Goal: Share content: Share content

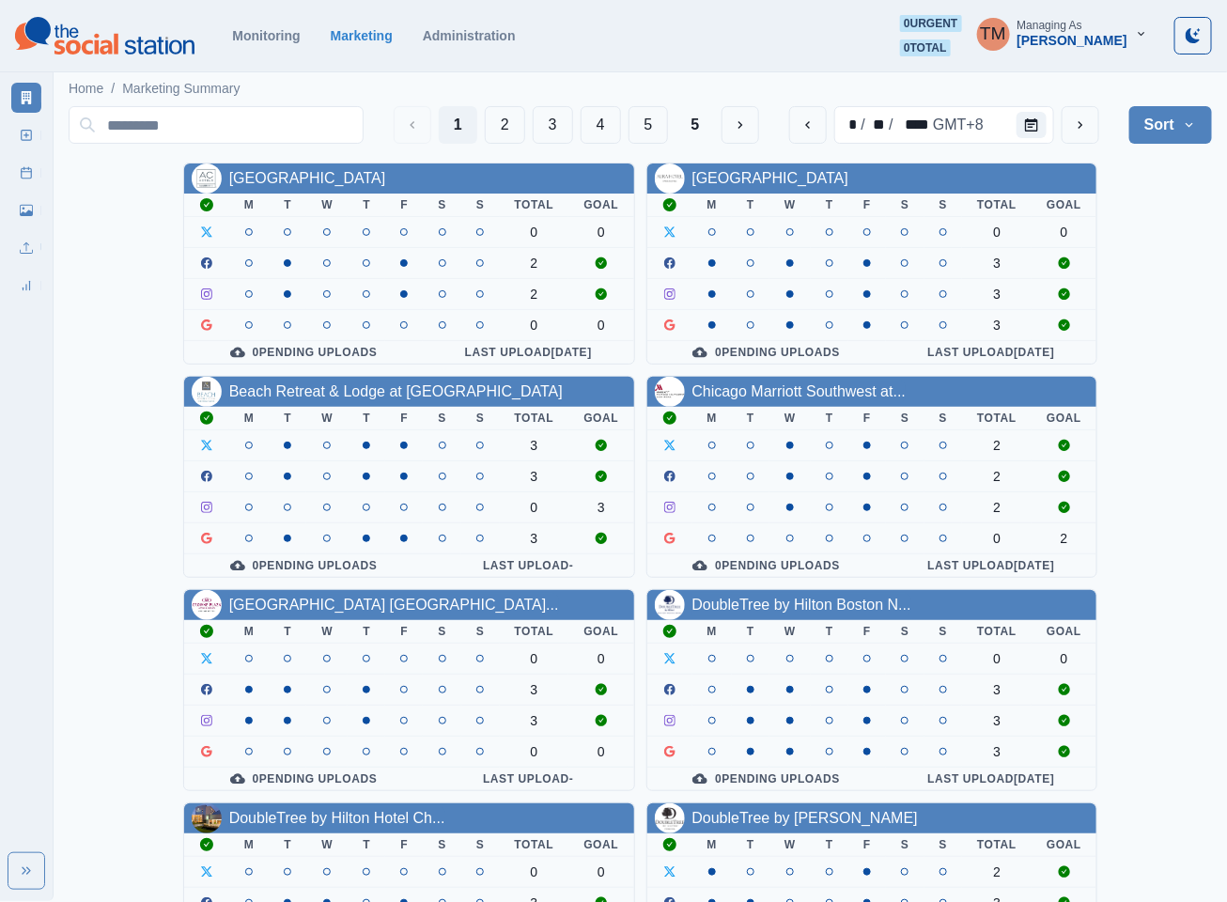
click at [1178, 274] on div "AC Hotel Atlanta Downtown M T W T F S S Total Goal 0 0 2 2 0 0 0 Pending Upload…" at bounding box center [640, 797] width 1143 height 1268
click at [548, 124] on button "3" at bounding box center [553, 125] width 40 height 38
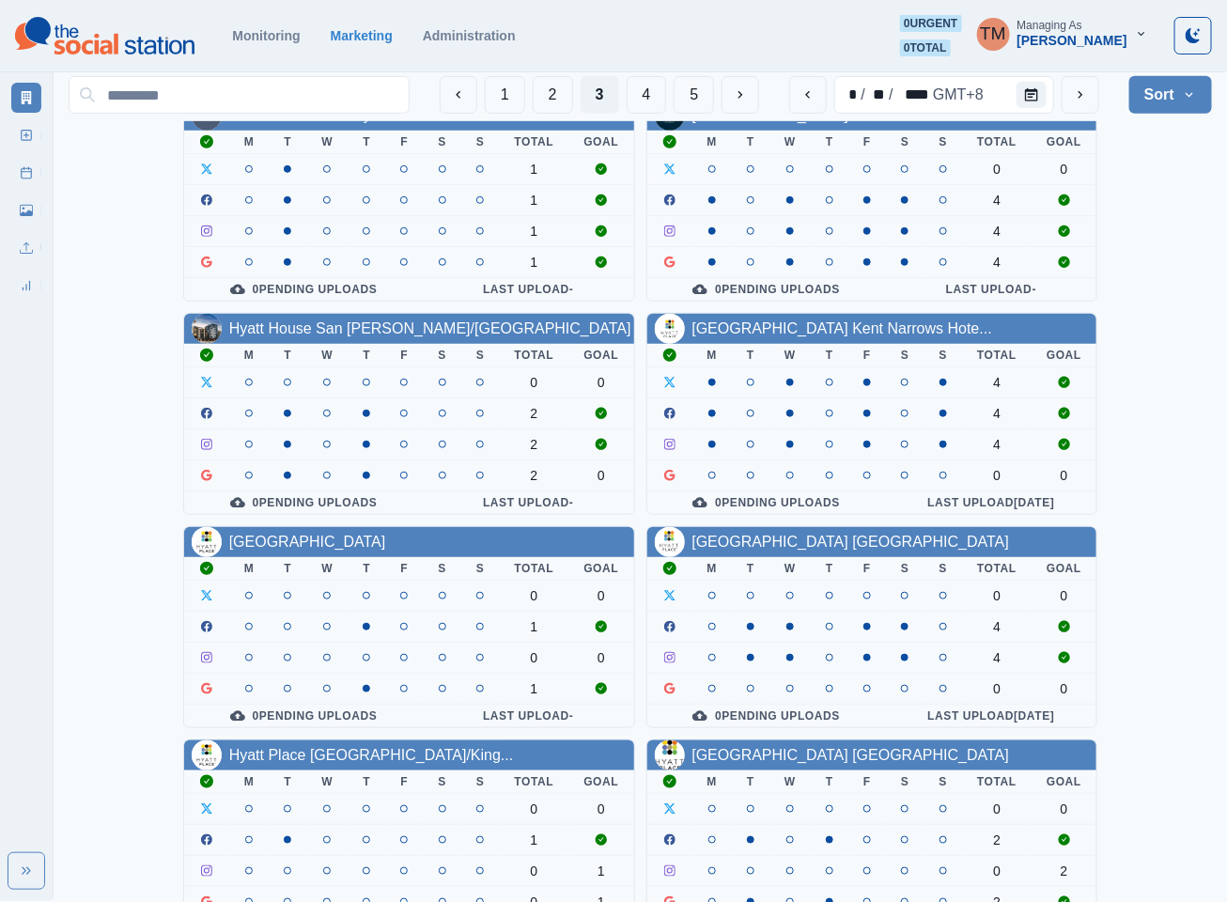
scroll to position [423, 0]
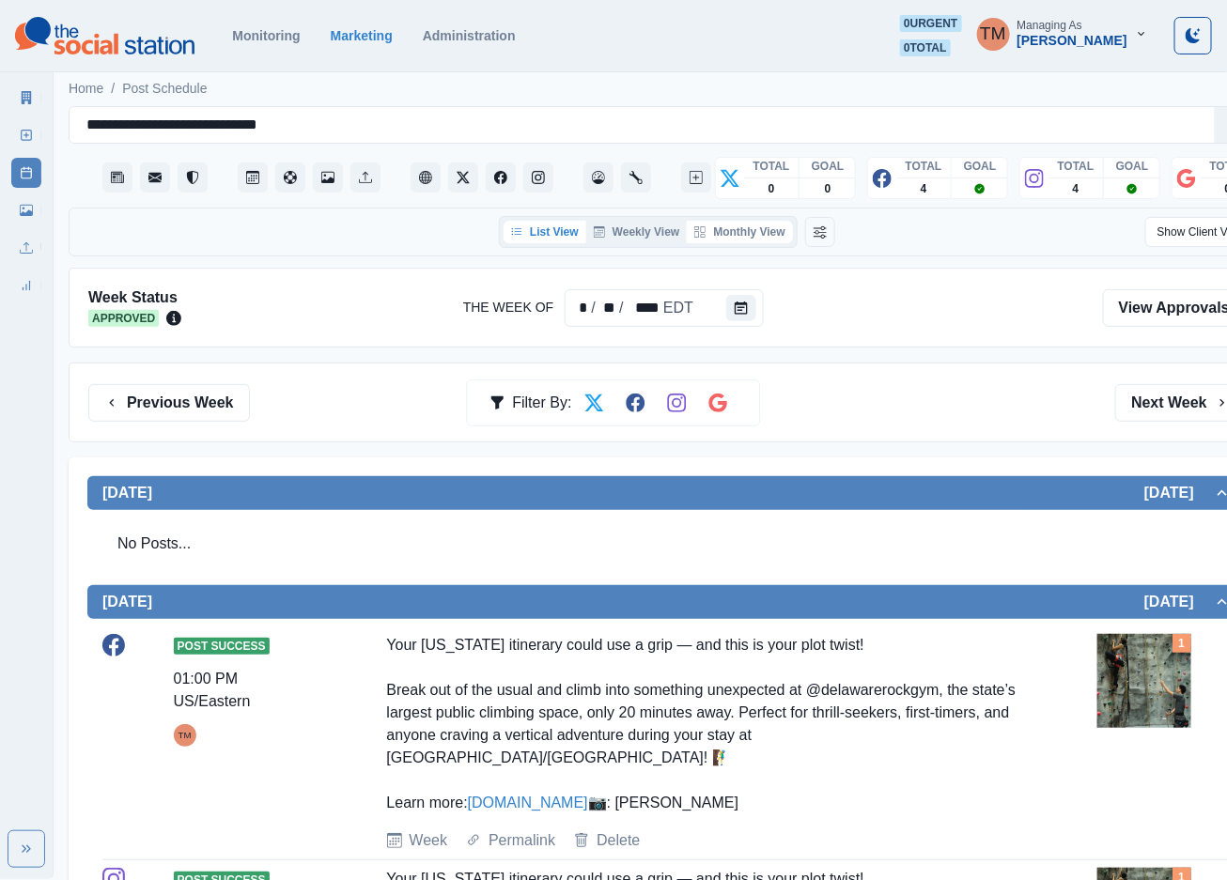
click at [747, 231] on button "Monthly View" at bounding box center [739, 232] width 105 height 23
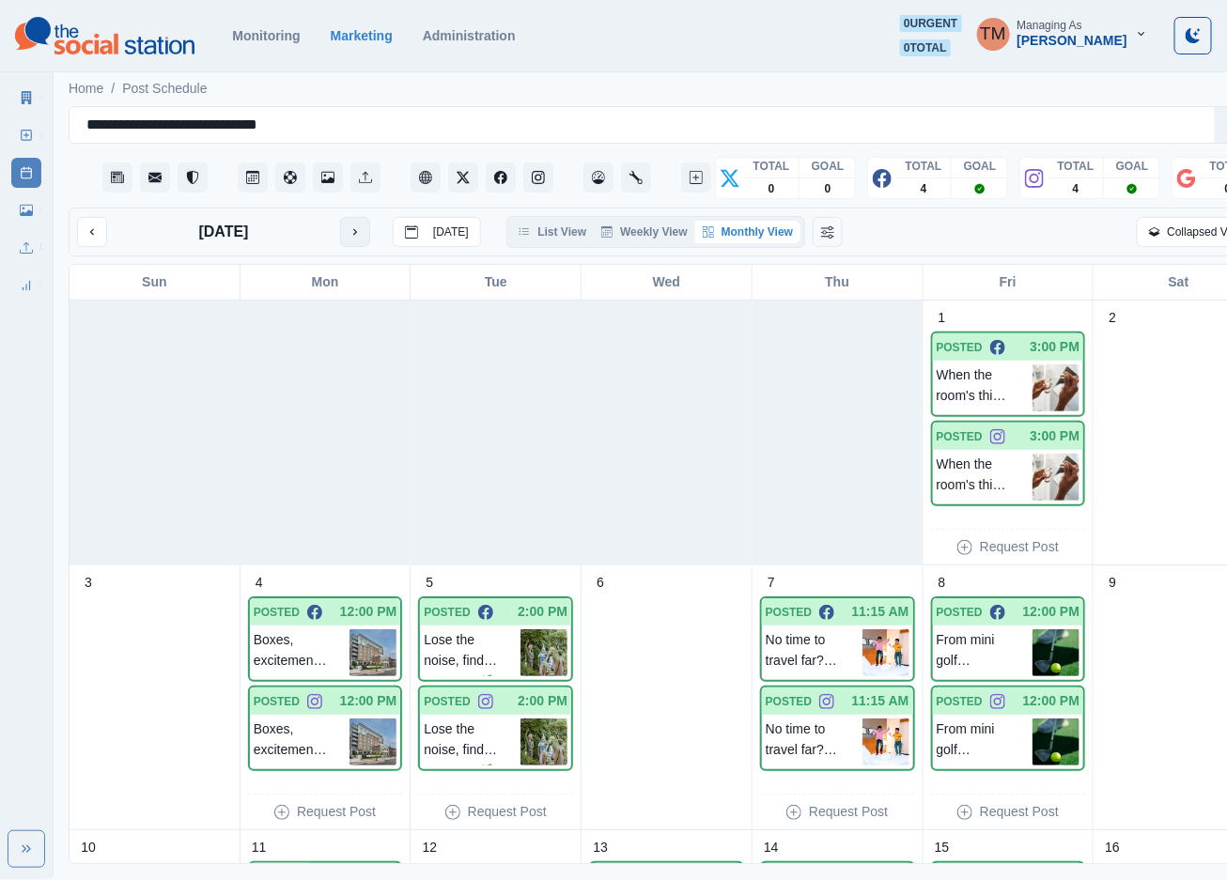
click at [353, 224] on button "next month" at bounding box center [355, 232] width 30 height 30
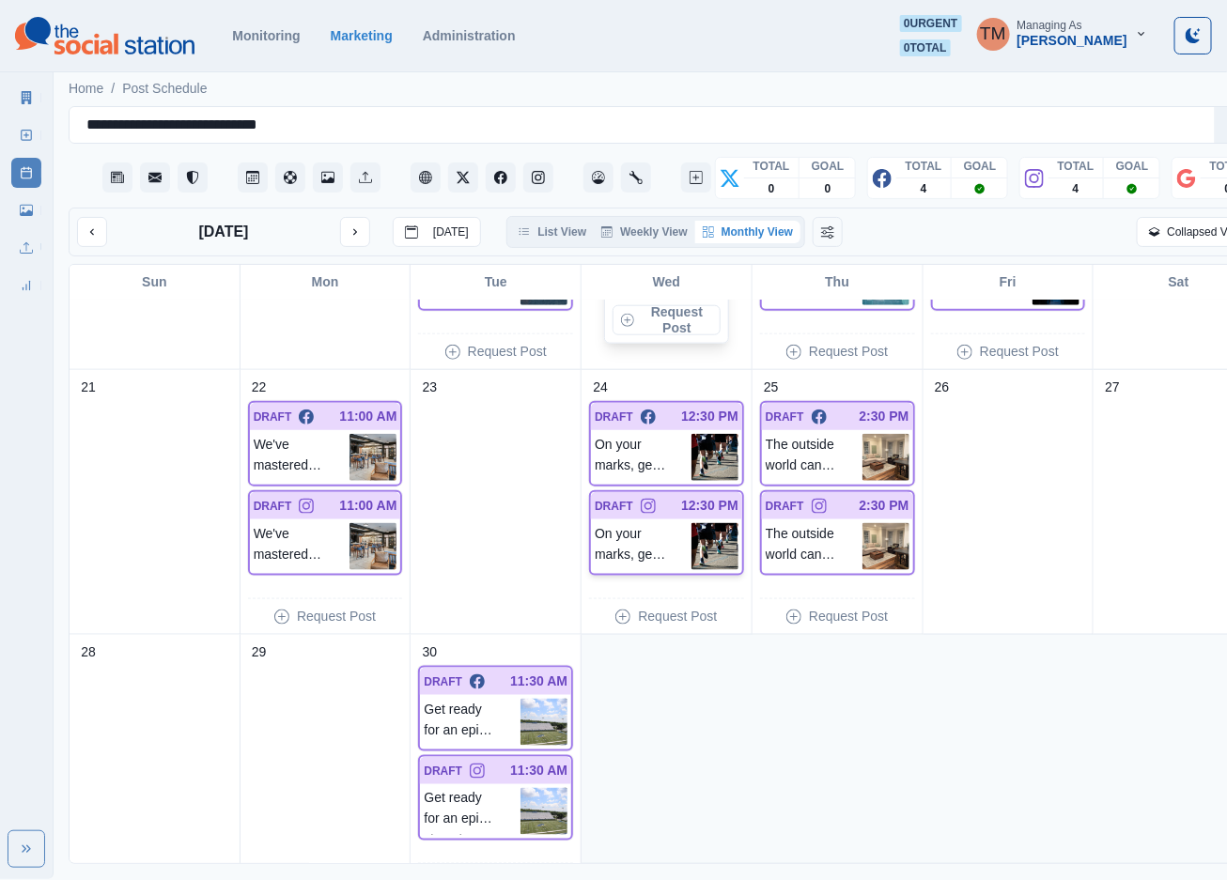
scroll to position [761, 0]
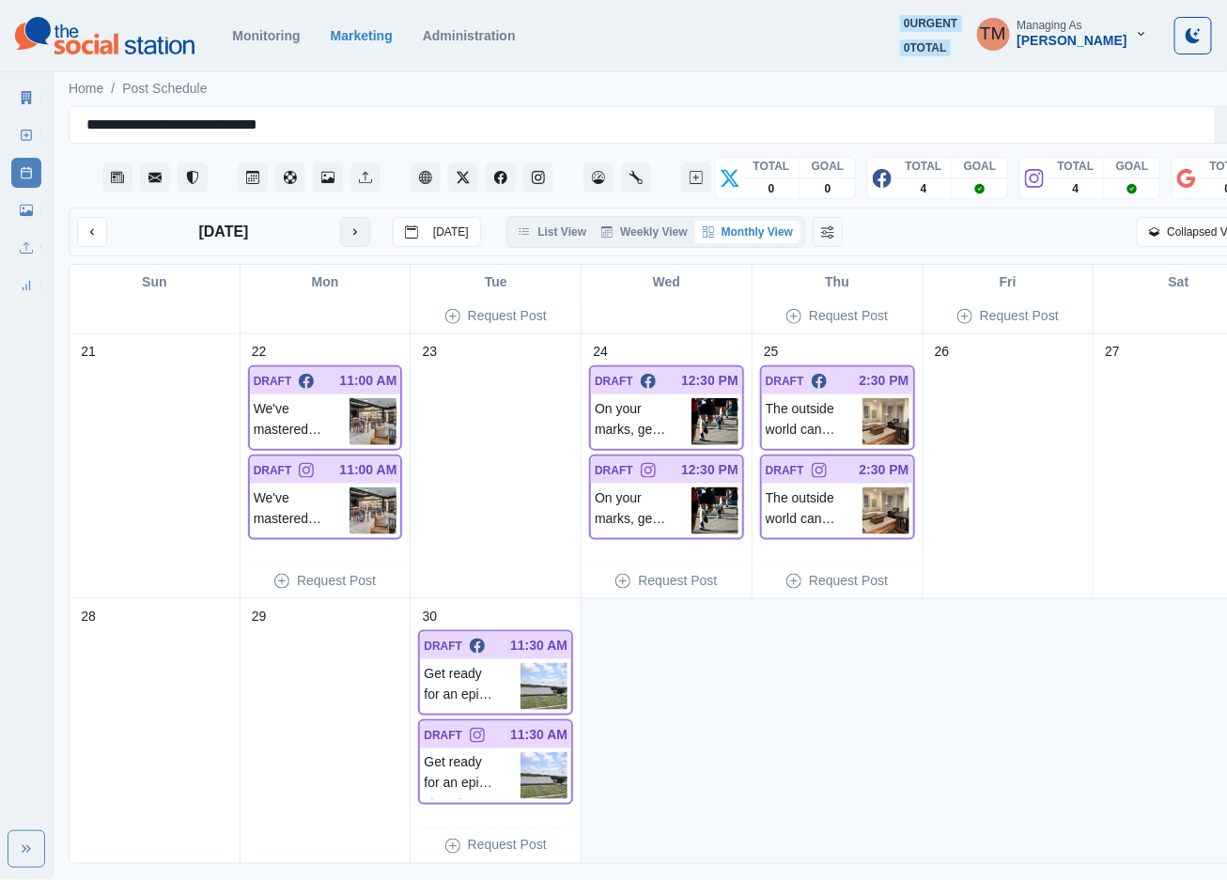
click at [359, 238] on icon "next month" at bounding box center [355, 231] width 13 height 13
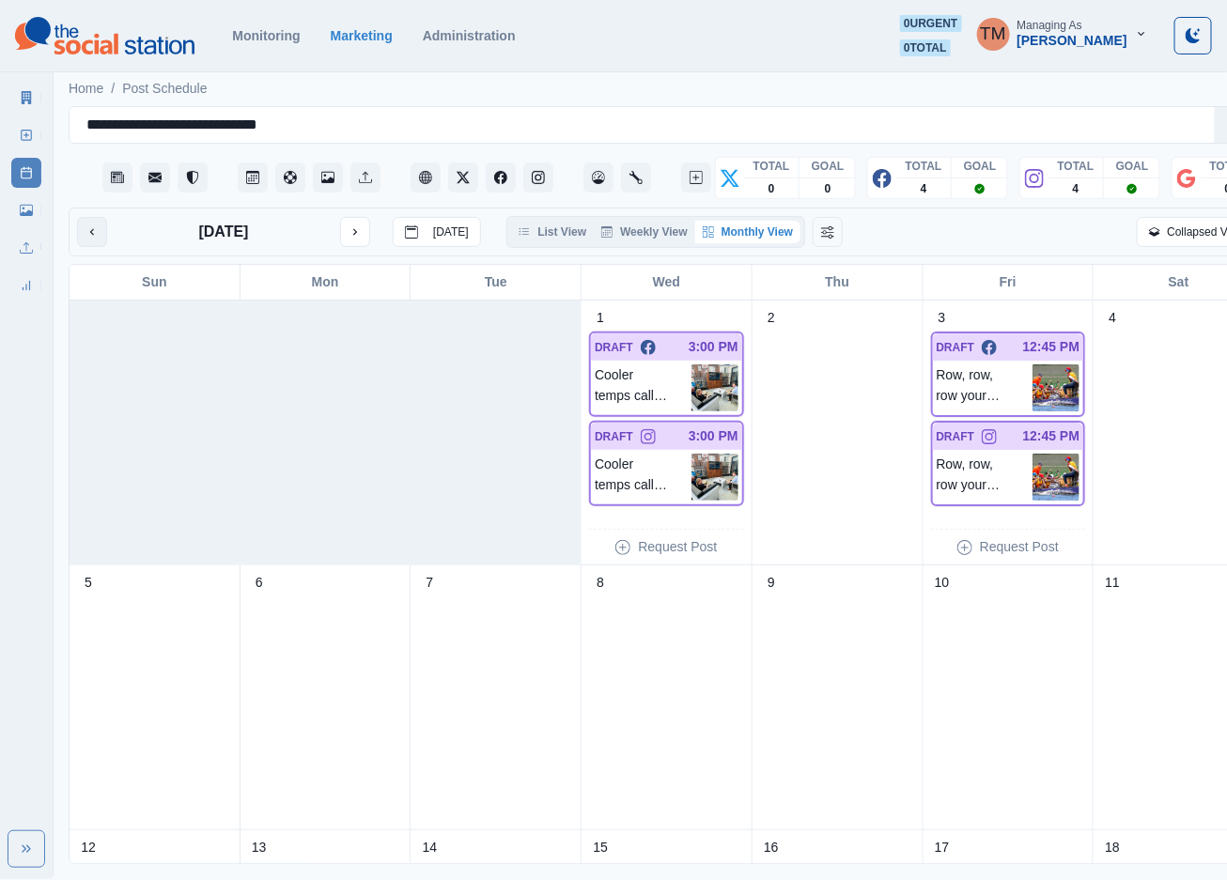
click at [85, 226] on icon "previous month" at bounding box center [91, 231] width 13 height 13
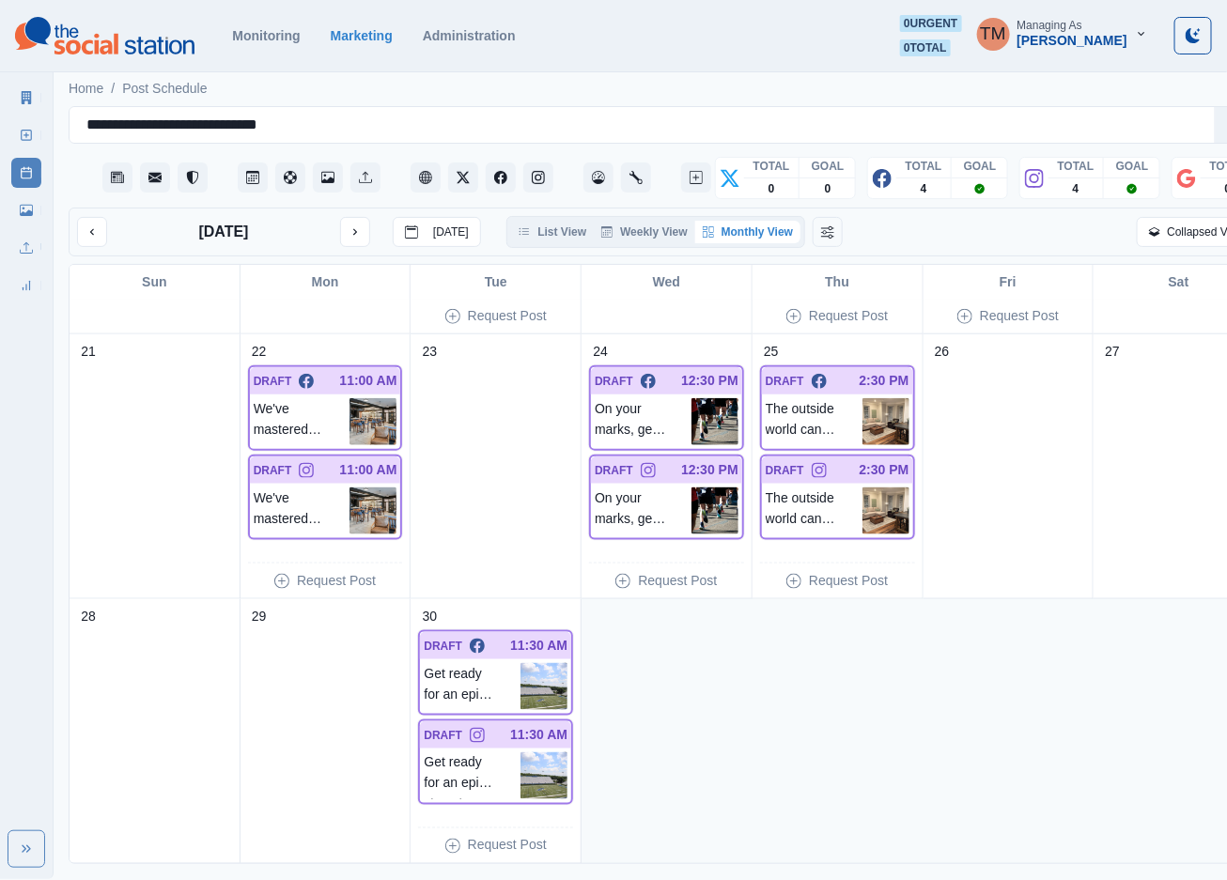
scroll to position [23, 0]
click at [349, 225] on icon "next month" at bounding box center [355, 231] width 13 height 13
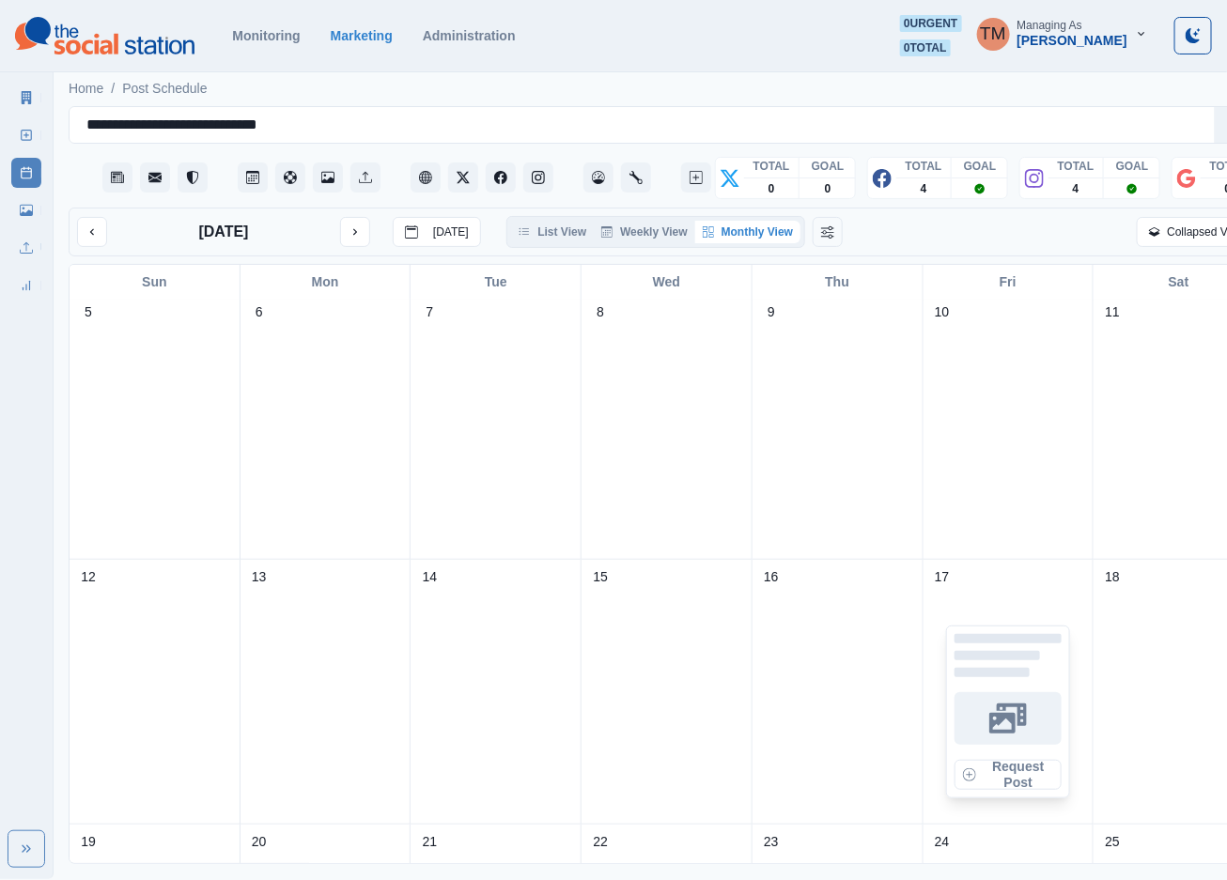
scroll to position [282, 0]
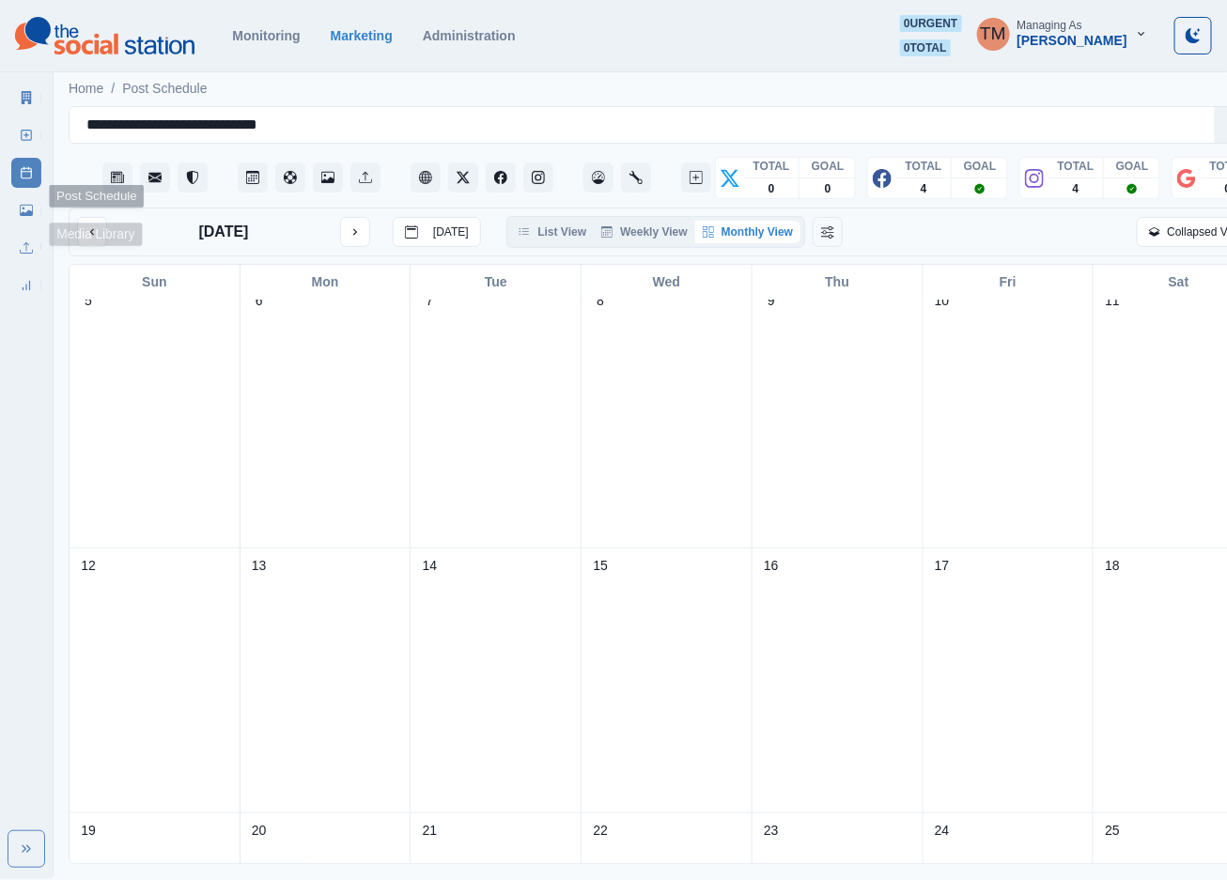
click at [28, 212] on icon at bounding box center [26, 210] width 13 height 11
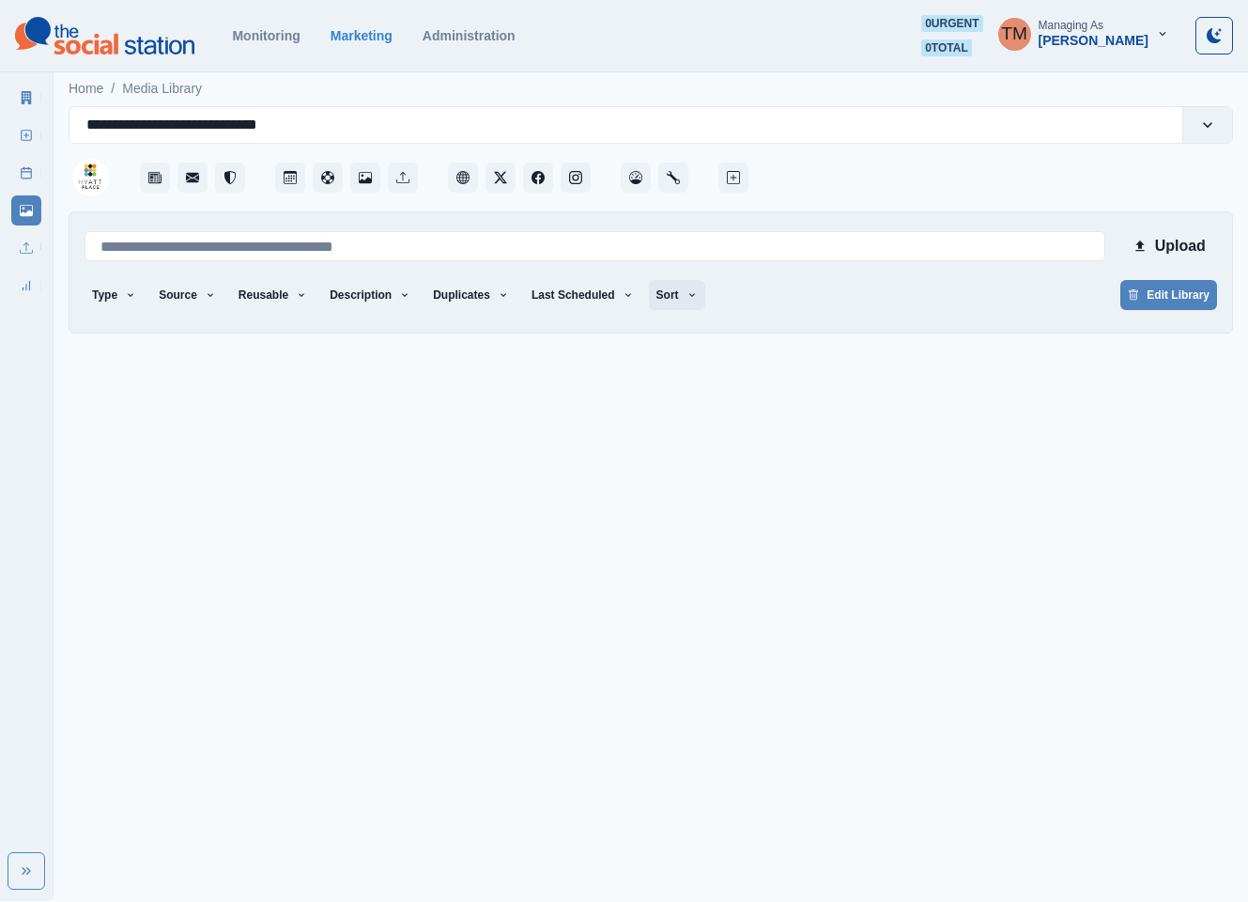
click at [687, 291] on icon "button" at bounding box center [692, 294] width 11 height 11
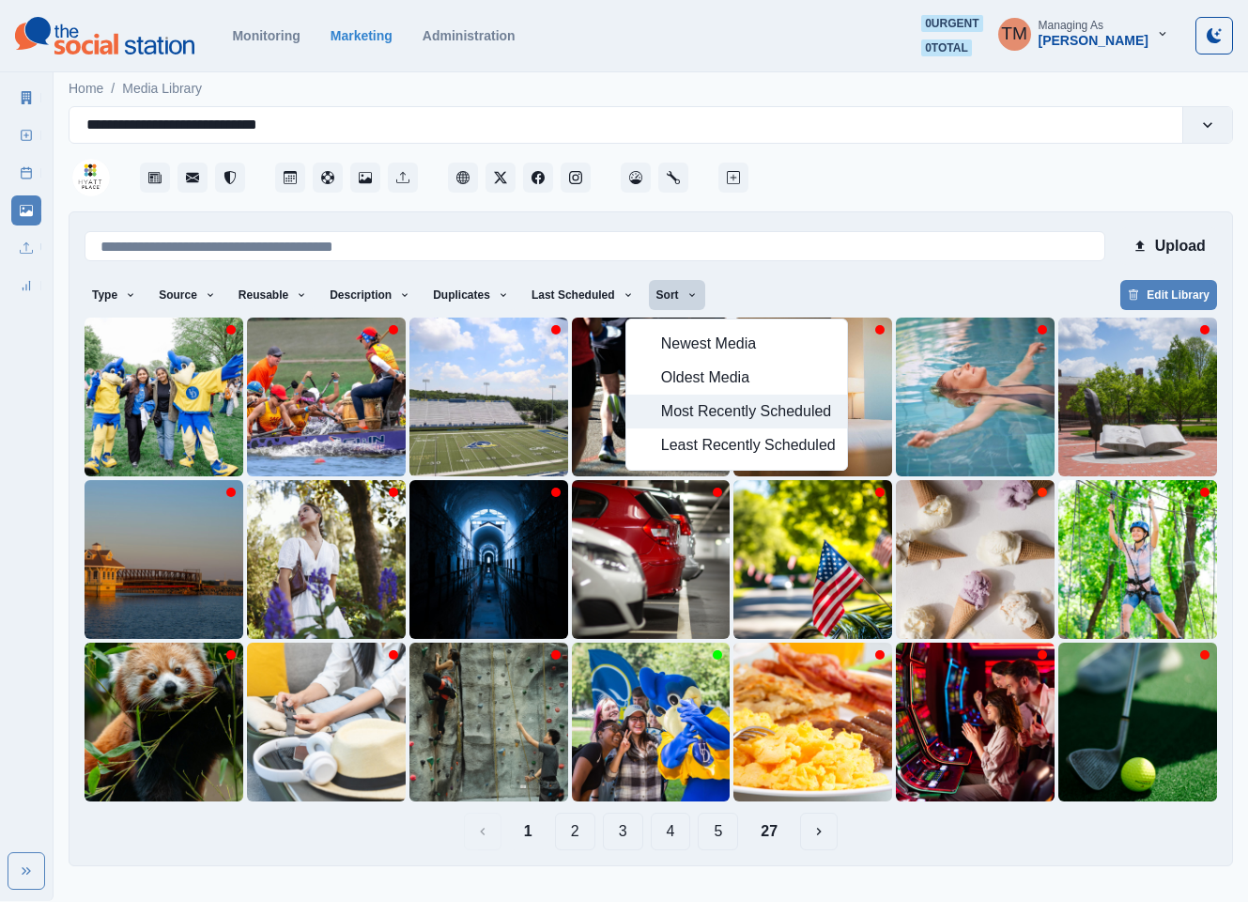
click at [672, 414] on span "Most Recently Scheduled" at bounding box center [748, 411] width 175 height 23
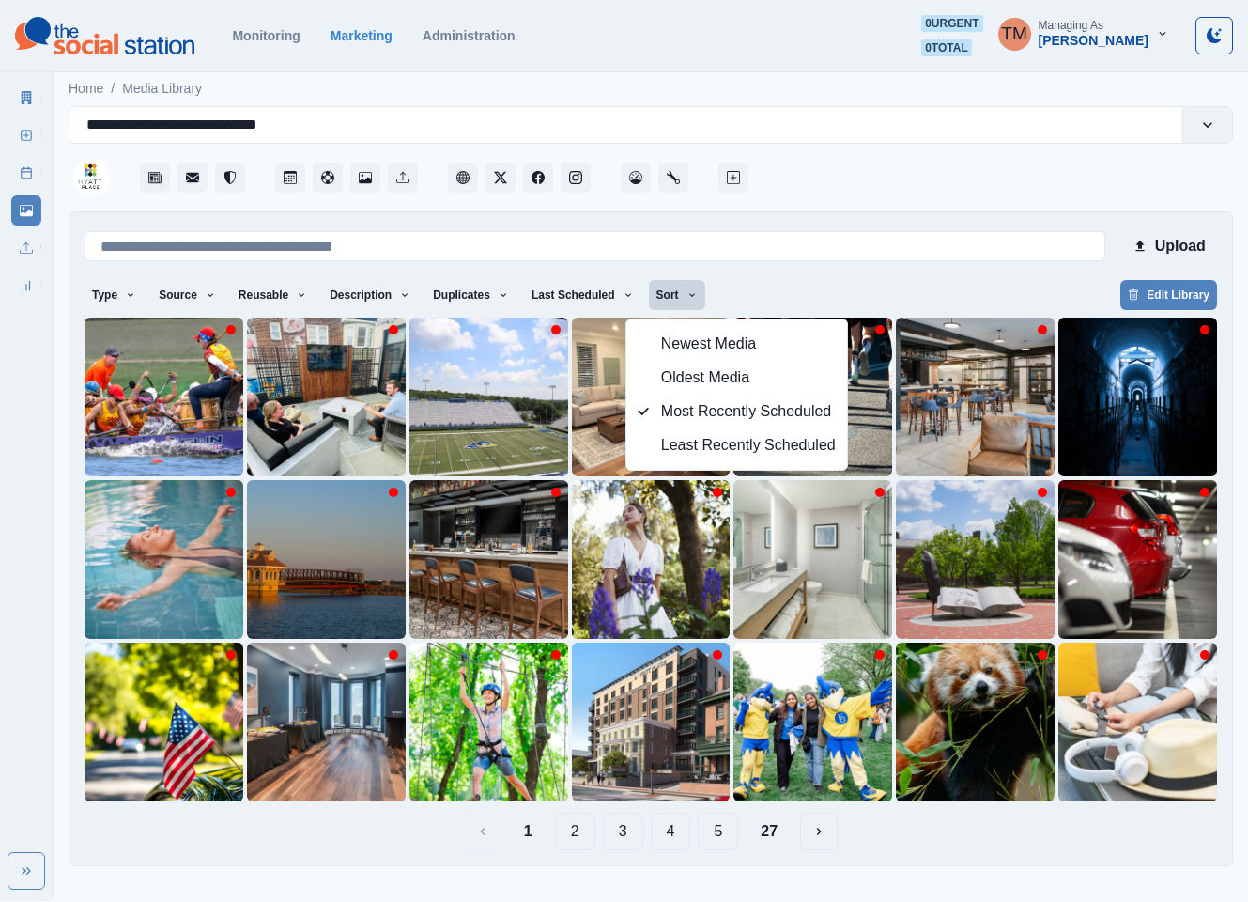
click at [796, 287] on div "Type Any Image Video Source Any Upload Social Manager Found: Instagram Found: G…" at bounding box center [651, 297] width 1133 height 34
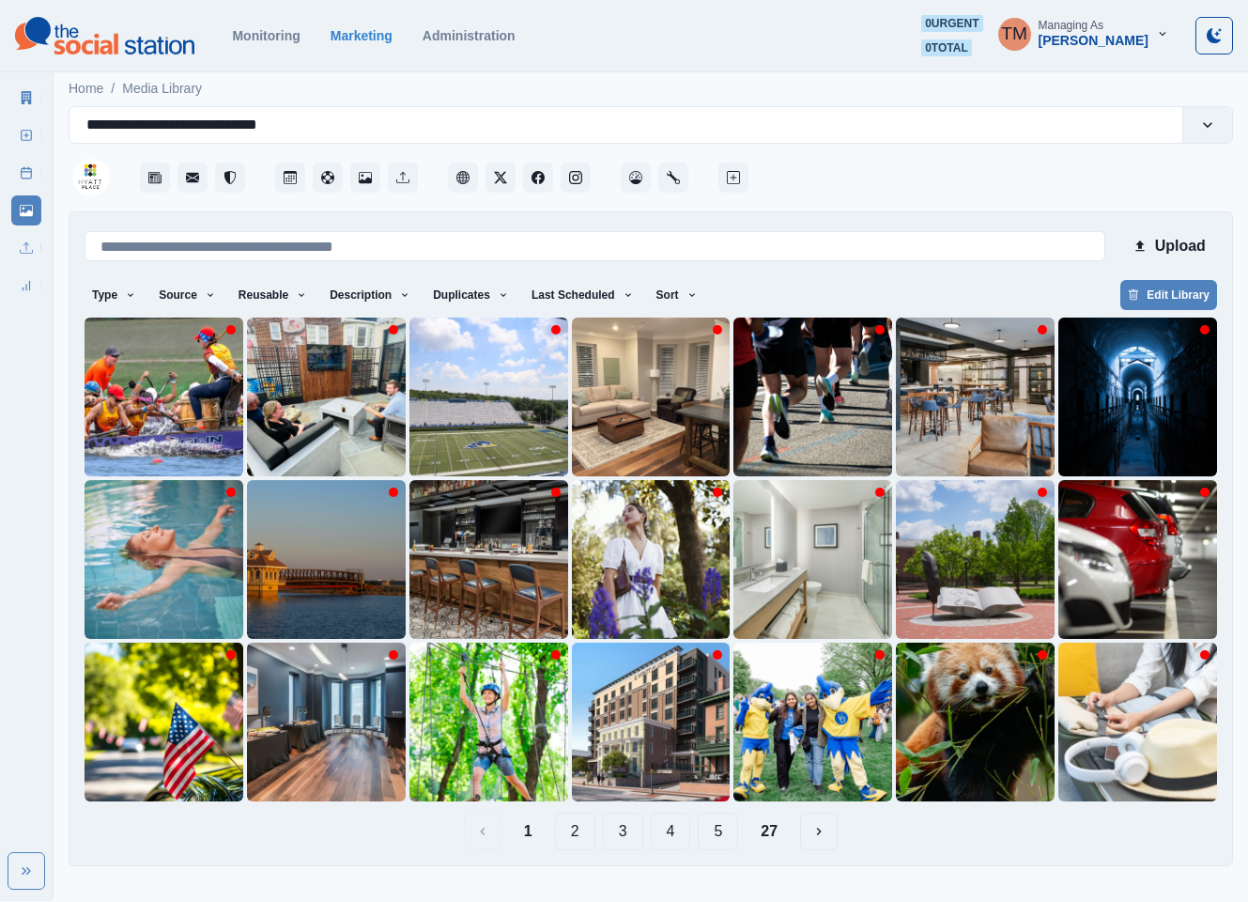
click at [773, 829] on button "27" at bounding box center [769, 832] width 47 height 38
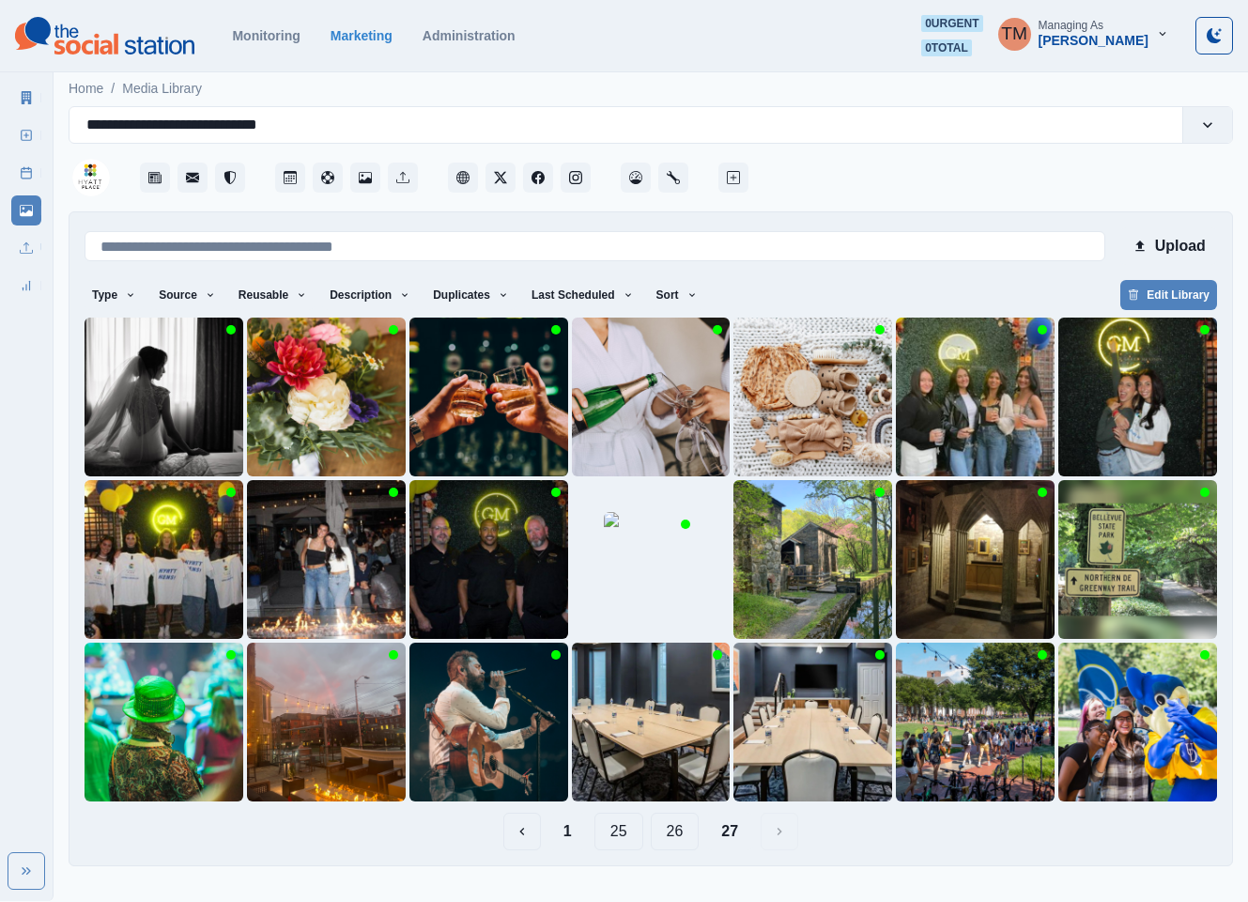
click at [566, 829] on button "1" at bounding box center [568, 832] width 39 height 38
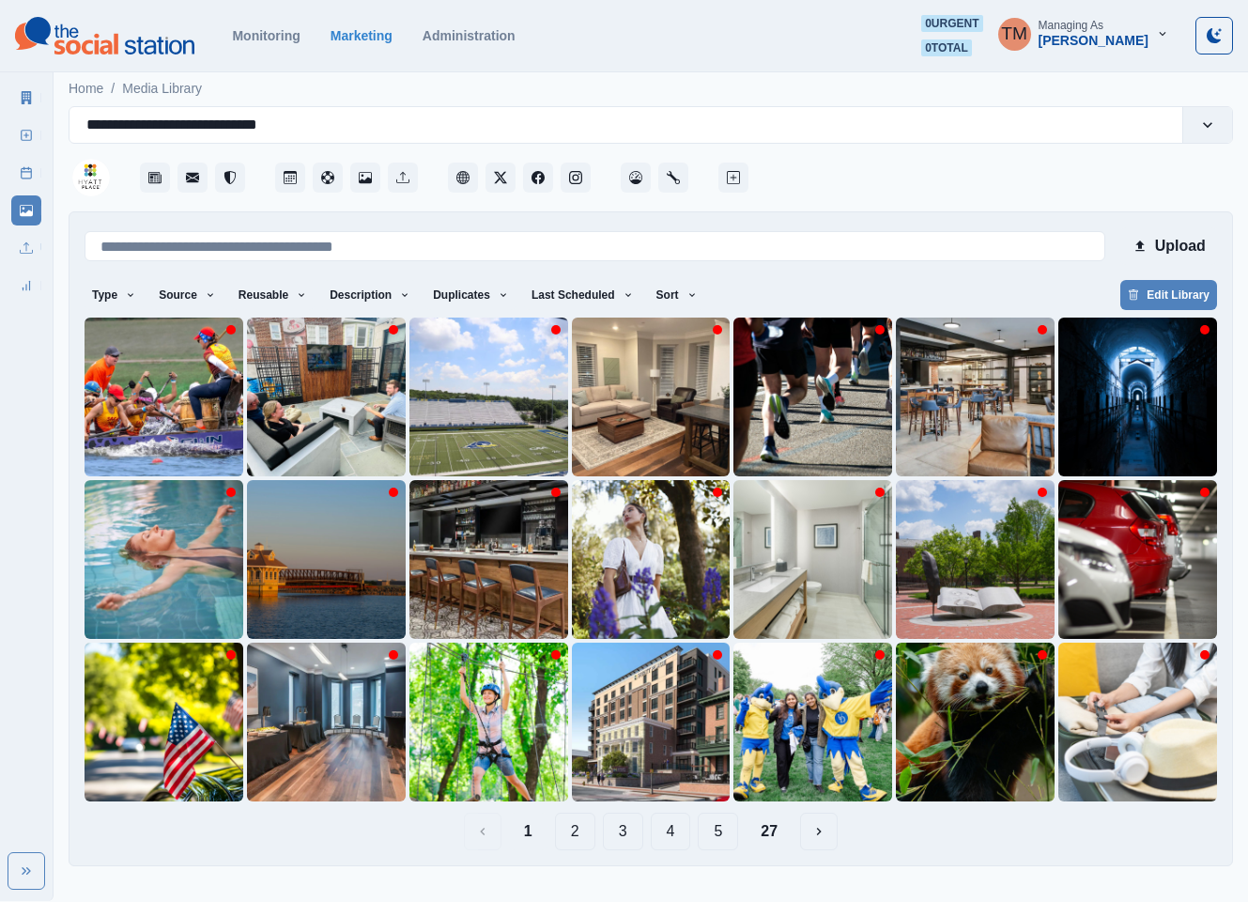
click at [589, 834] on button "2" at bounding box center [575, 832] width 40 height 38
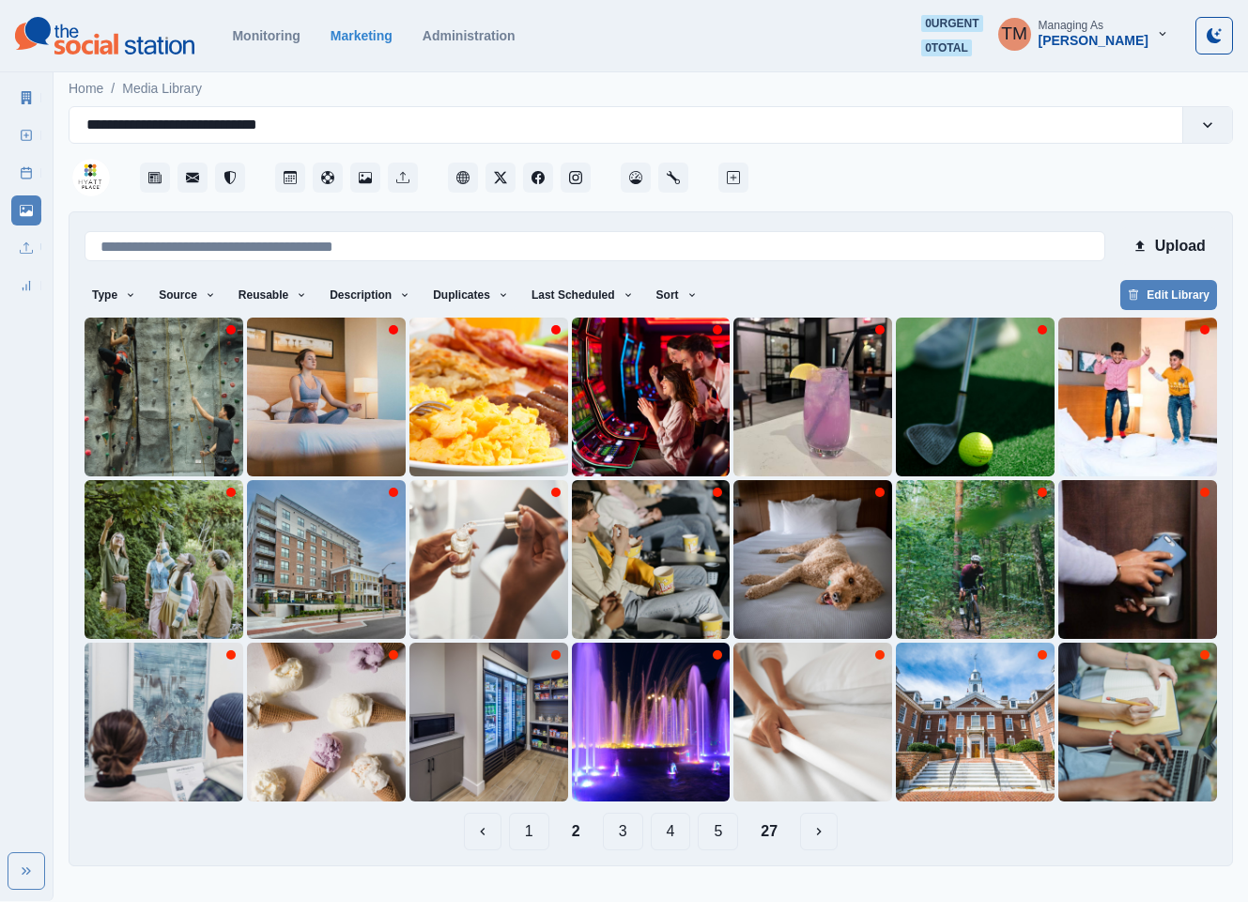
click at [626, 834] on button "3" at bounding box center [623, 832] width 40 height 38
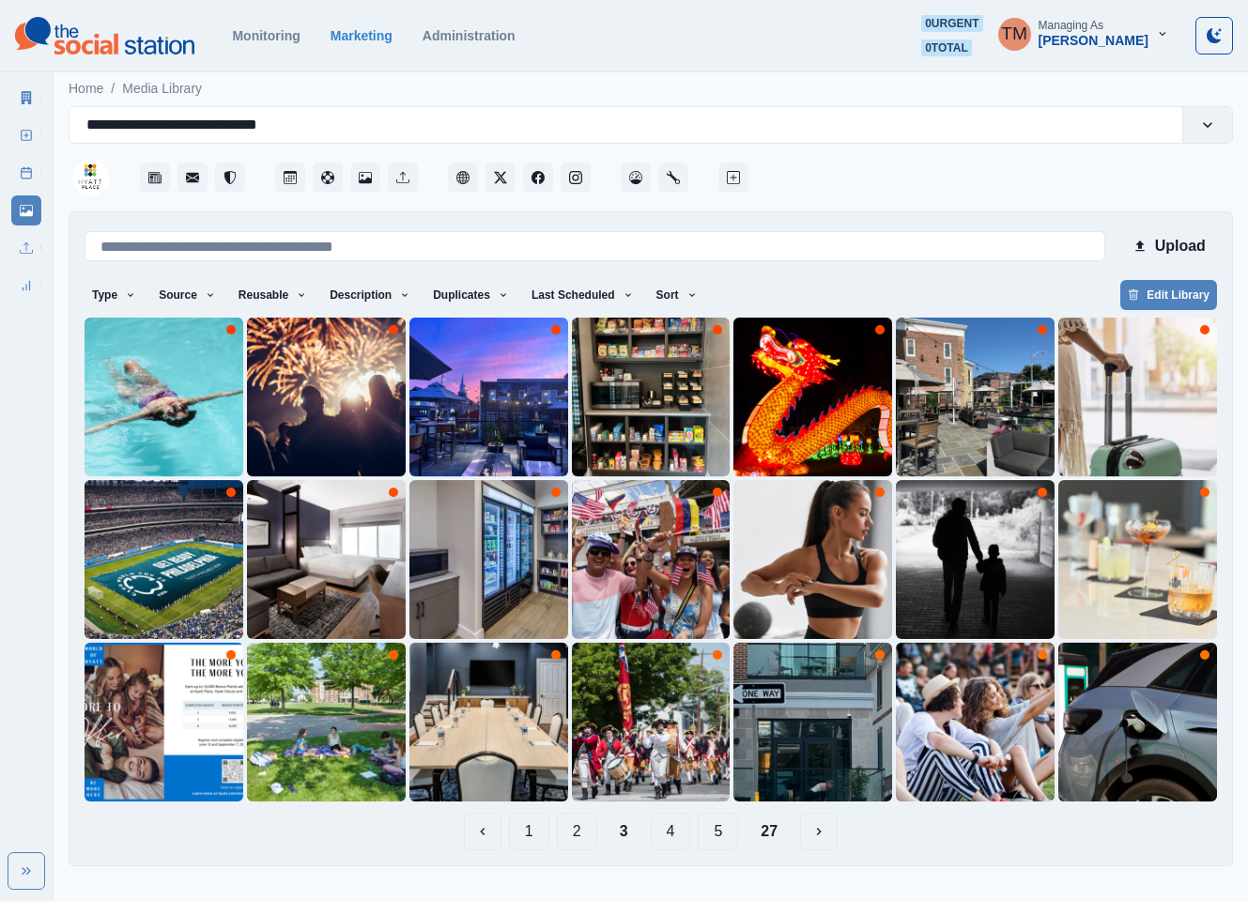
click at [679, 835] on button "4" at bounding box center [671, 832] width 40 height 38
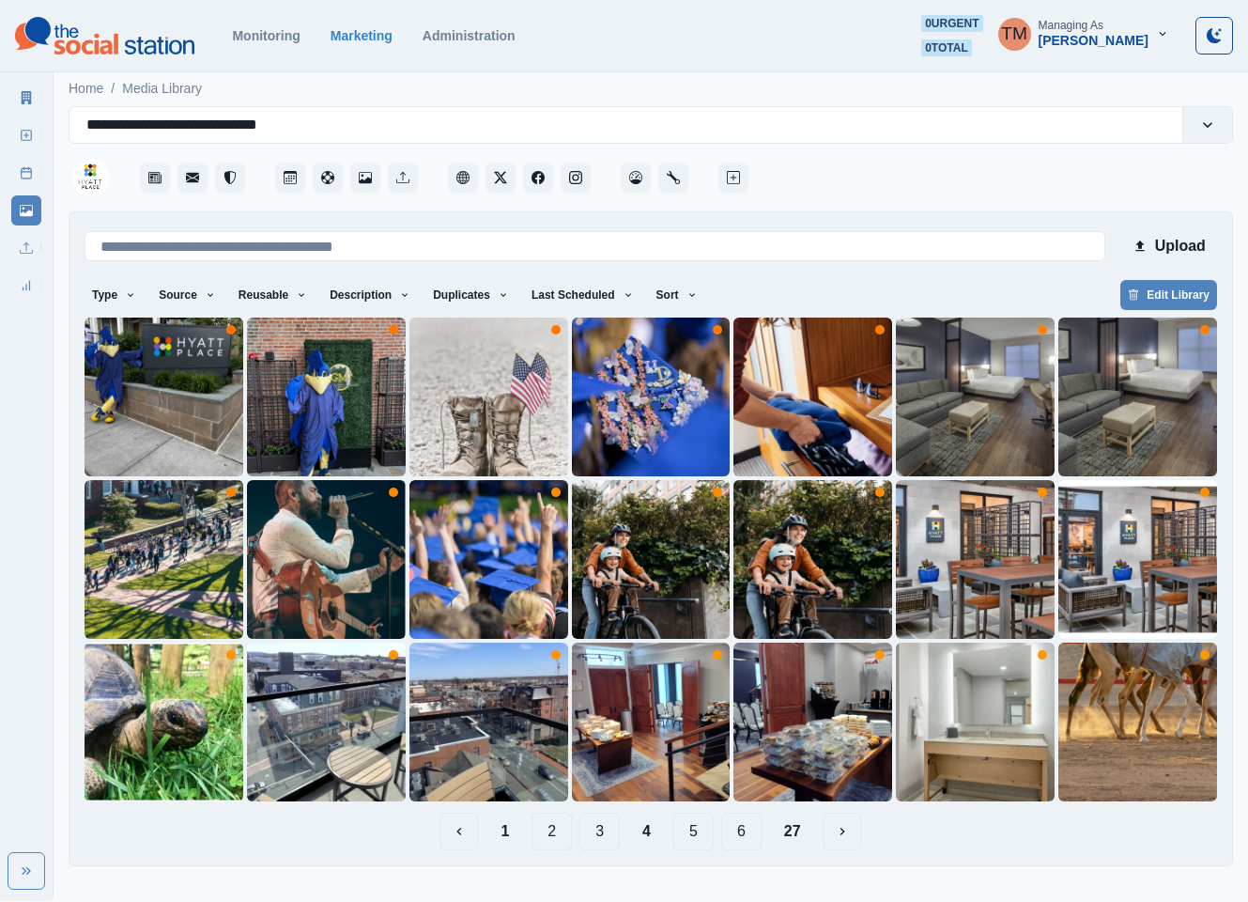
click at [705, 835] on button "5" at bounding box center [694, 832] width 40 height 38
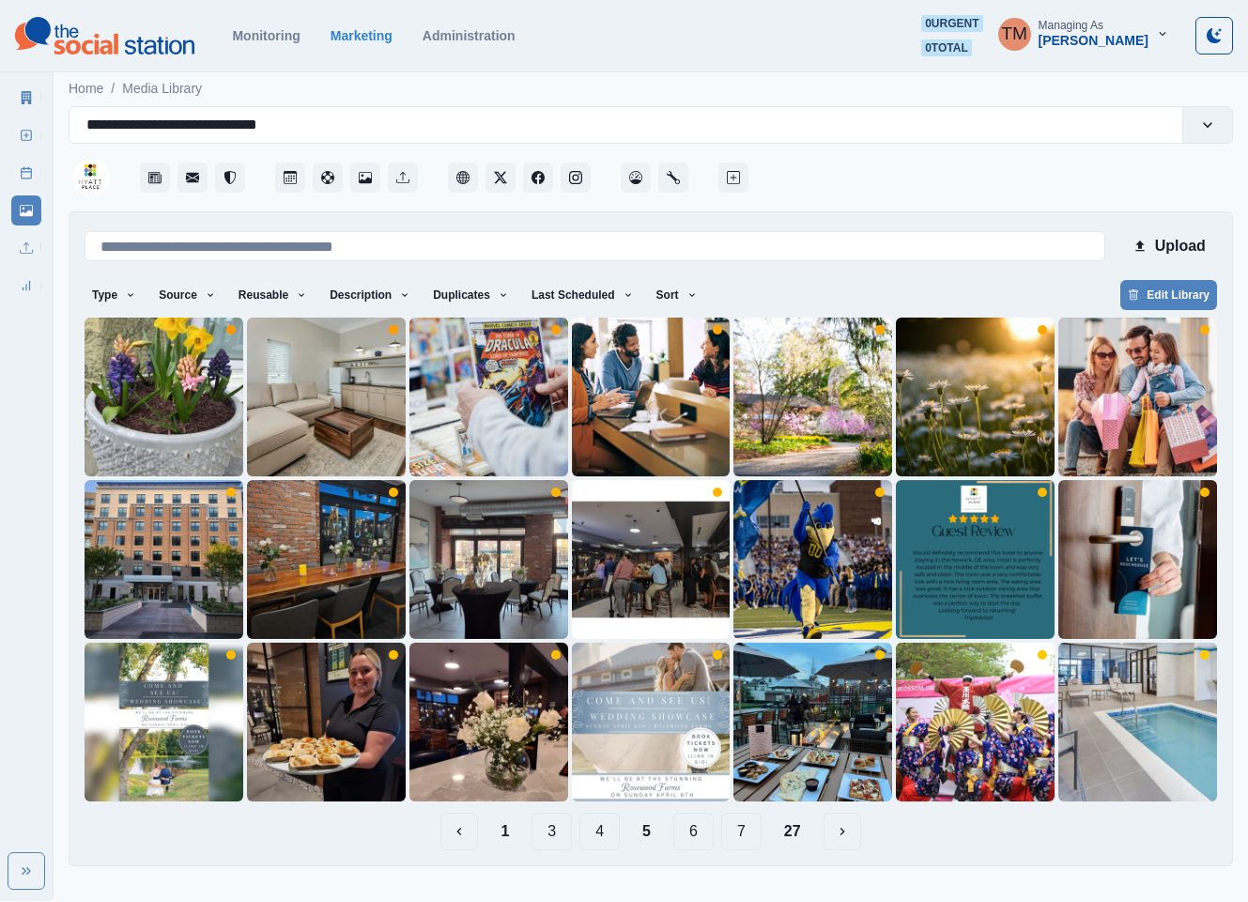
click at [702, 834] on button "6" at bounding box center [694, 832] width 40 height 38
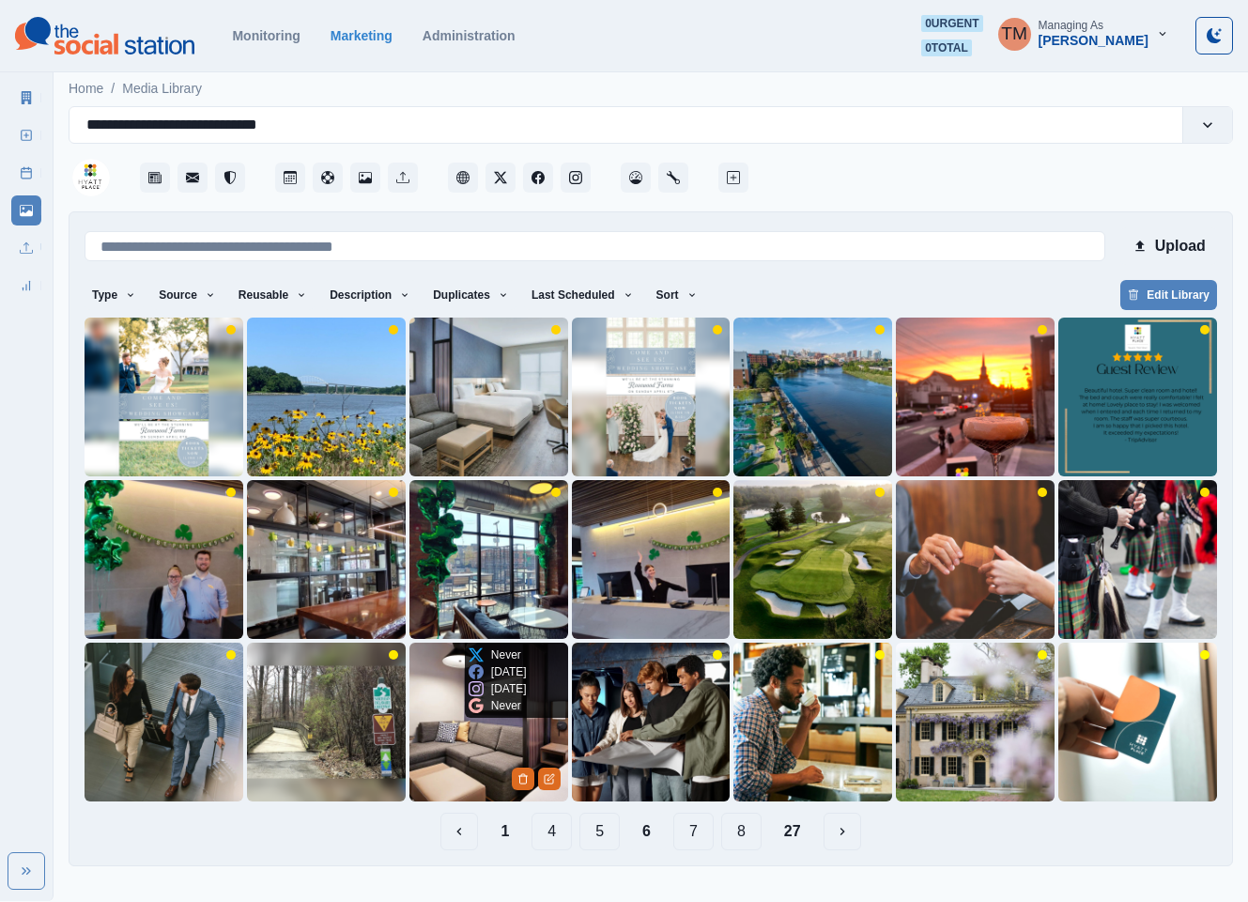
click at [441, 767] on img at bounding box center [489, 722] width 159 height 159
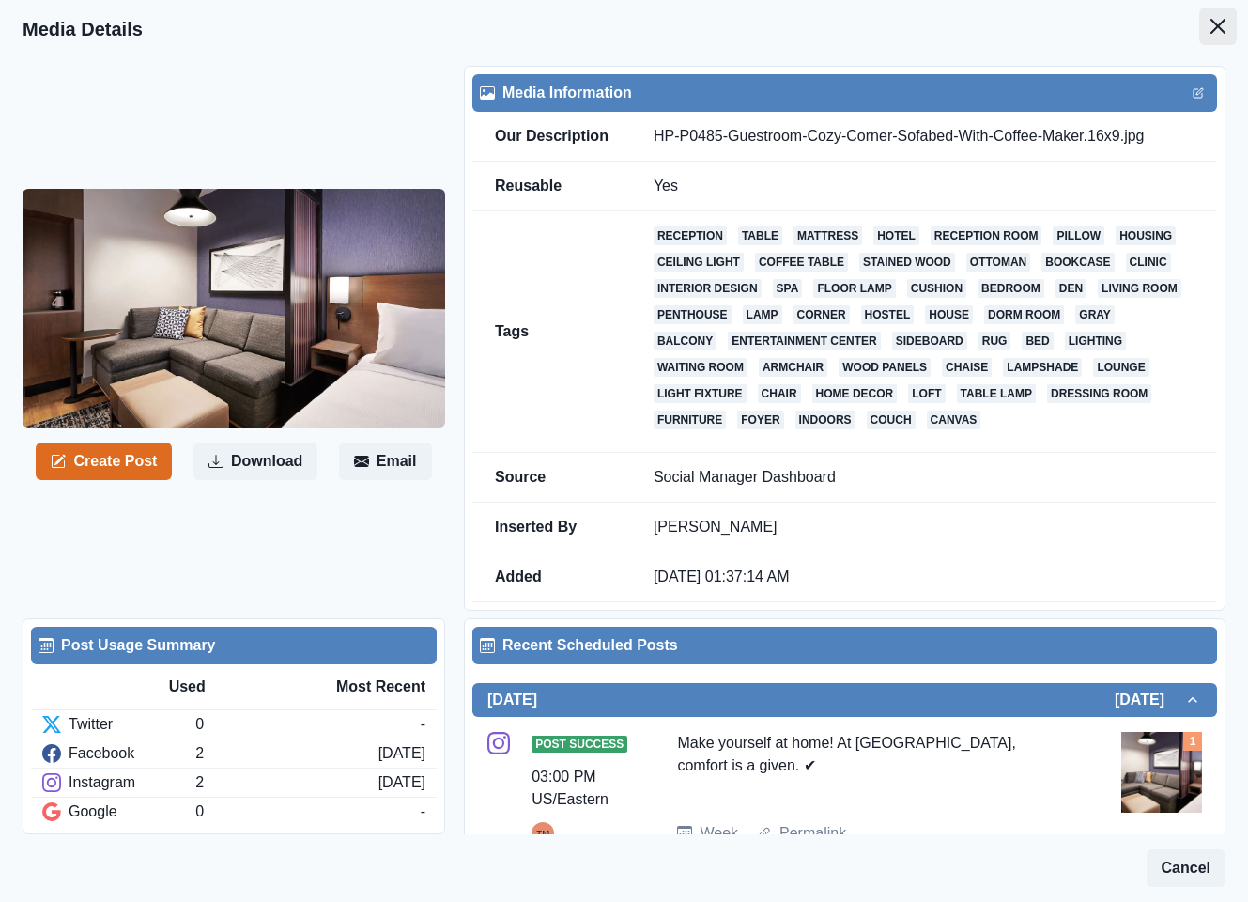
click at [1207, 29] on button "Close" at bounding box center [1219, 27] width 38 height 38
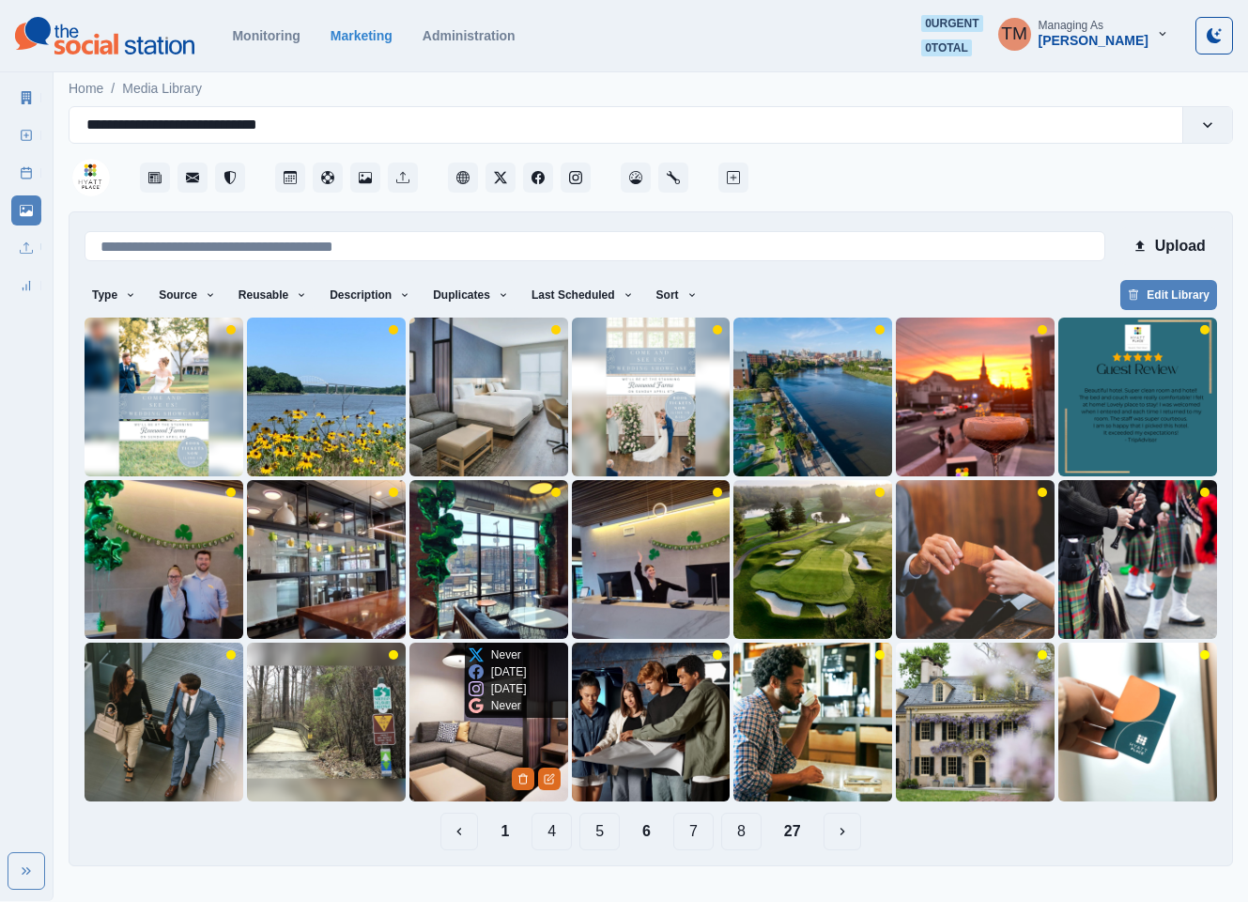
click at [440, 745] on img at bounding box center [489, 722] width 159 height 159
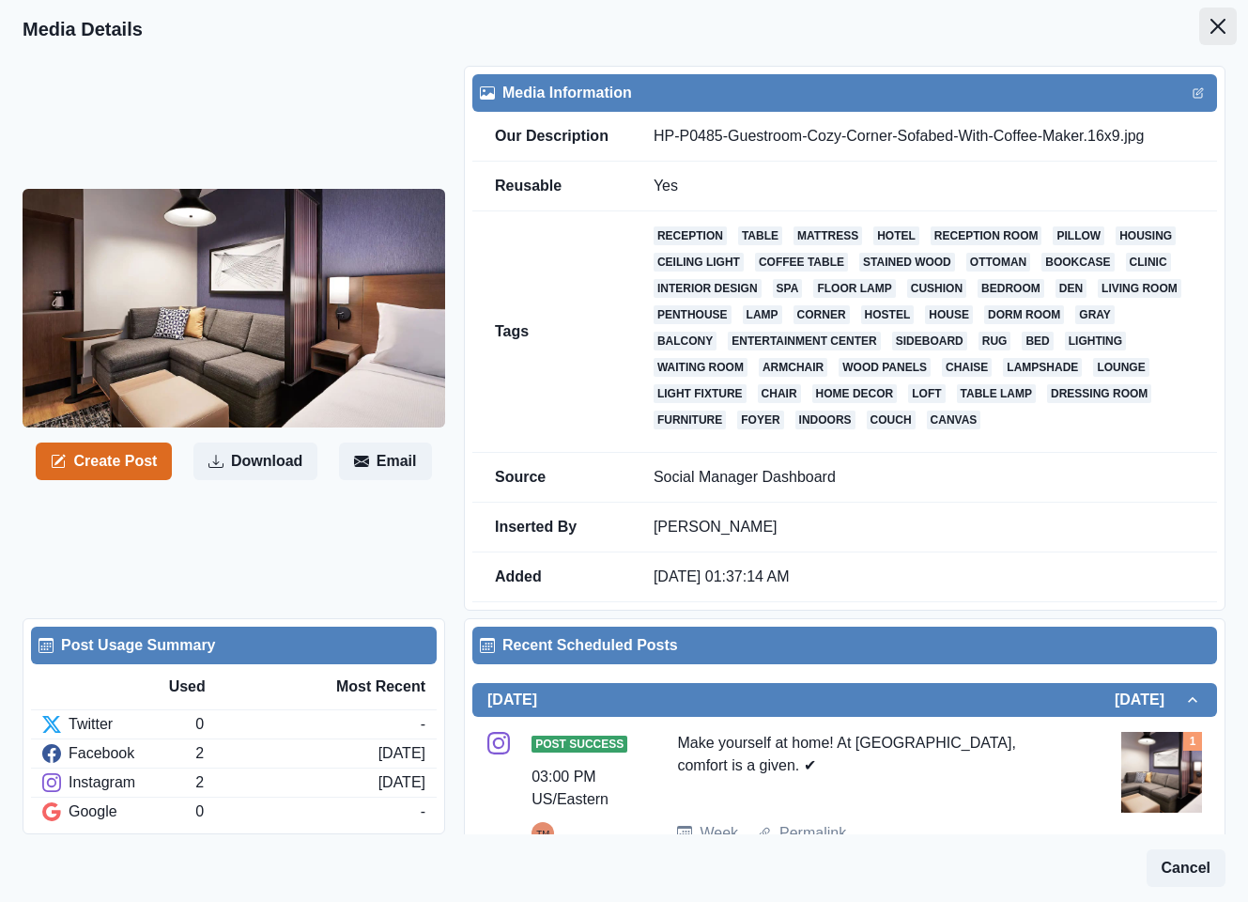
click at [1211, 29] on icon "Close" at bounding box center [1218, 26] width 15 height 15
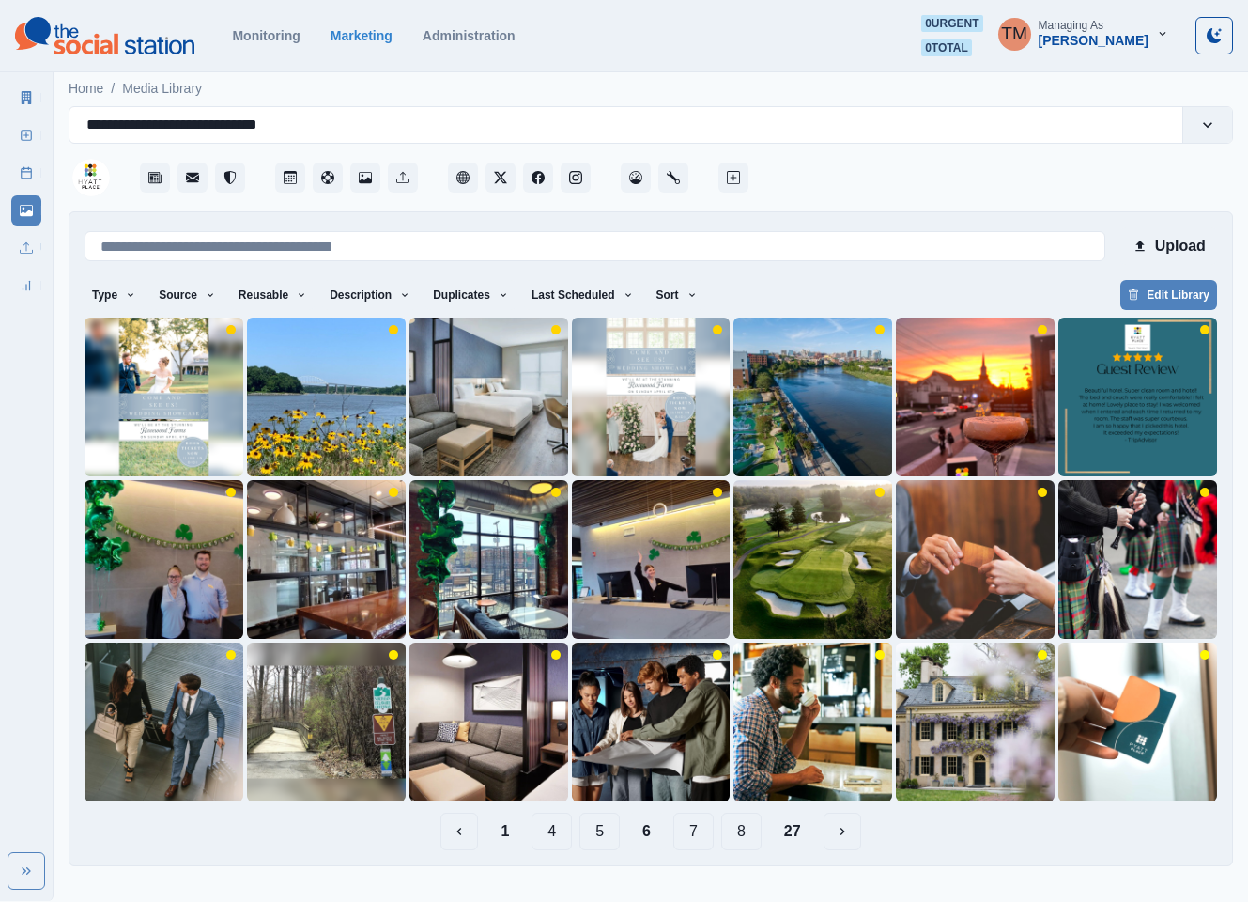
click at [685, 829] on button "7" at bounding box center [694, 832] width 40 height 38
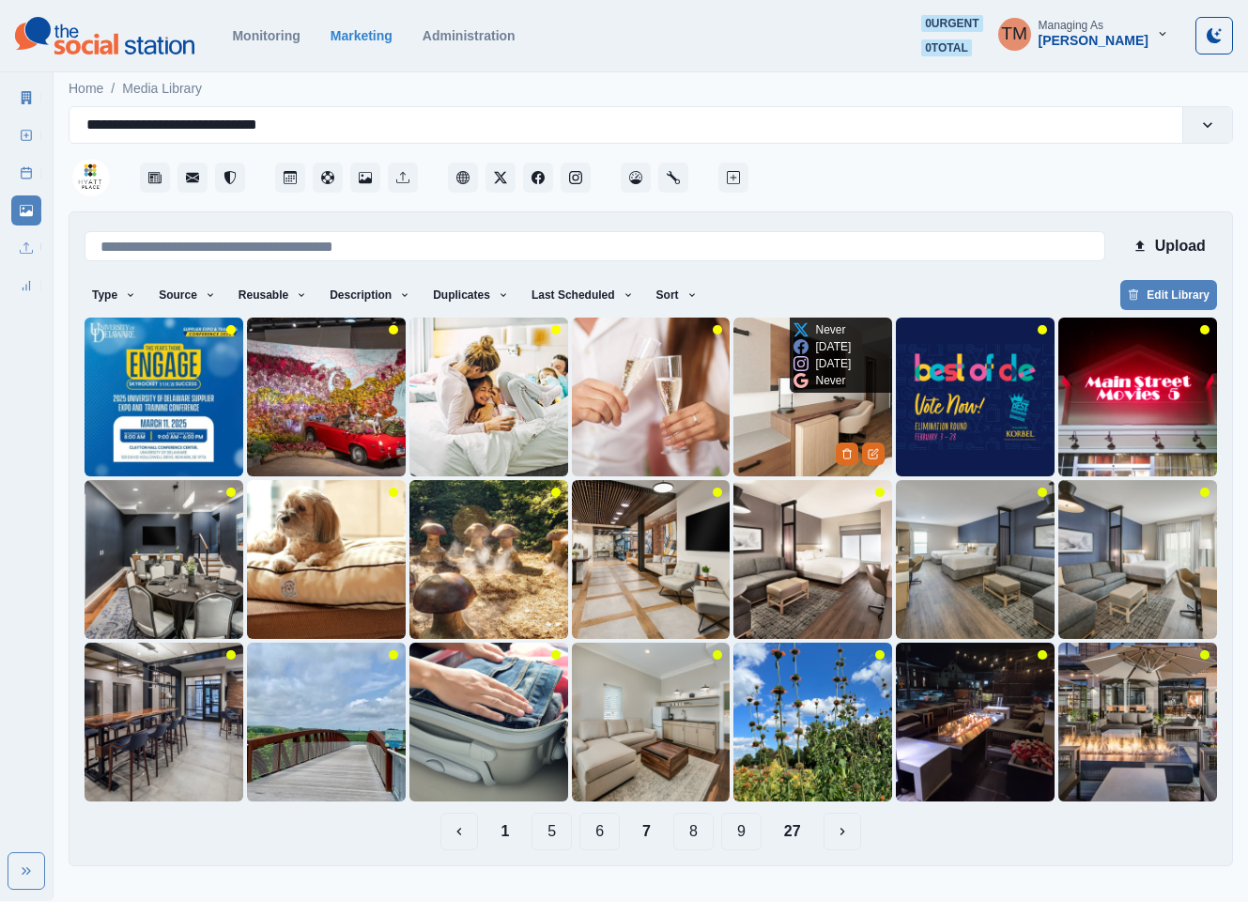
click at [800, 414] on img at bounding box center [813, 397] width 159 height 159
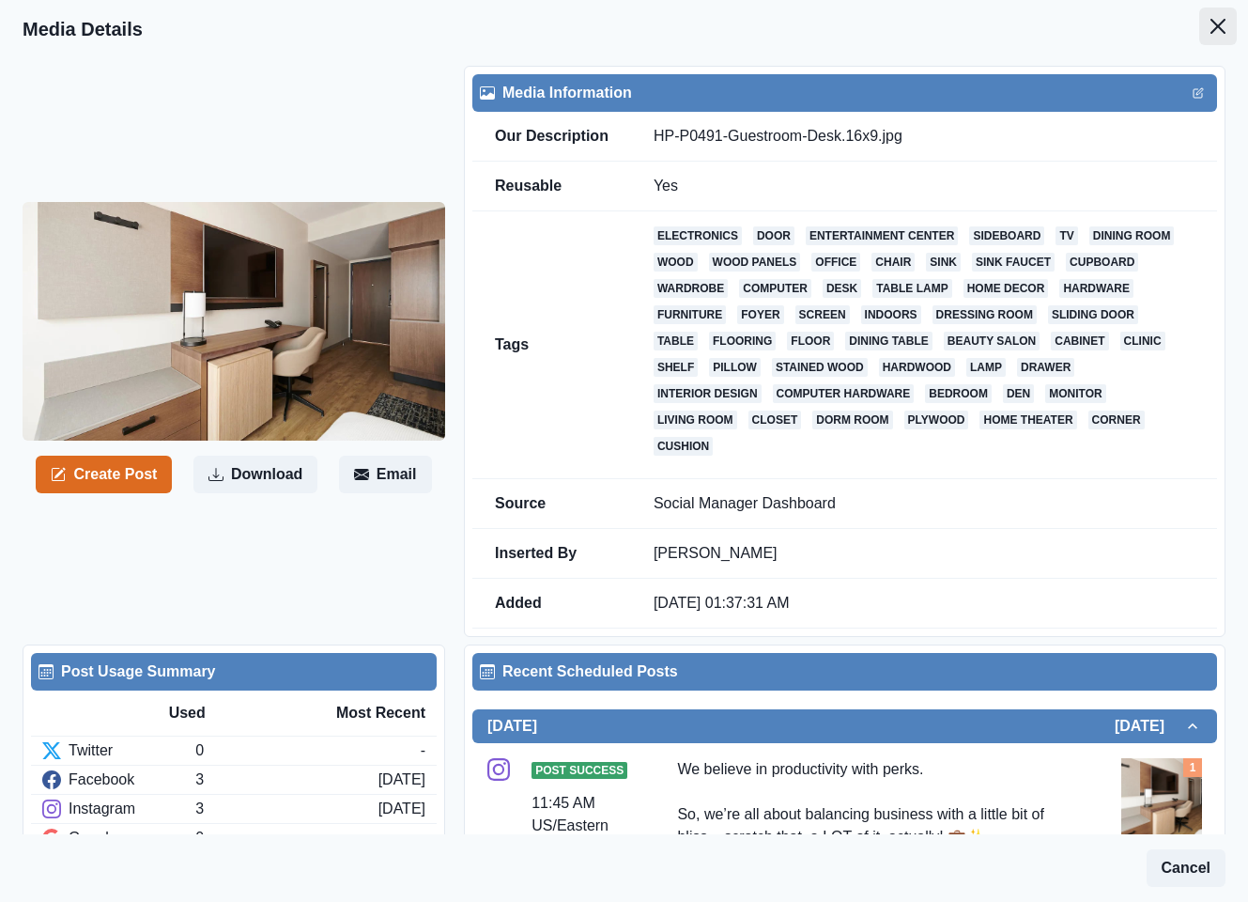
click at [1211, 26] on icon "Close" at bounding box center [1218, 26] width 15 height 15
click at [1200, 32] on button "Close" at bounding box center [1219, 27] width 38 height 38
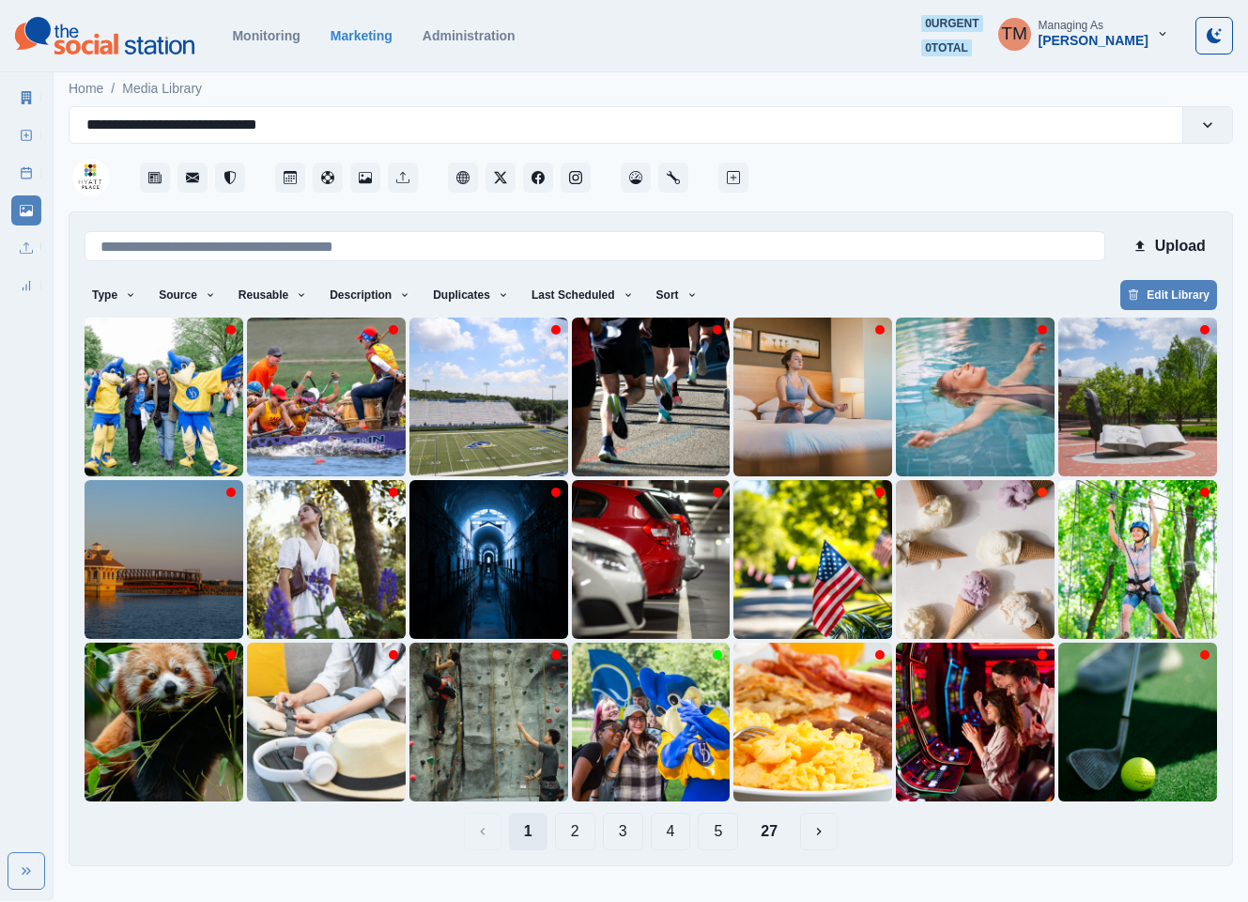
click at [530, 829] on button "1" at bounding box center [528, 832] width 39 height 38
drag, startPoint x: 527, startPoint y: 835, endPoint x: 535, endPoint y: 721, distance: 114.0
click at [527, 820] on button "1" at bounding box center [528, 832] width 39 height 38
click at [649, 291] on button "Sort" at bounding box center [677, 295] width 56 height 30
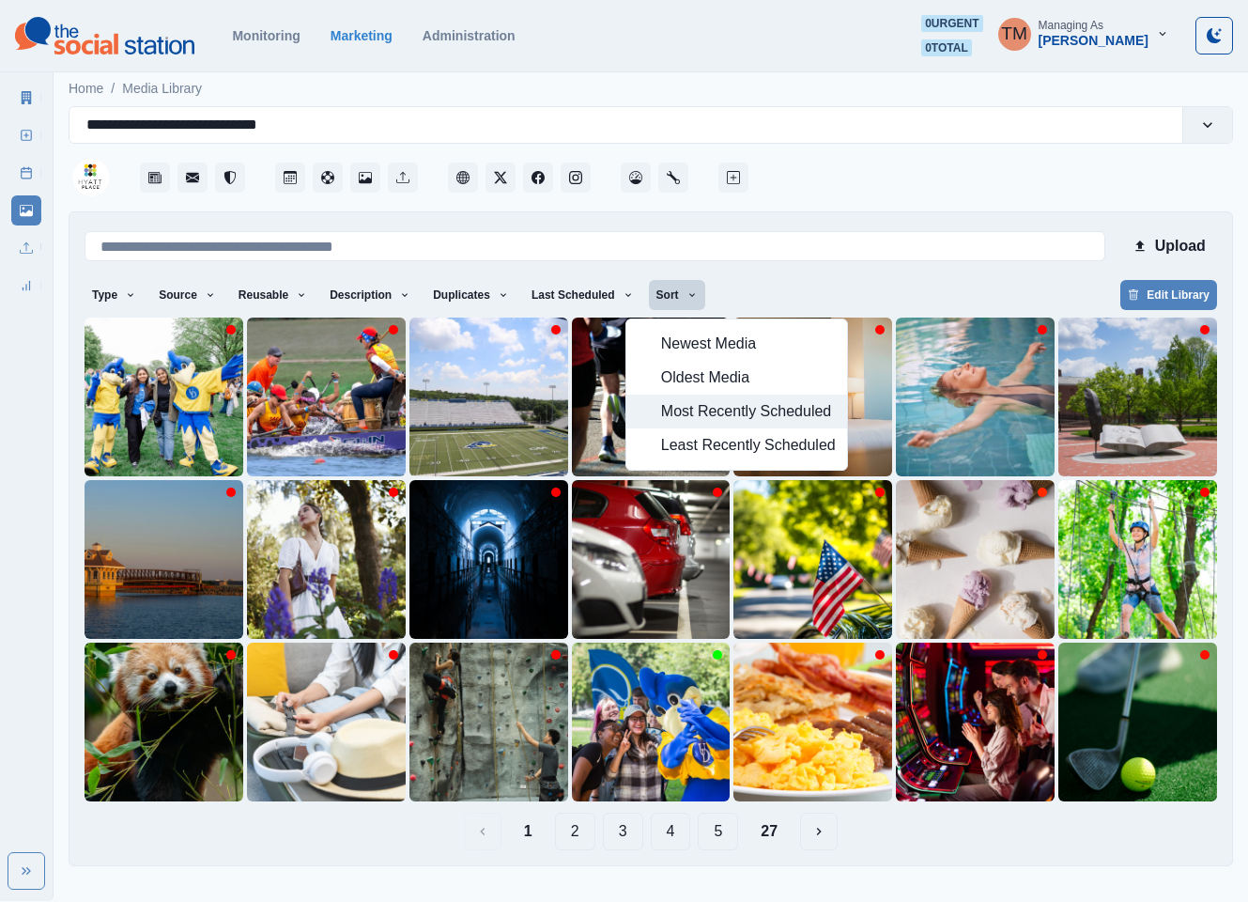
click at [672, 412] on span "Most Recently Scheduled" at bounding box center [748, 411] width 175 height 23
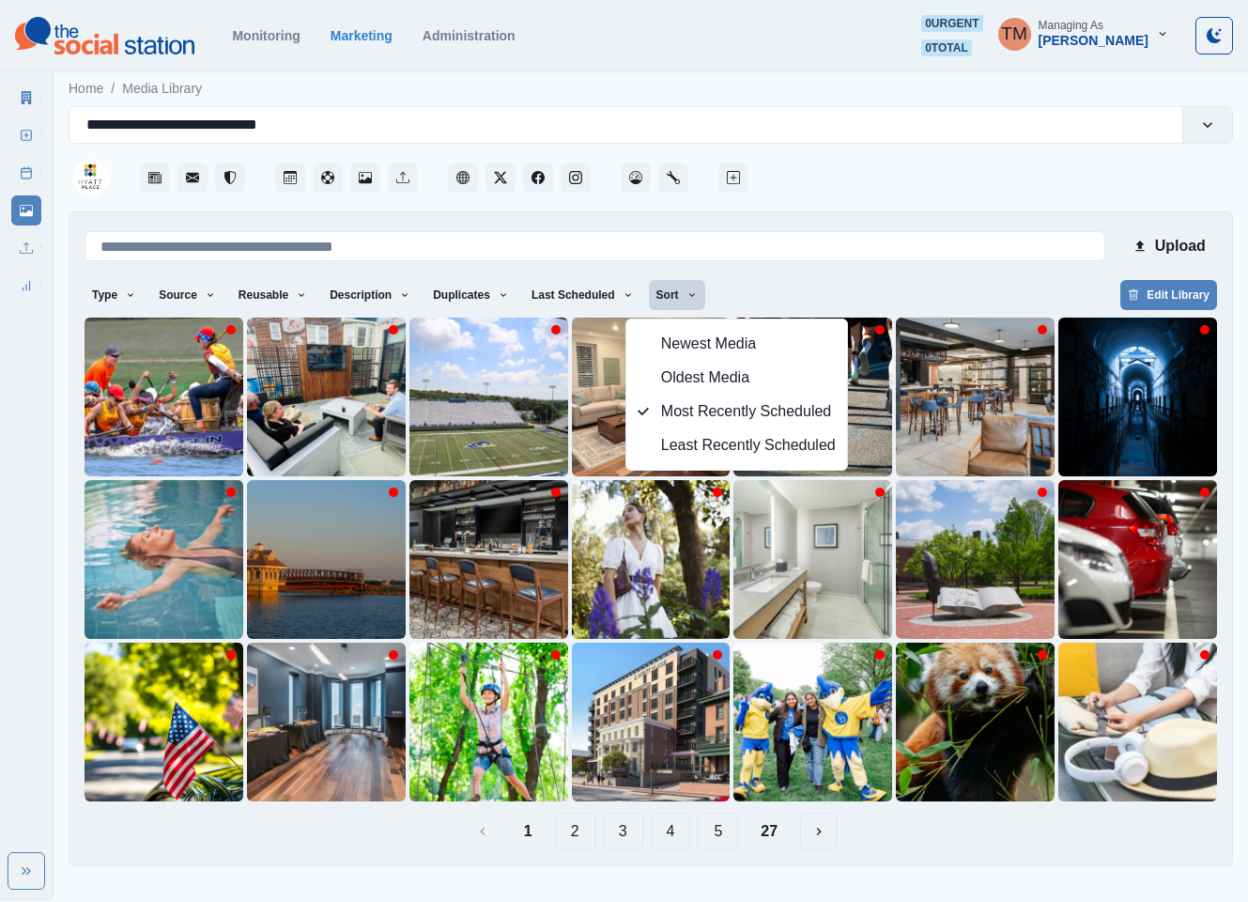
click at [1139, 840] on div "1 2 3 4 5 27" at bounding box center [651, 832] width 1133 height 38
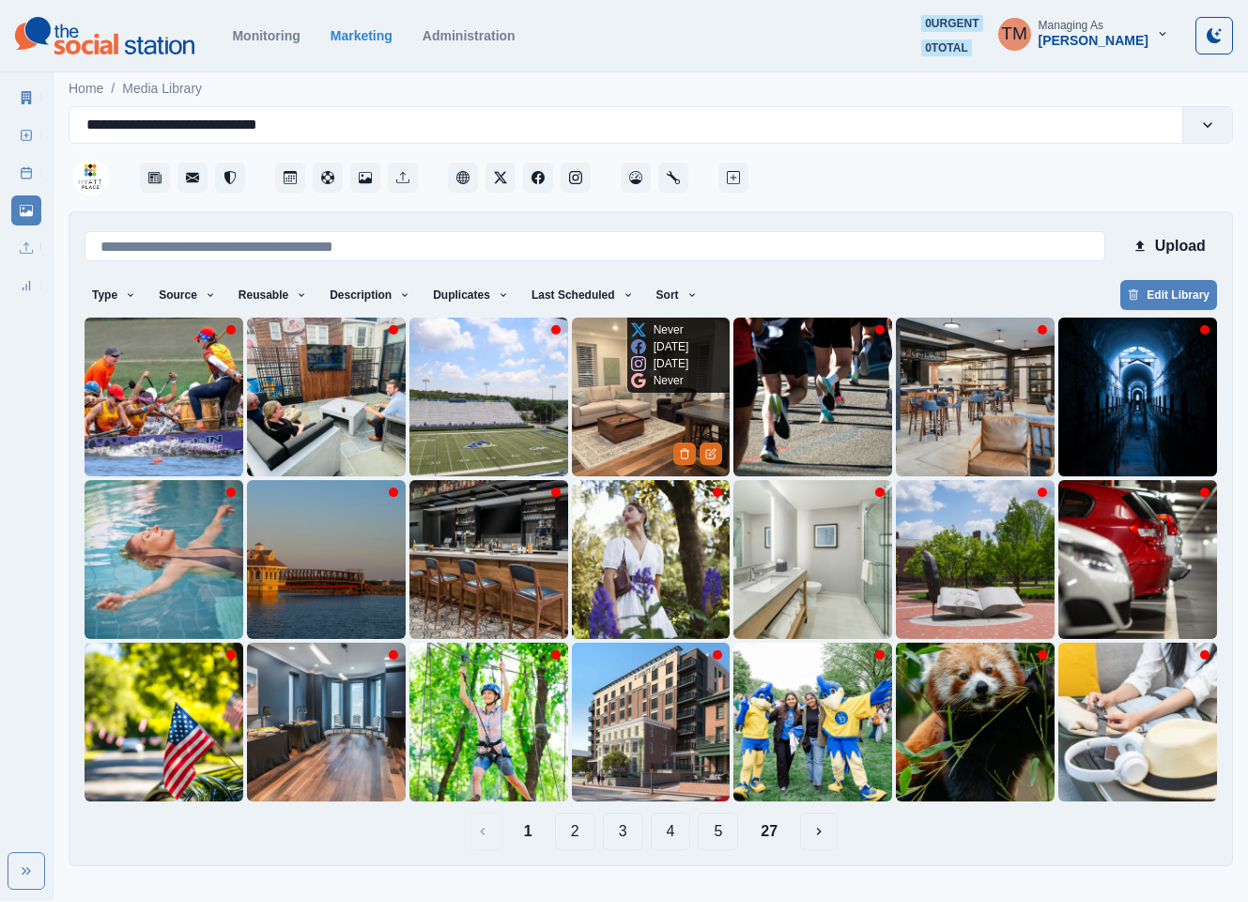
click at [620, 426] on img at bounding box center [651, 397] width 159 height 159
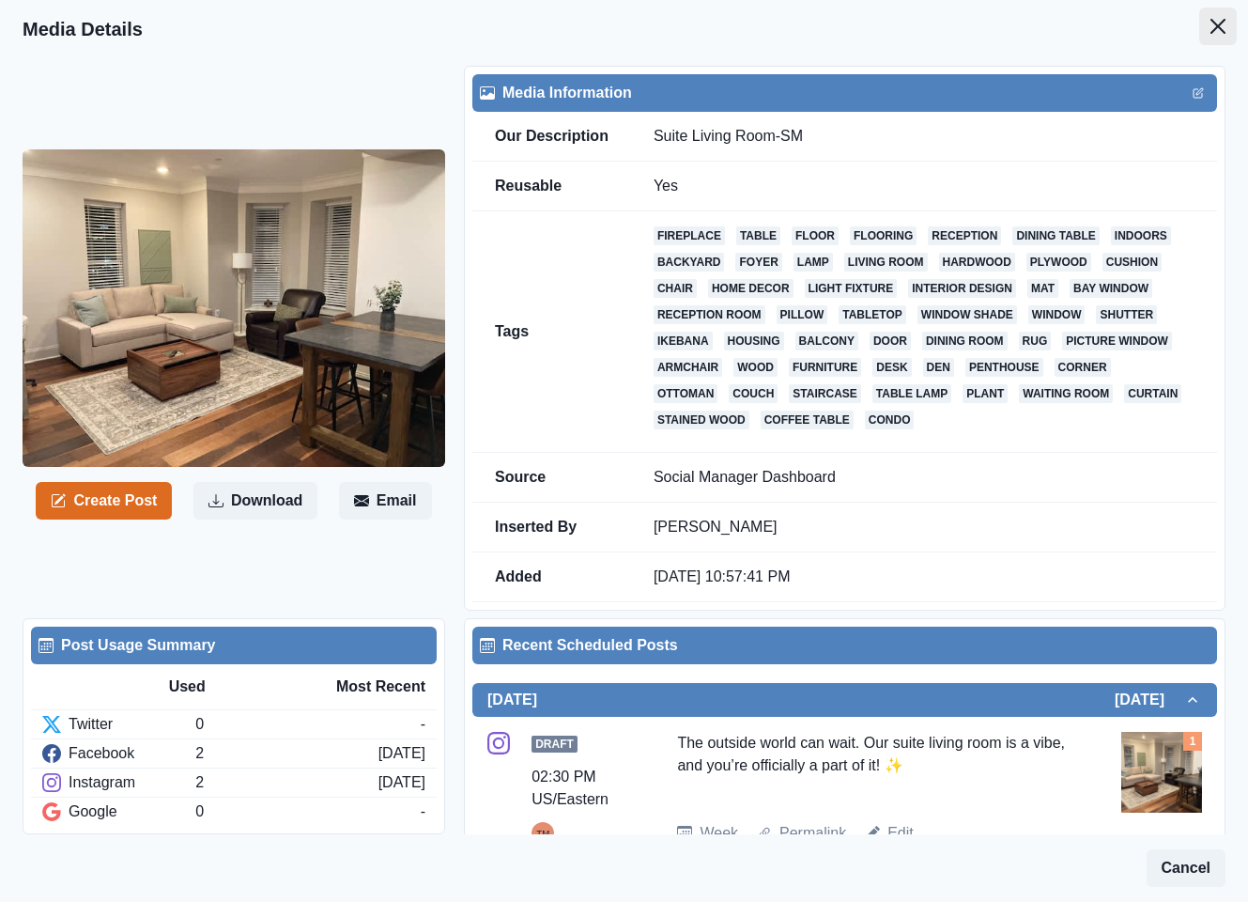
click at [1211, 23] on icon "Close" at bounding box center [1218, 26] width 15 height 15
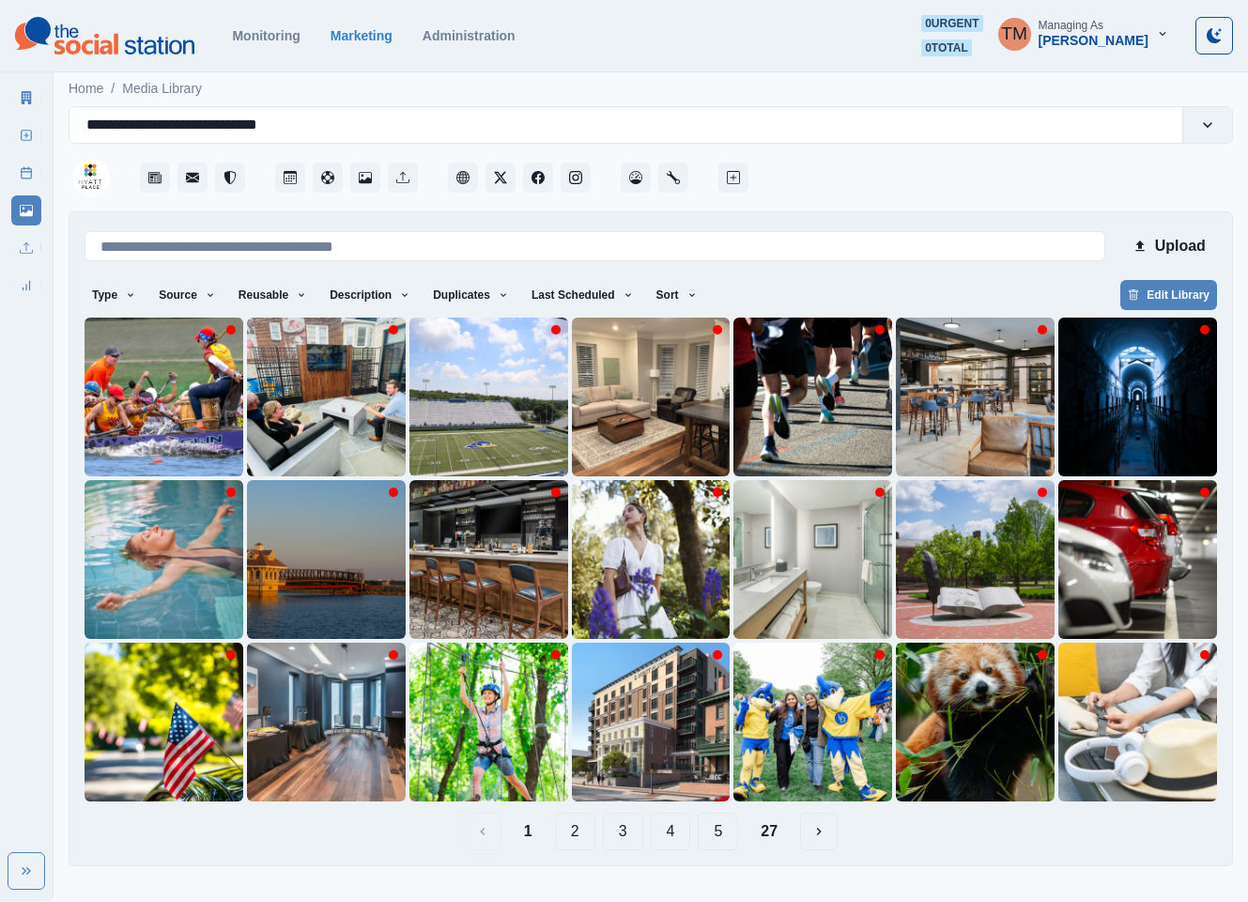
click at [676, 829] on button "4" at bounding box center [671, 832] width 40 height 38
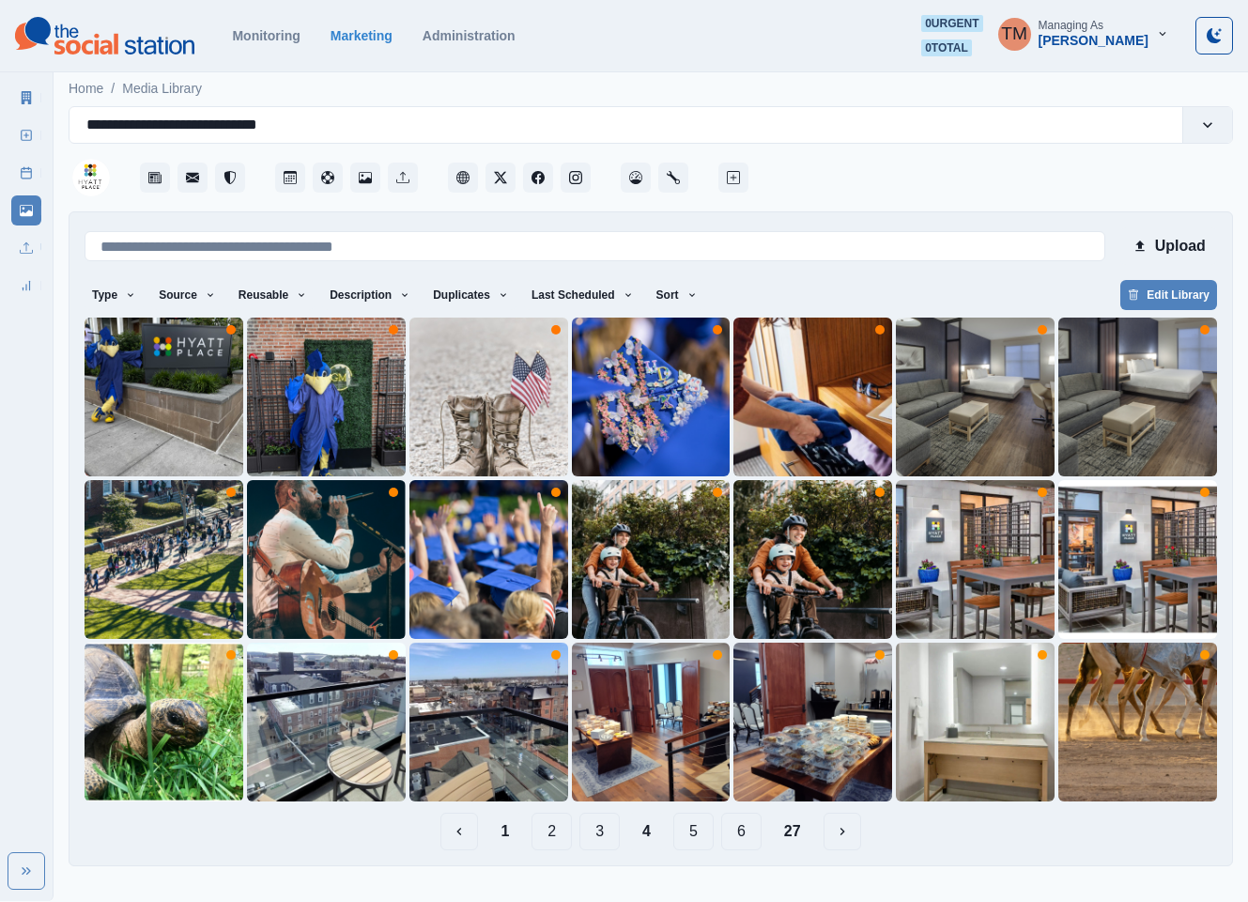
click at [504, 835] on button "1" at bounding box center [505, 832] width 39 height 38
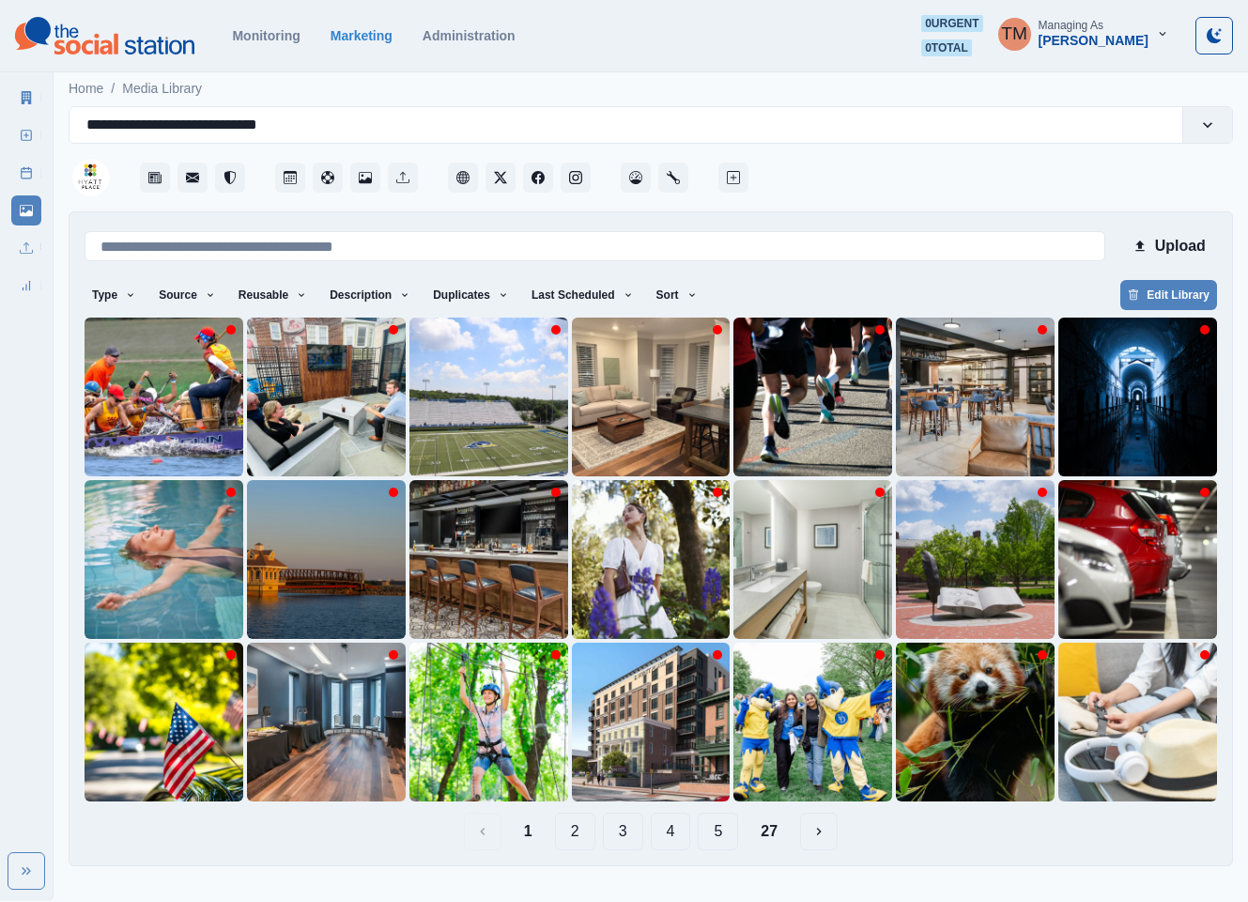
click at [679, 834] on button "4" at bounding box center [671, 832] width 40 height 38
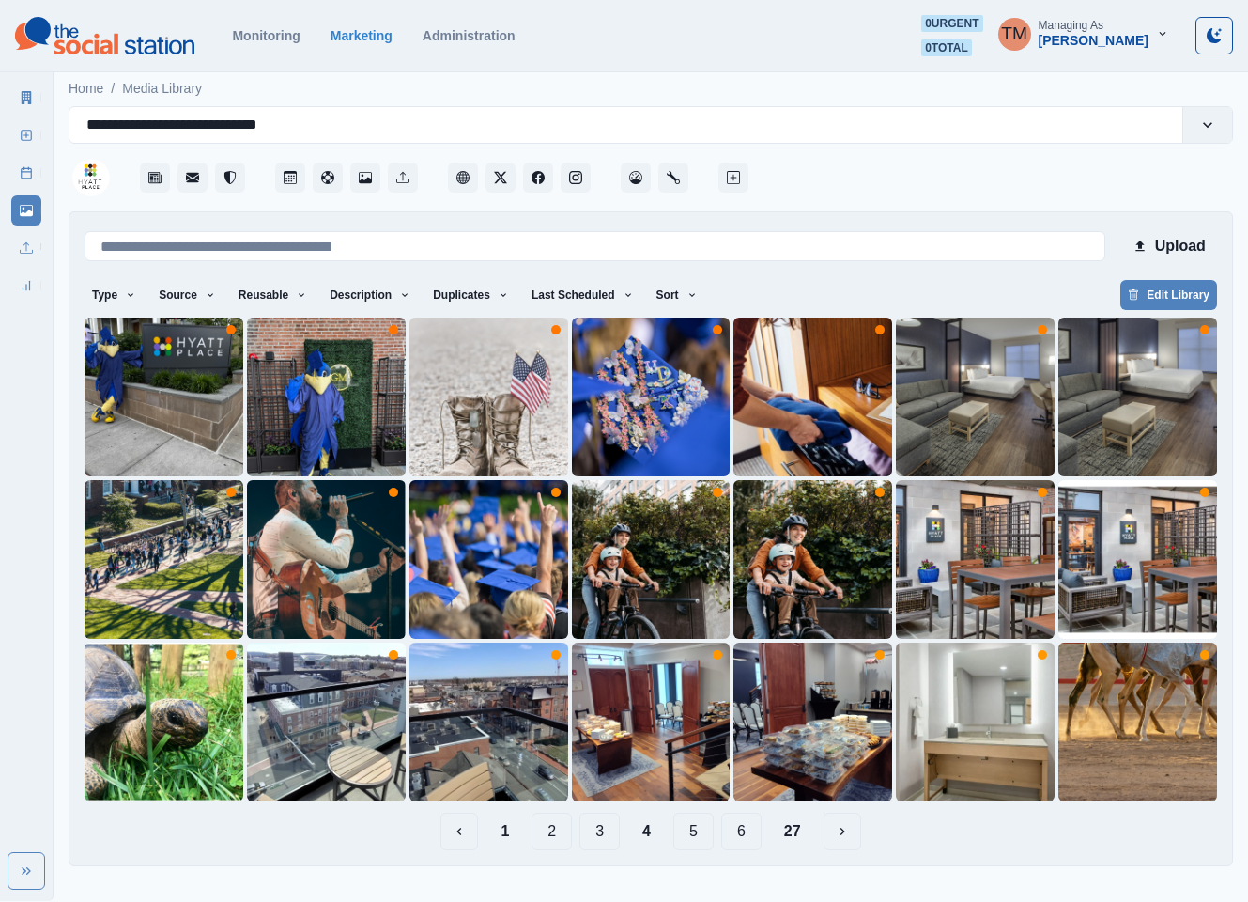
click at [696, 838] on button "5" at bounding box center [694, 832] width 40 height 38
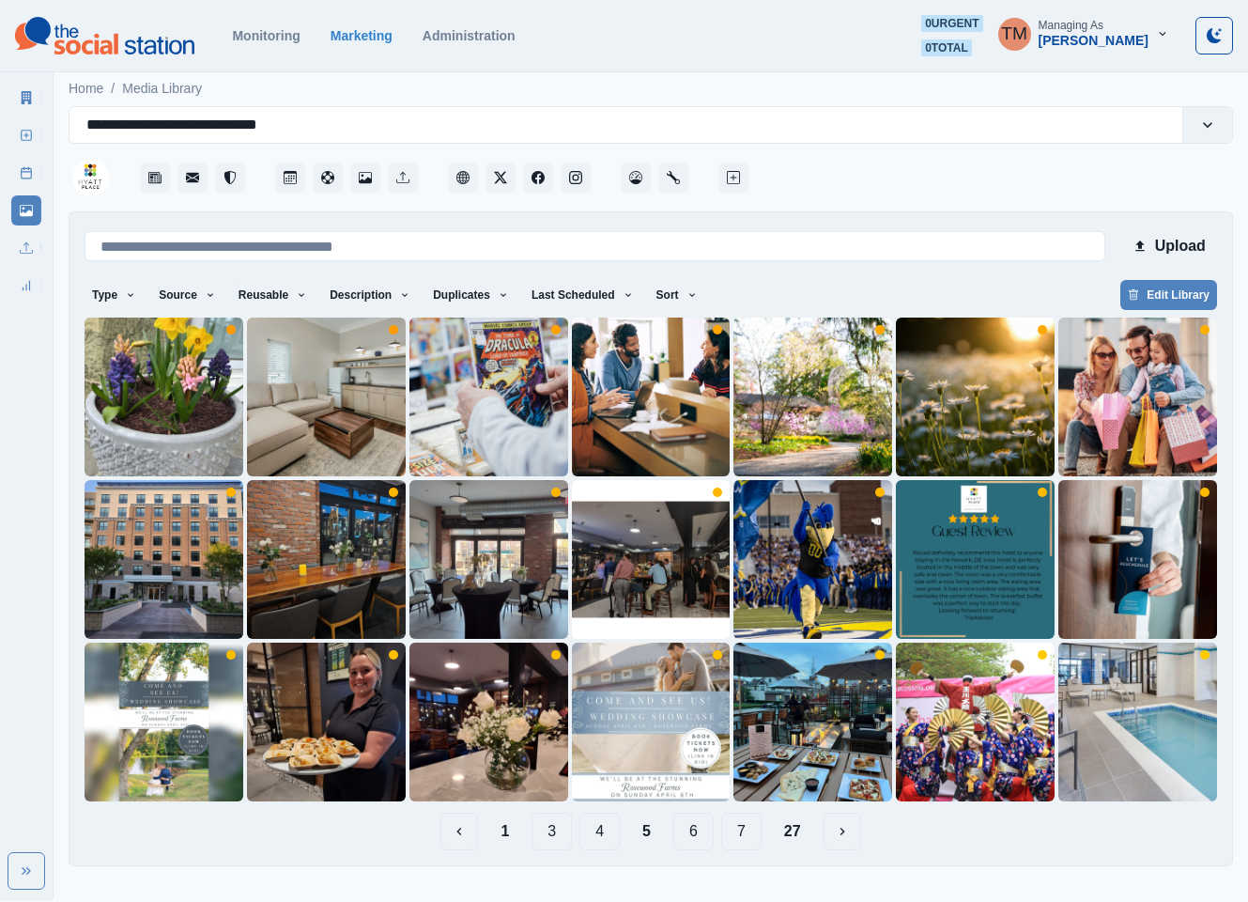
click at [691, 829] on button "6" at bounding box center [694, 832] width 40 height 38
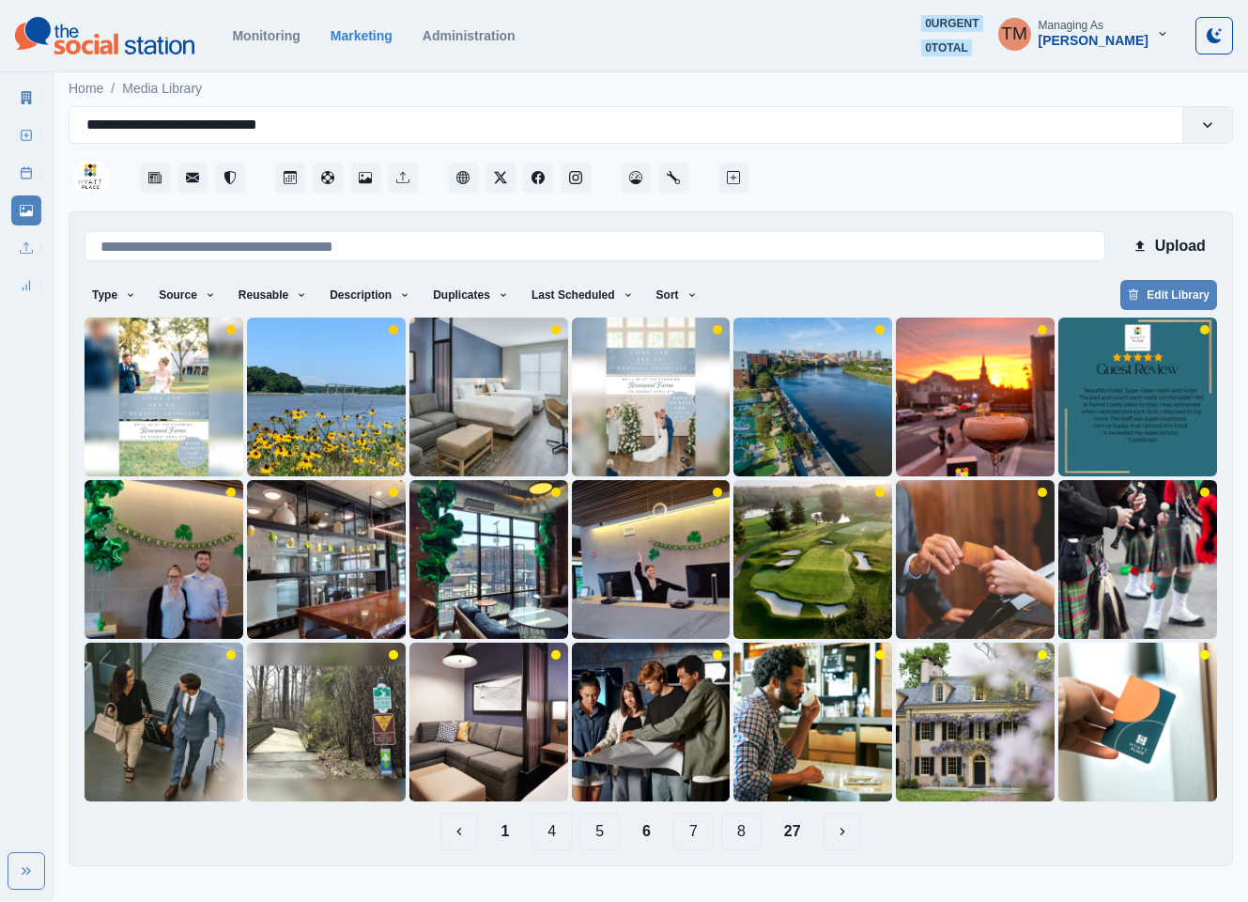
click at [705, 829] on button "7" at bounding box center [694, 832] width 40 height 38
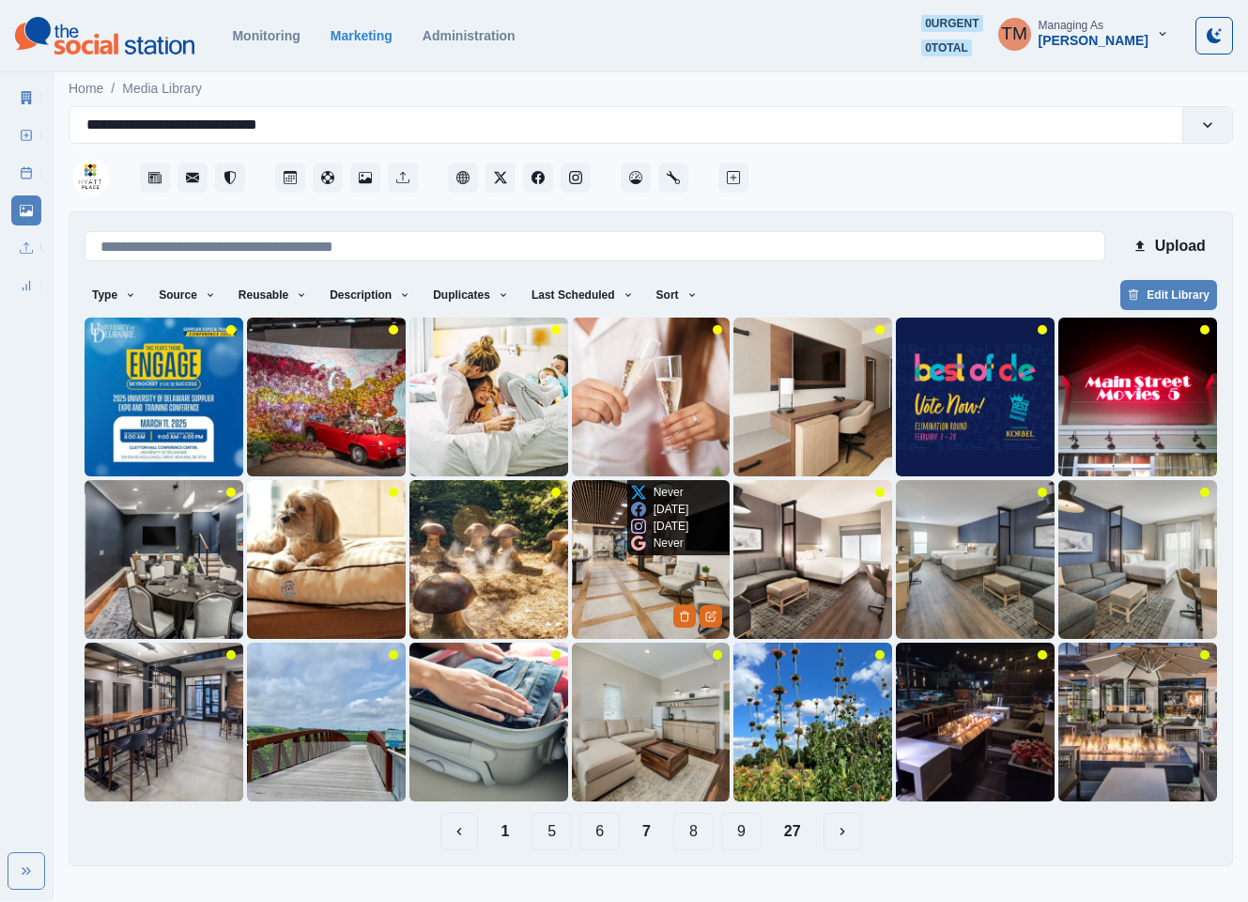
click at [612, 598] on img at bounding box center [651, 559] width 159 height 159
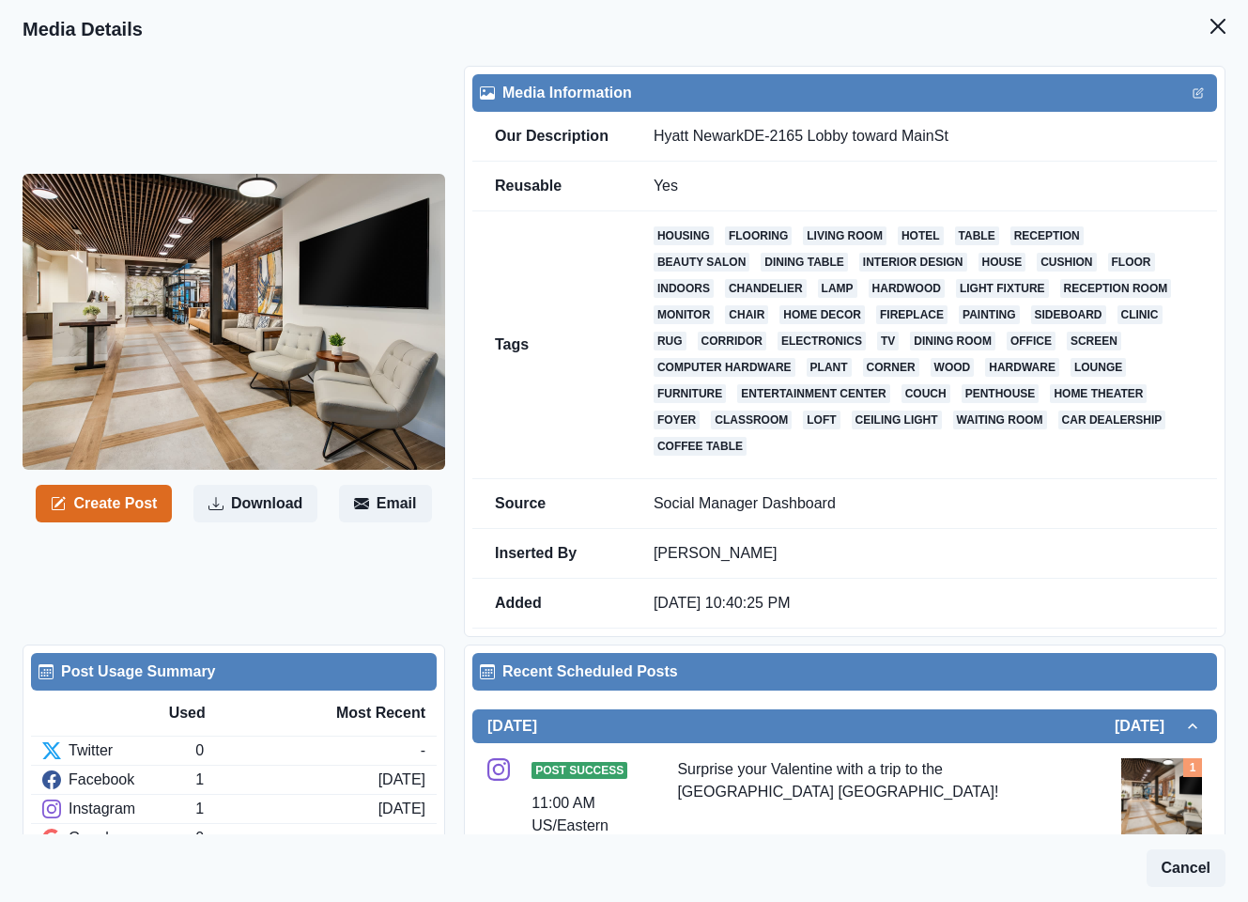
click at [1024, 34] on header "Media Details" at bounding box center [624, 29] width 1248 height 58
click at [1211, 26] on icon "Close" at bounding box center [1218, 26] width 15 height 15
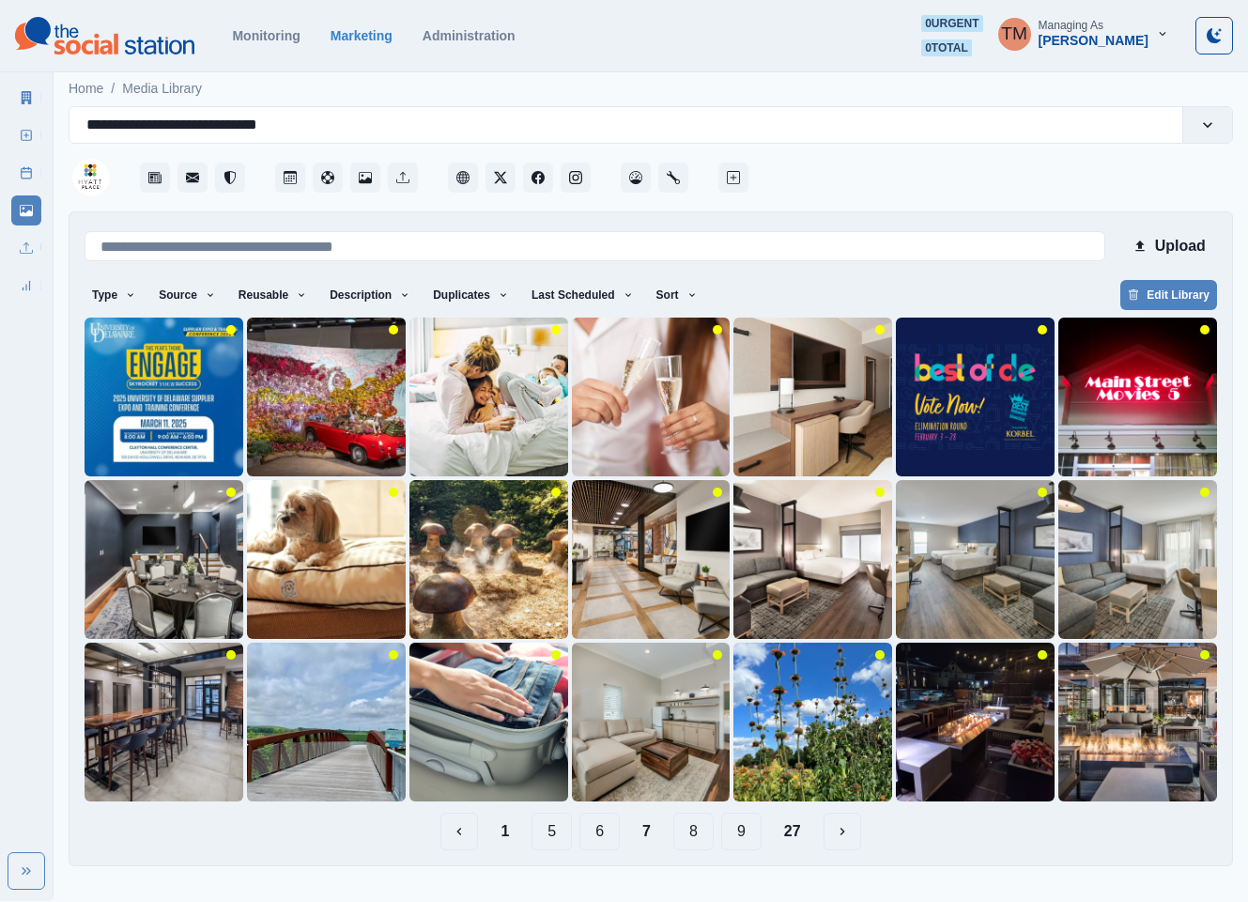
click at [689, 831] on button "8" at bounding box center [694, 832] width 40 height 38
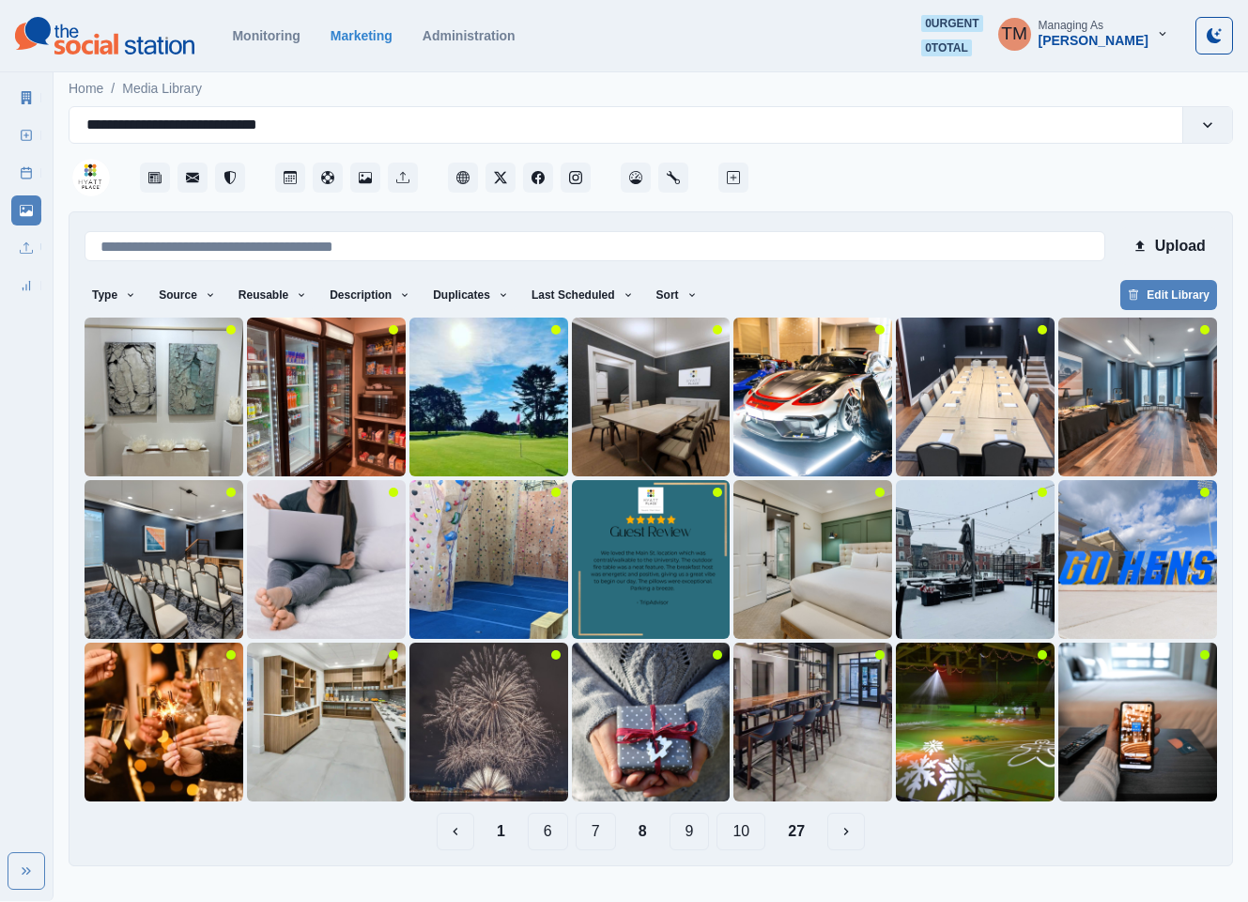
click at [690, 824] on button "9" at bounding box center [690, 832] width 40 height 38
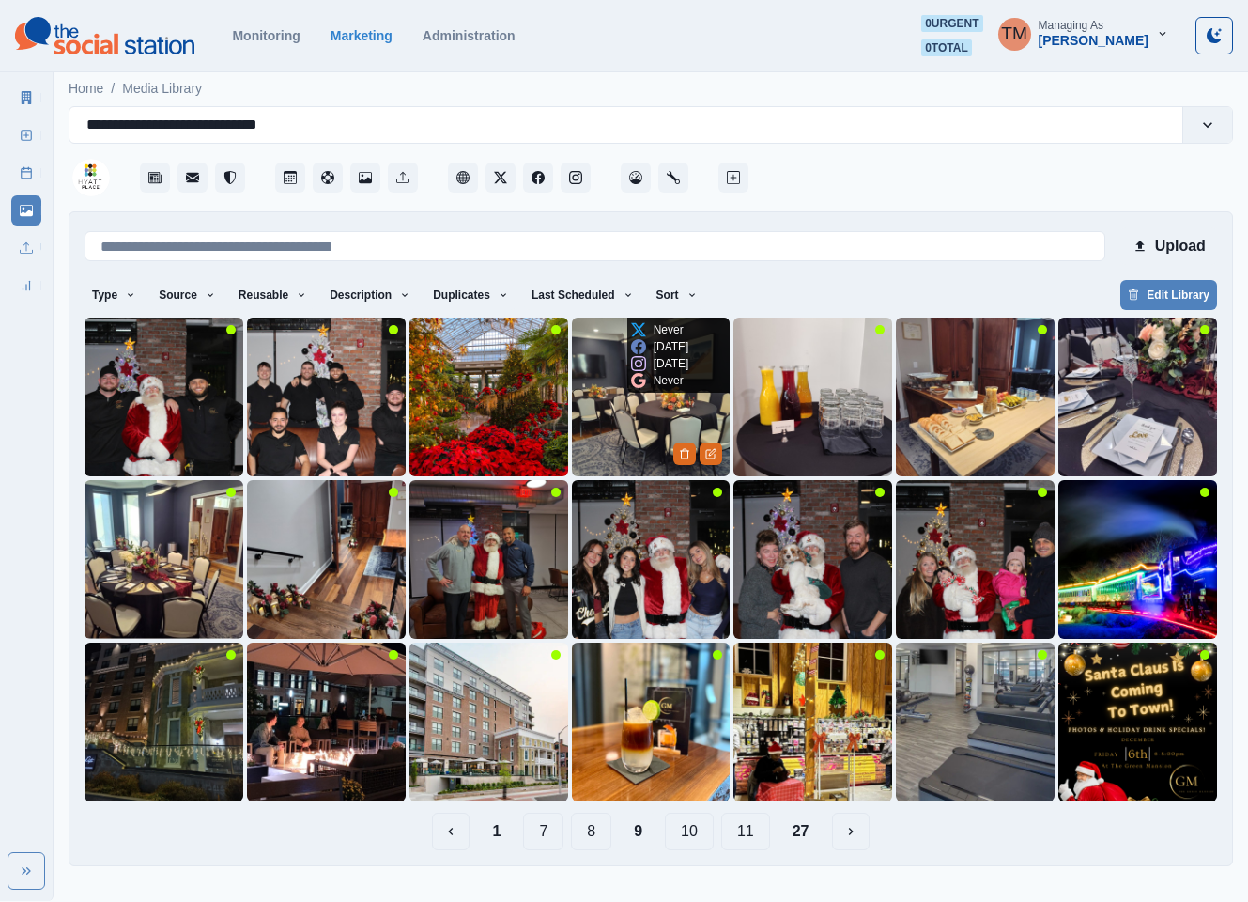
click at [628, 445] on img at bounding box center [651, 397] width 159 height 159
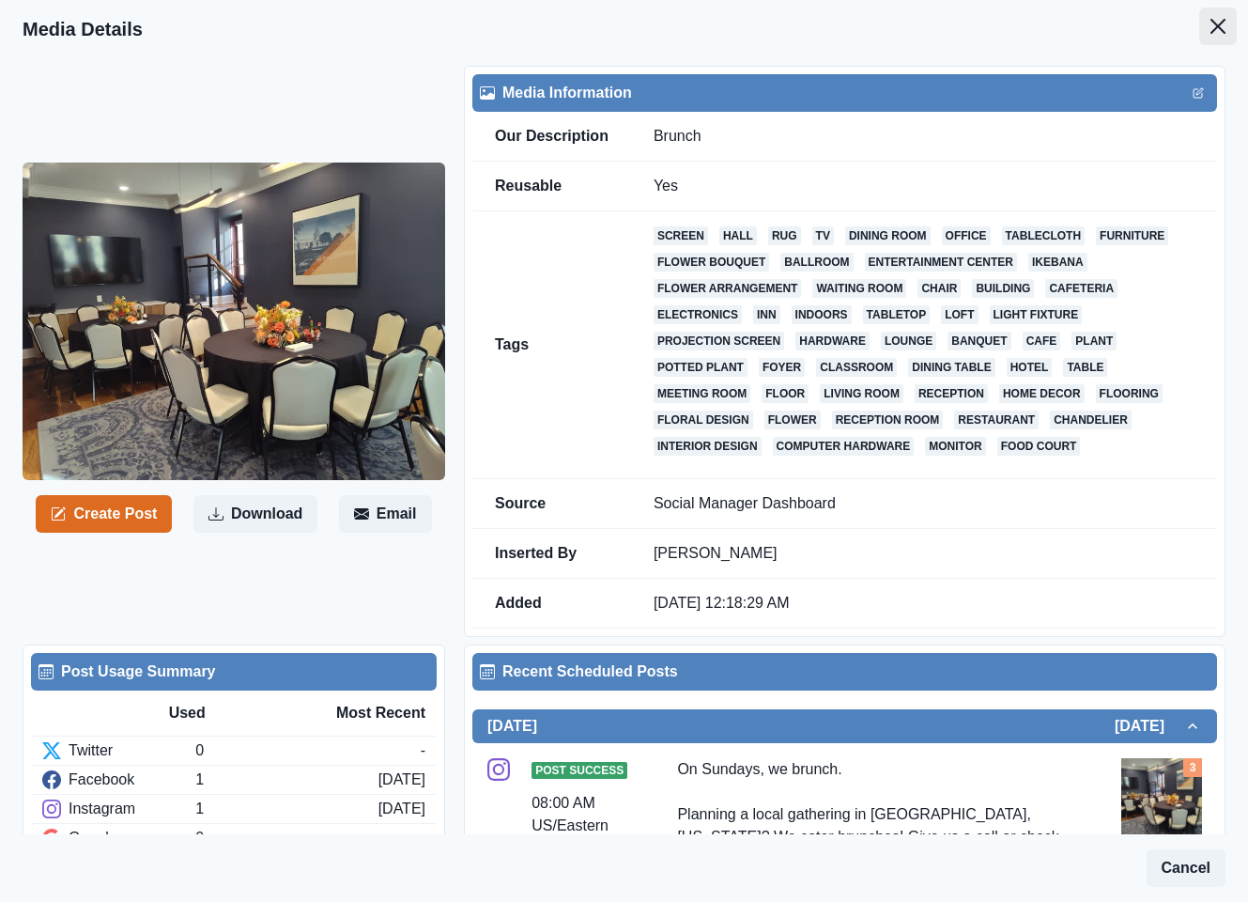
drag, startPoint x: 1201, startPoint y: 20, endPoint x: 1136, endPoint y: 28, distance: 66.3
click at [1211, 20] on icon "Close" at bounding box center [1218, 26] width 15 height 15
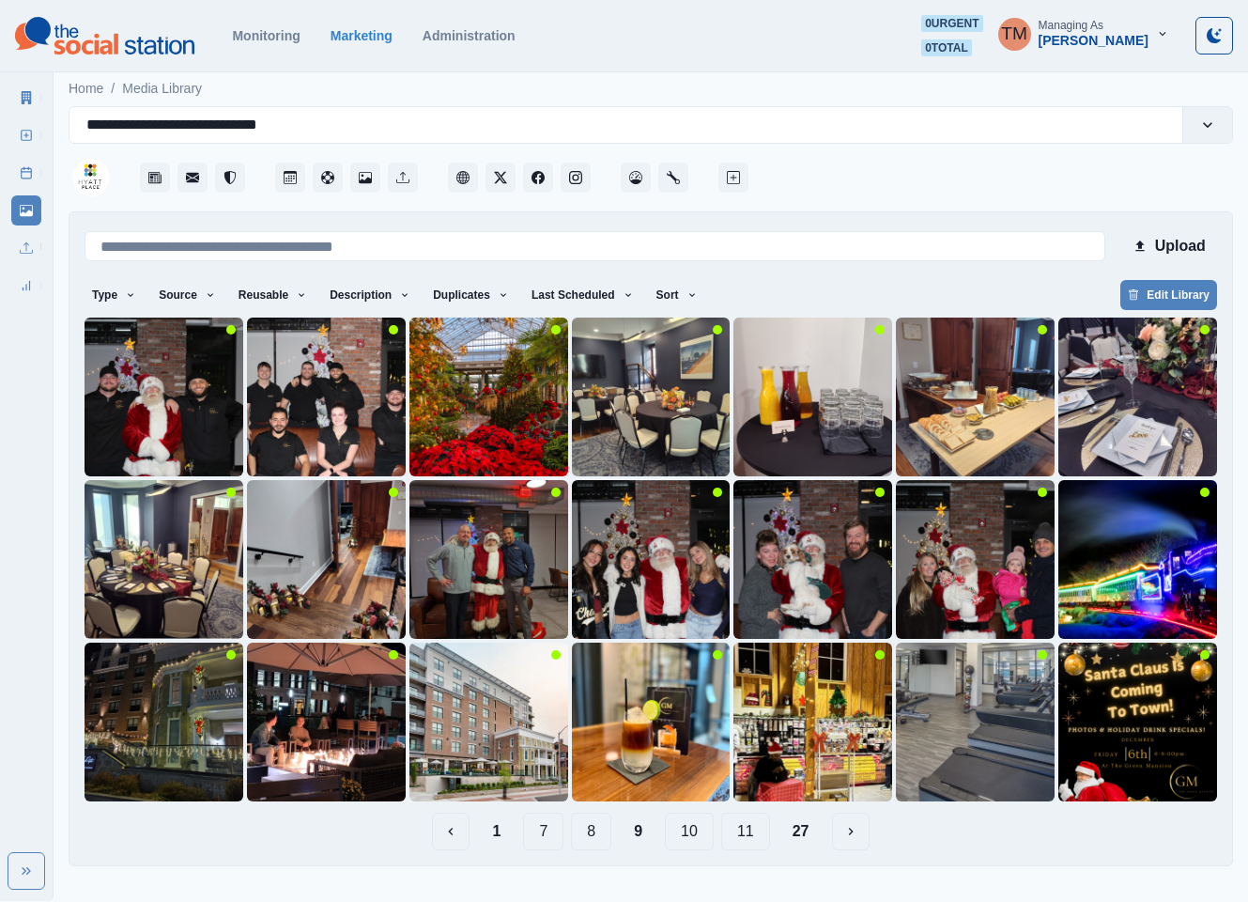
click at [696, 829] on button "10" at bounding box center [689, 832] width 49 height 38
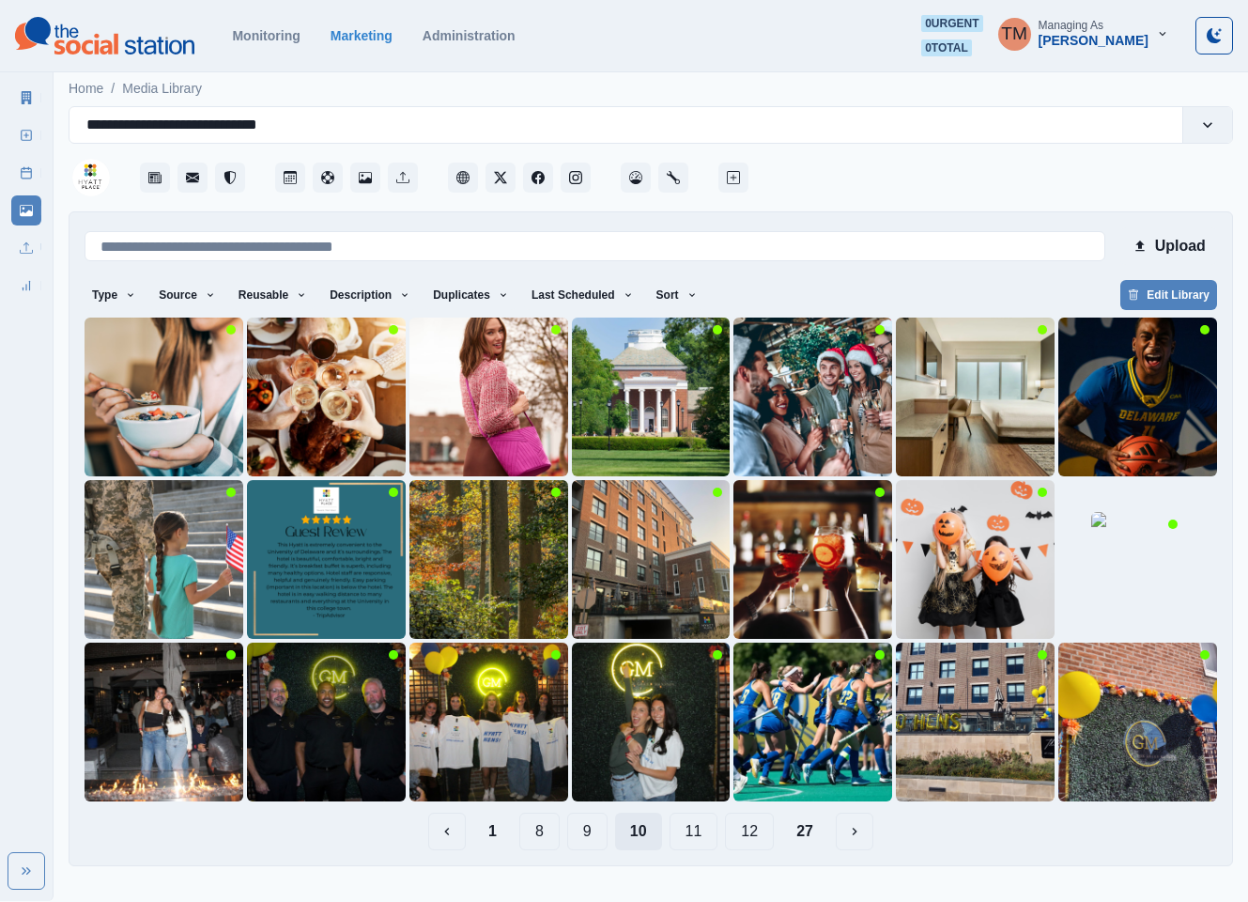
click at [696, 829] on button "11" at bounding box center [694, 832] width 49 height 38
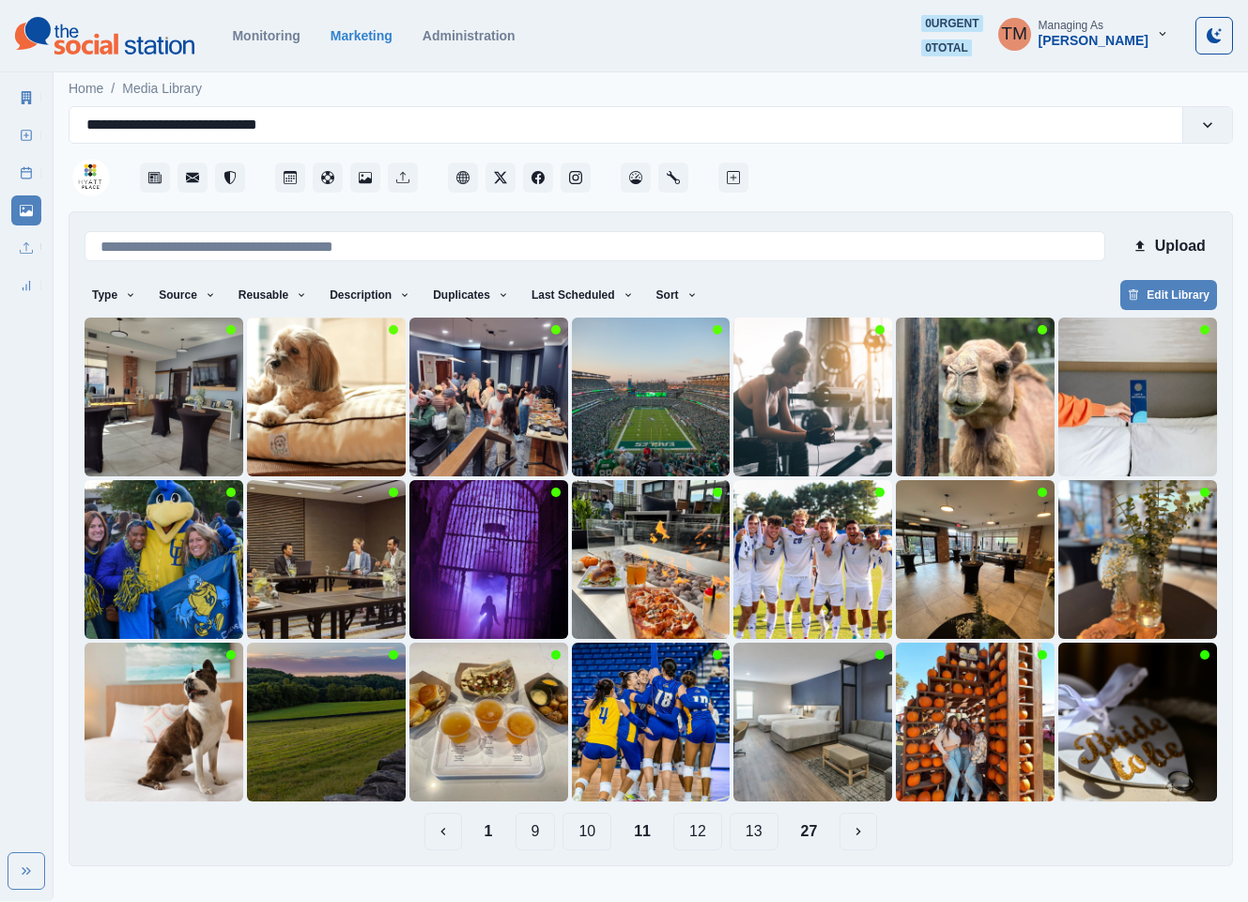
click at [490, 829] on button "1" at bounding box center [489, 832] width 39 height 38
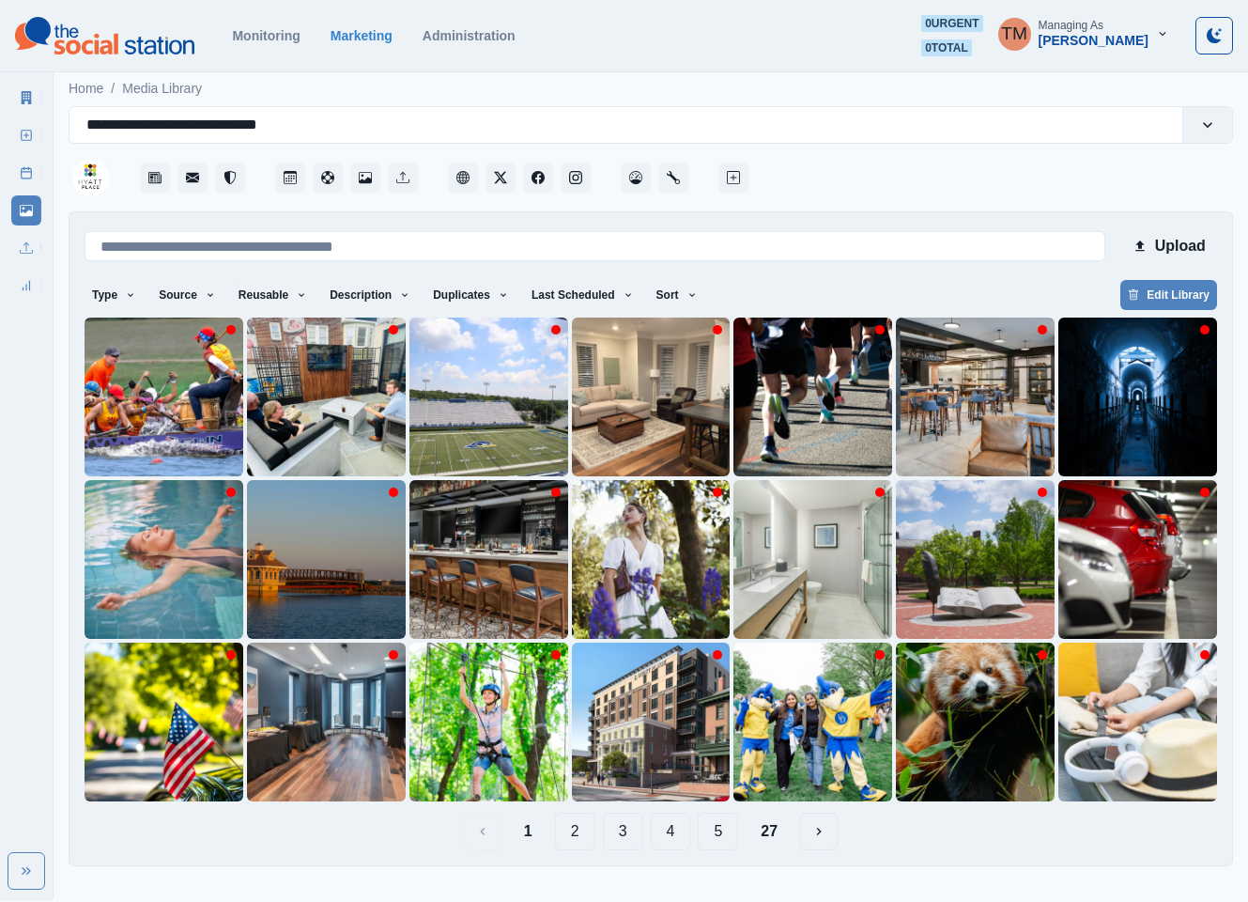
click at [579, 831] on button "2" at bounding box center [575, 832] width 40 height 38
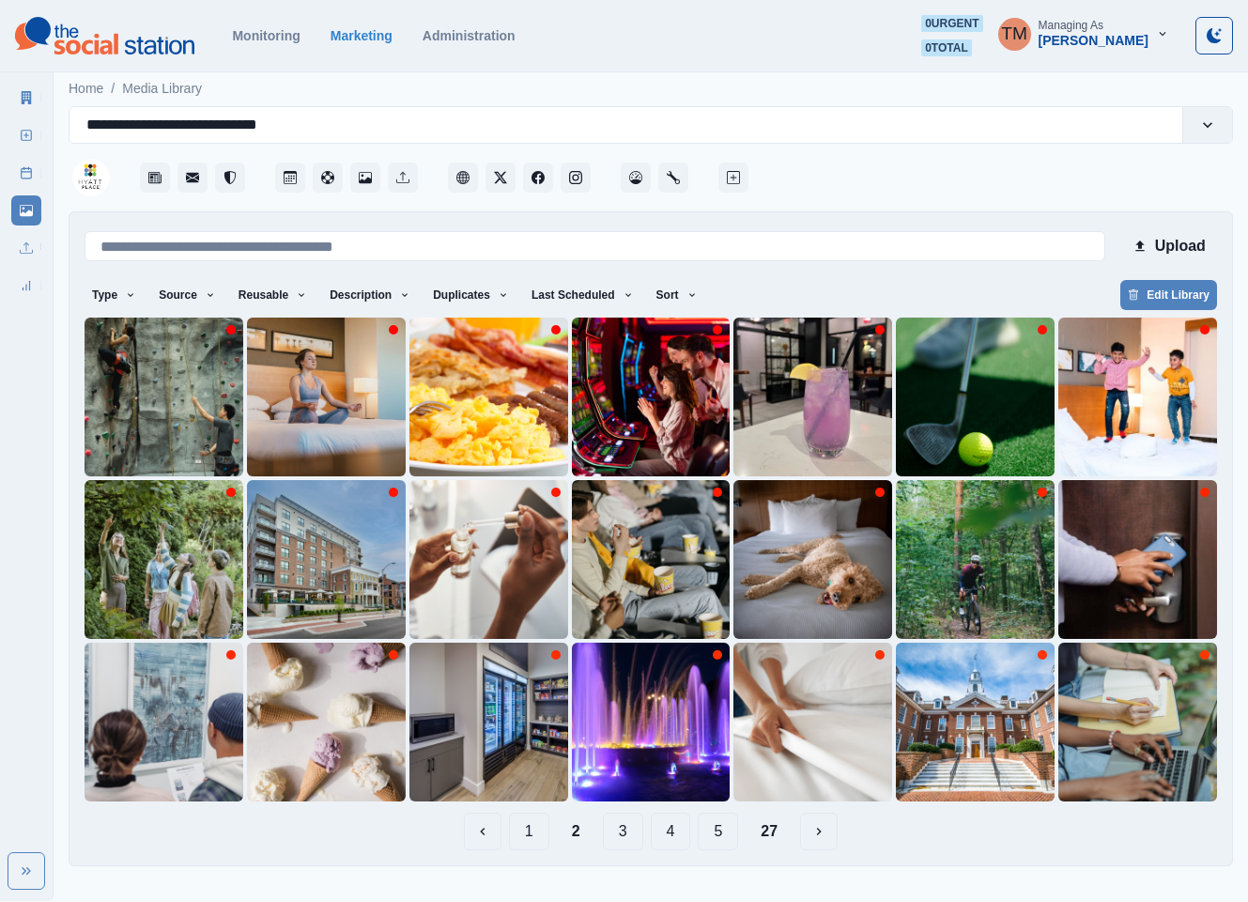
click at [623, 832] on button "3" at bounding box center [623, 832] width 40 height 38
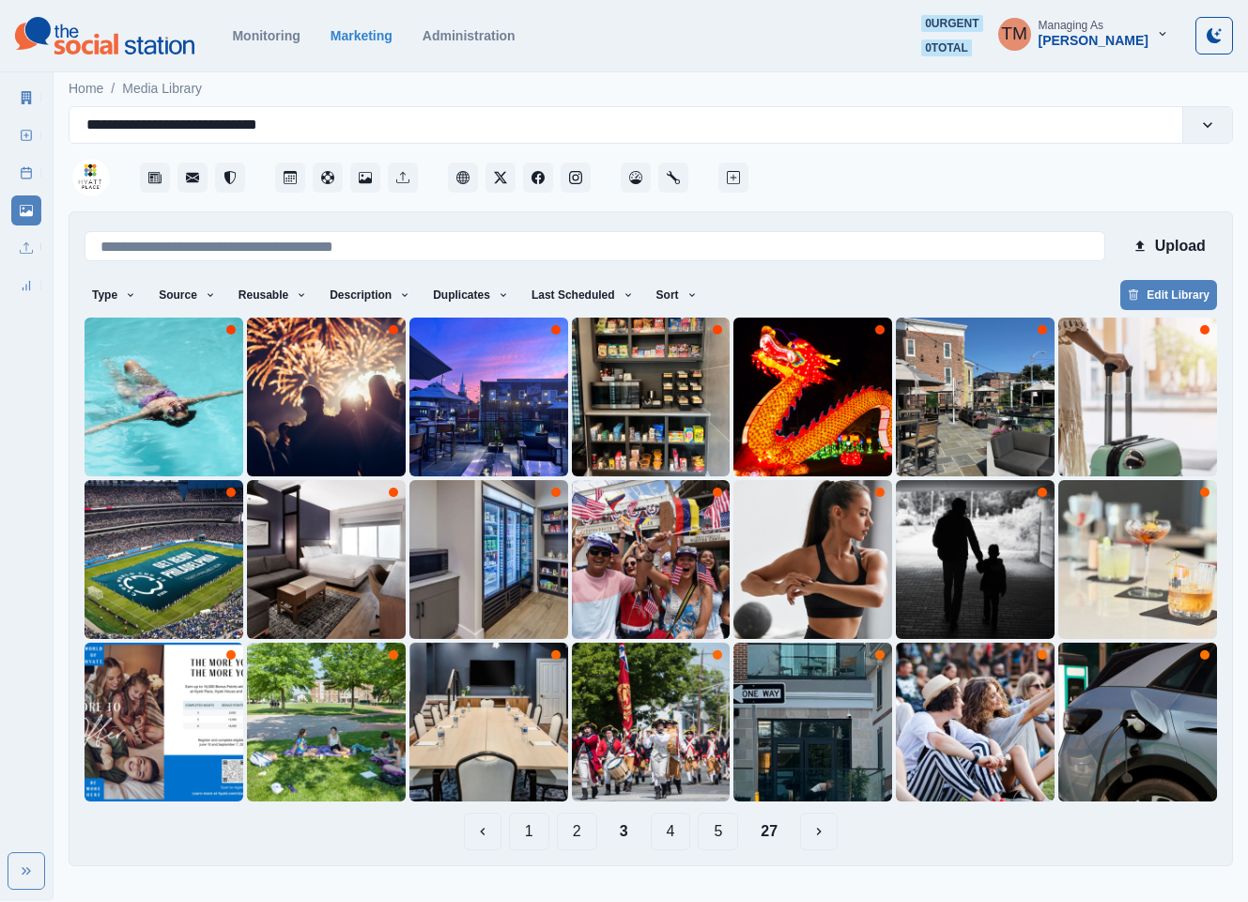
click at [671, 832] on button "4" at bounding box center [671, 832] width 40 height 38
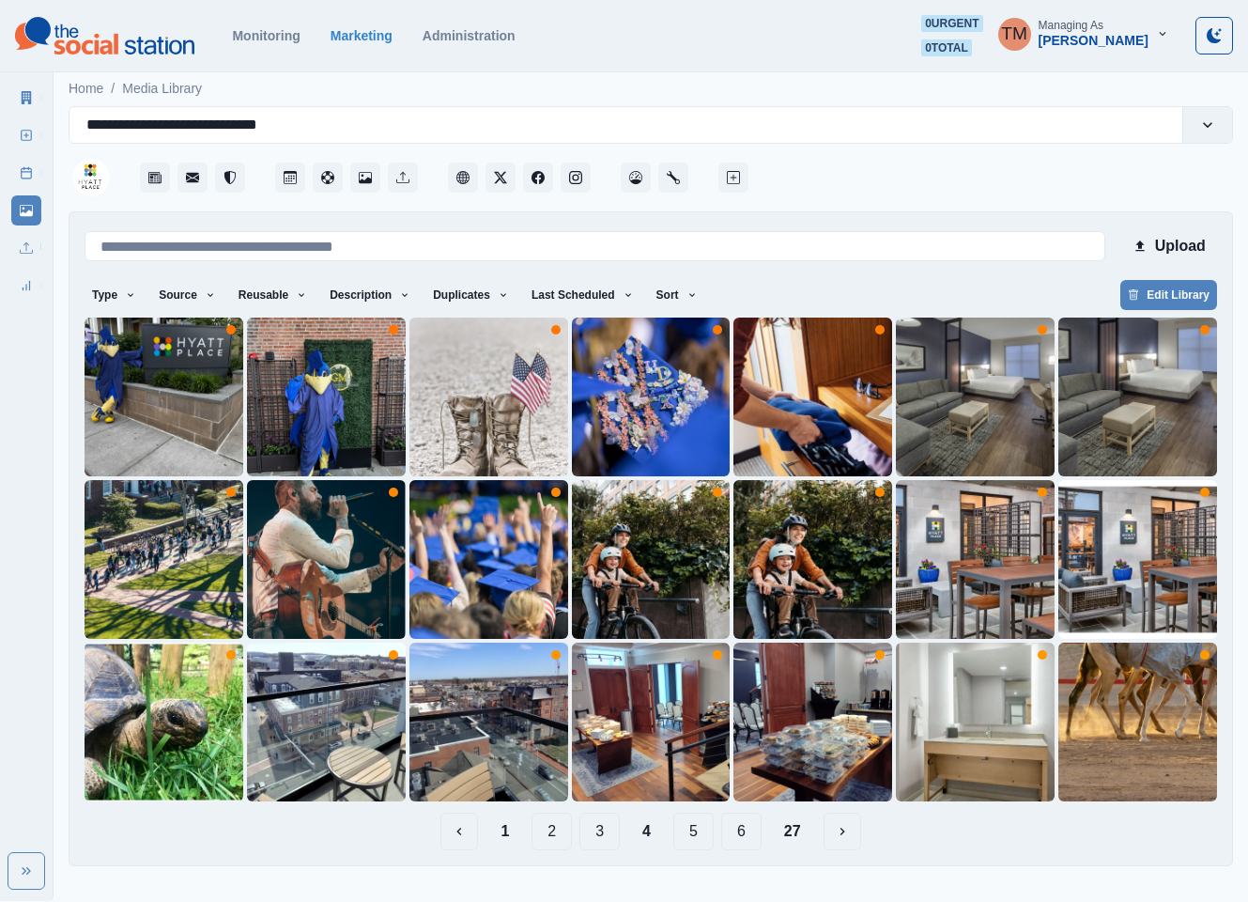
click at [696, 834] on button "5" at bounding box center [694, 832] width 40 height 38
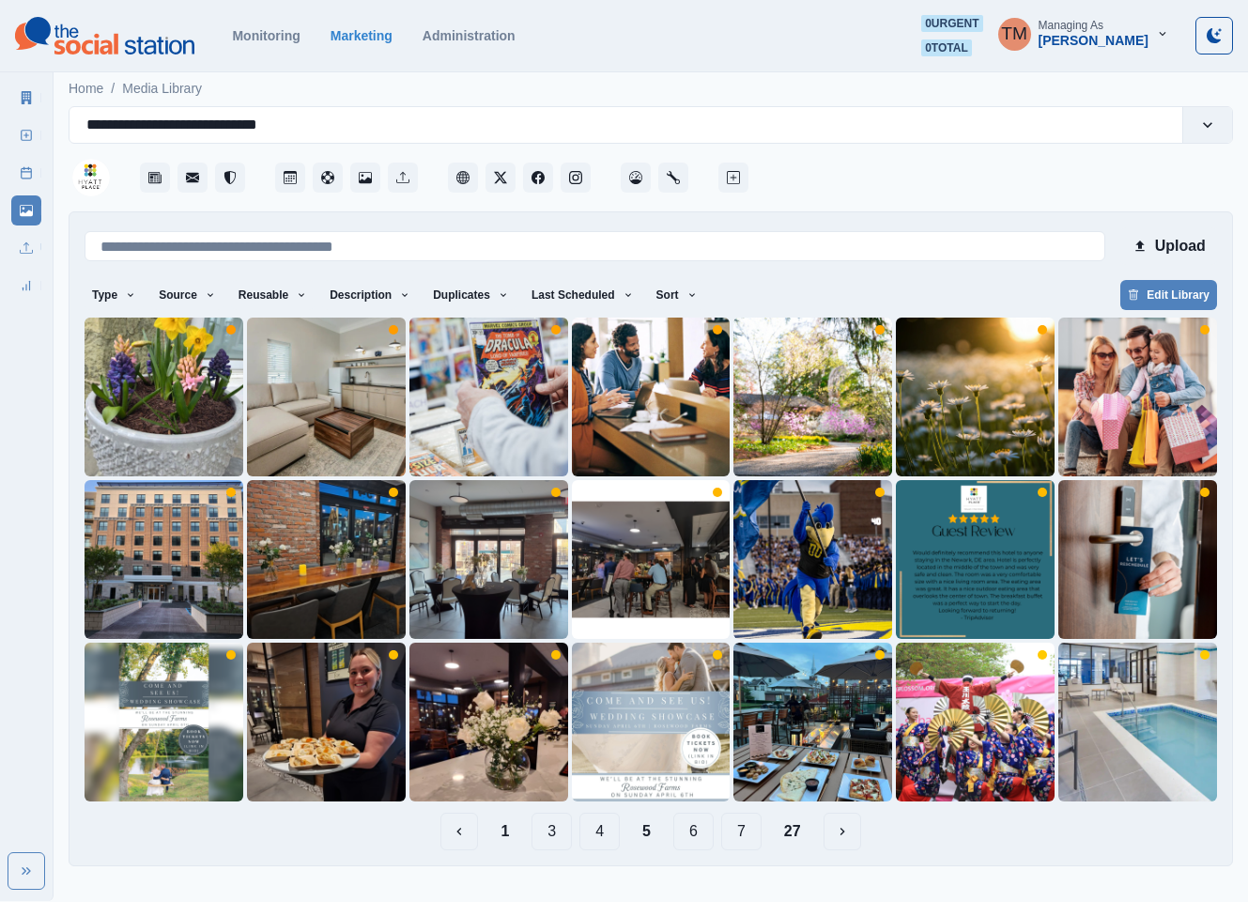
click at [699, 834] on button "6" at bounding box center [694, 832] width 40 height 38
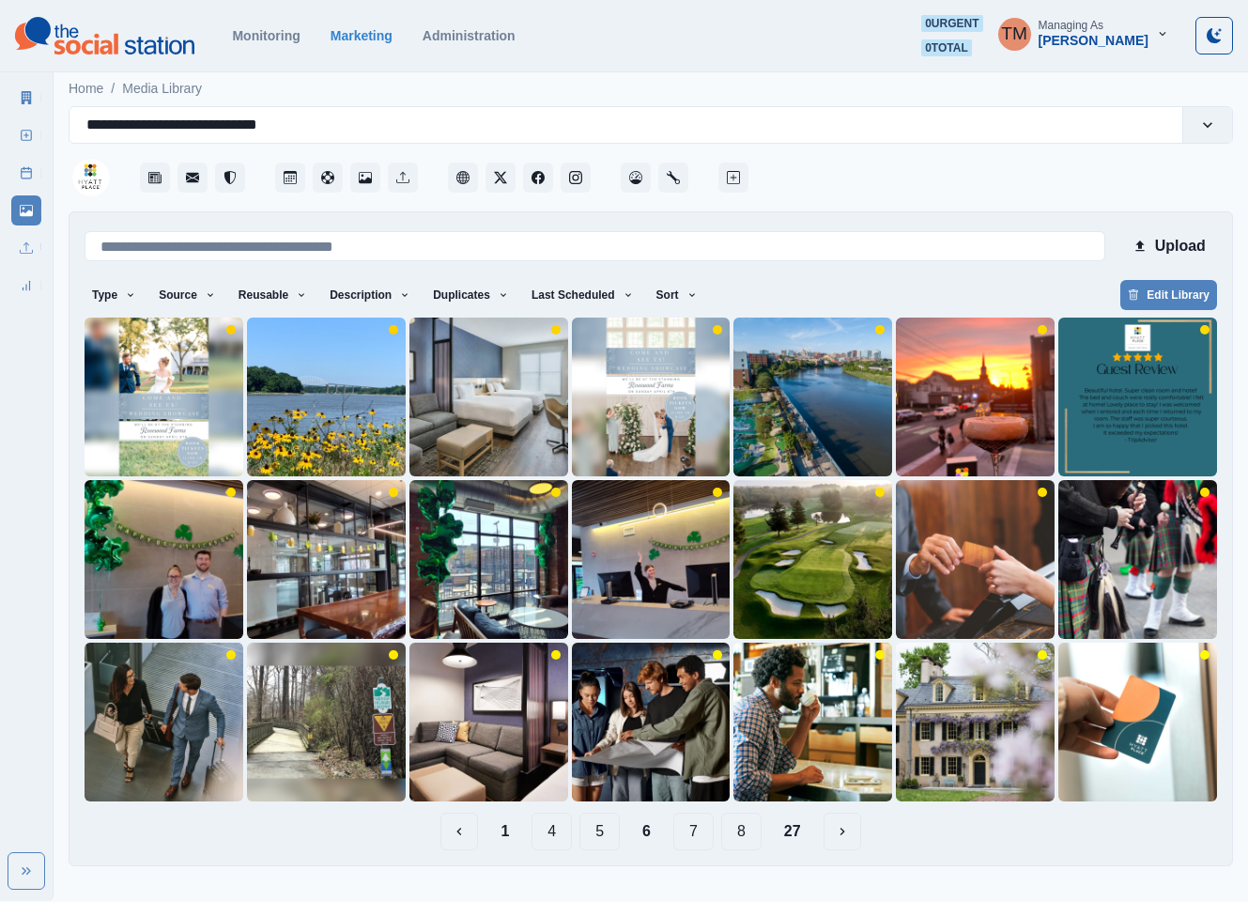
click at [796, 838] on button "27" at bounding box center [792, 832] width 47 height 38
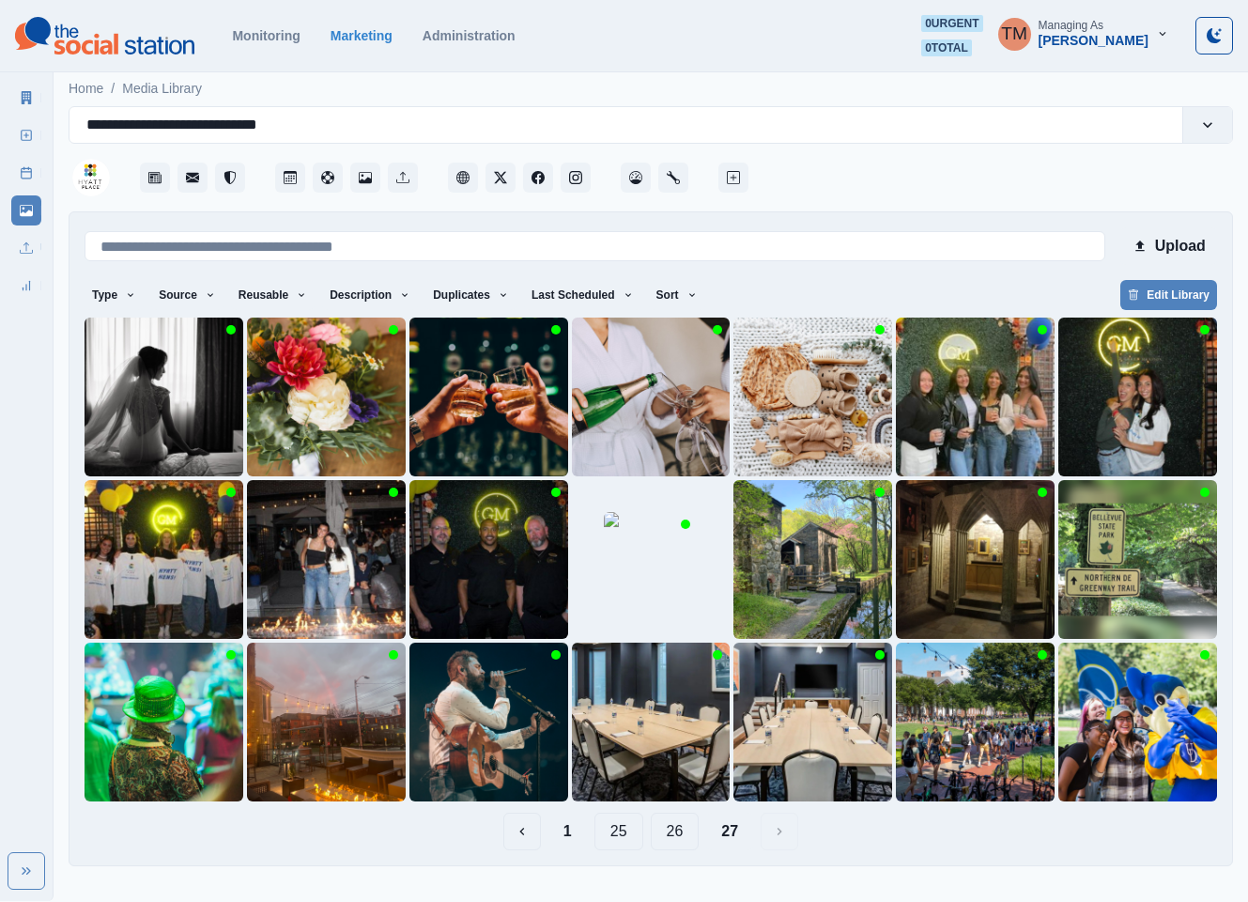
click at [674, 829] on button "26" at bounding box center [675, 832] width 49 height 38
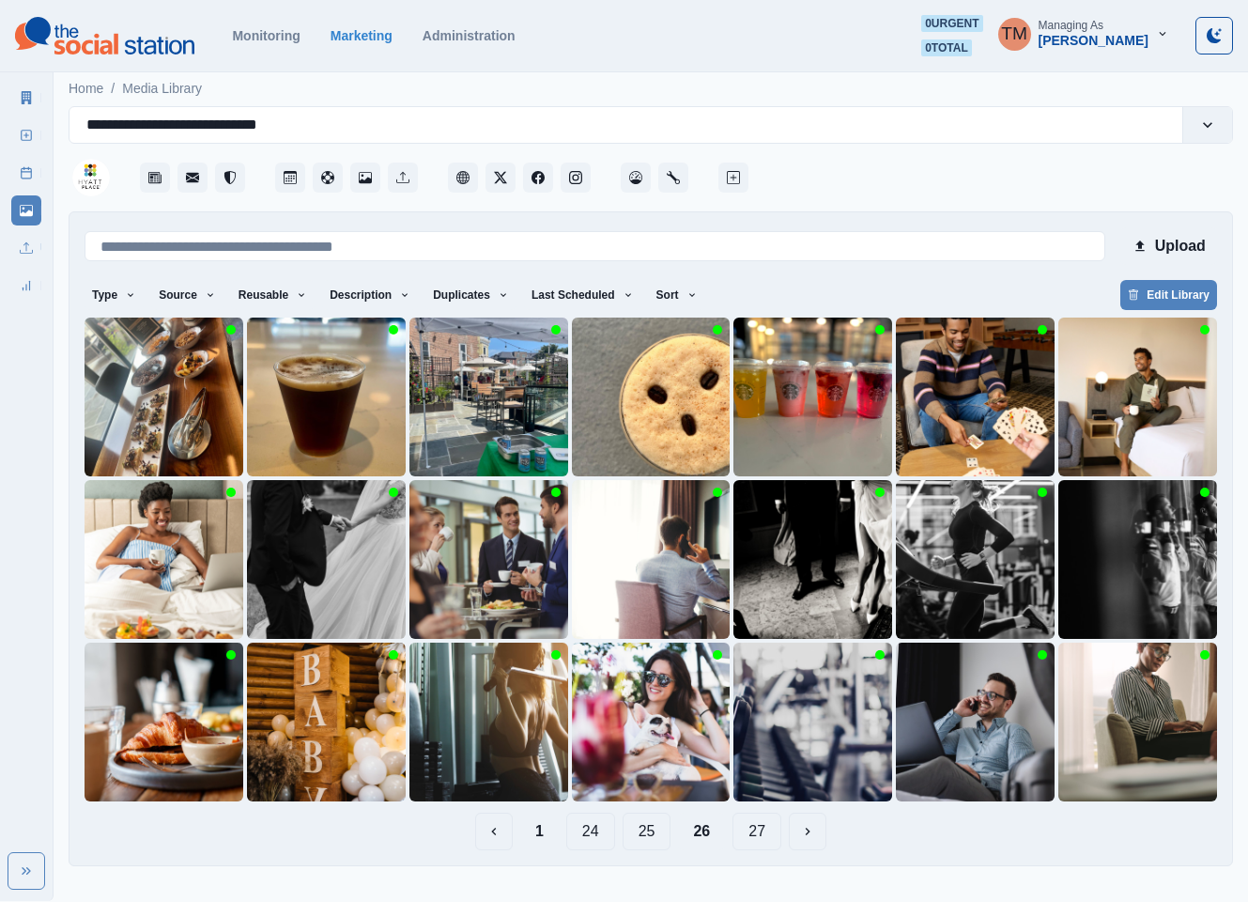
click at [652, 837] on button "25" at bounding box center [647, 832] width 49 height 38
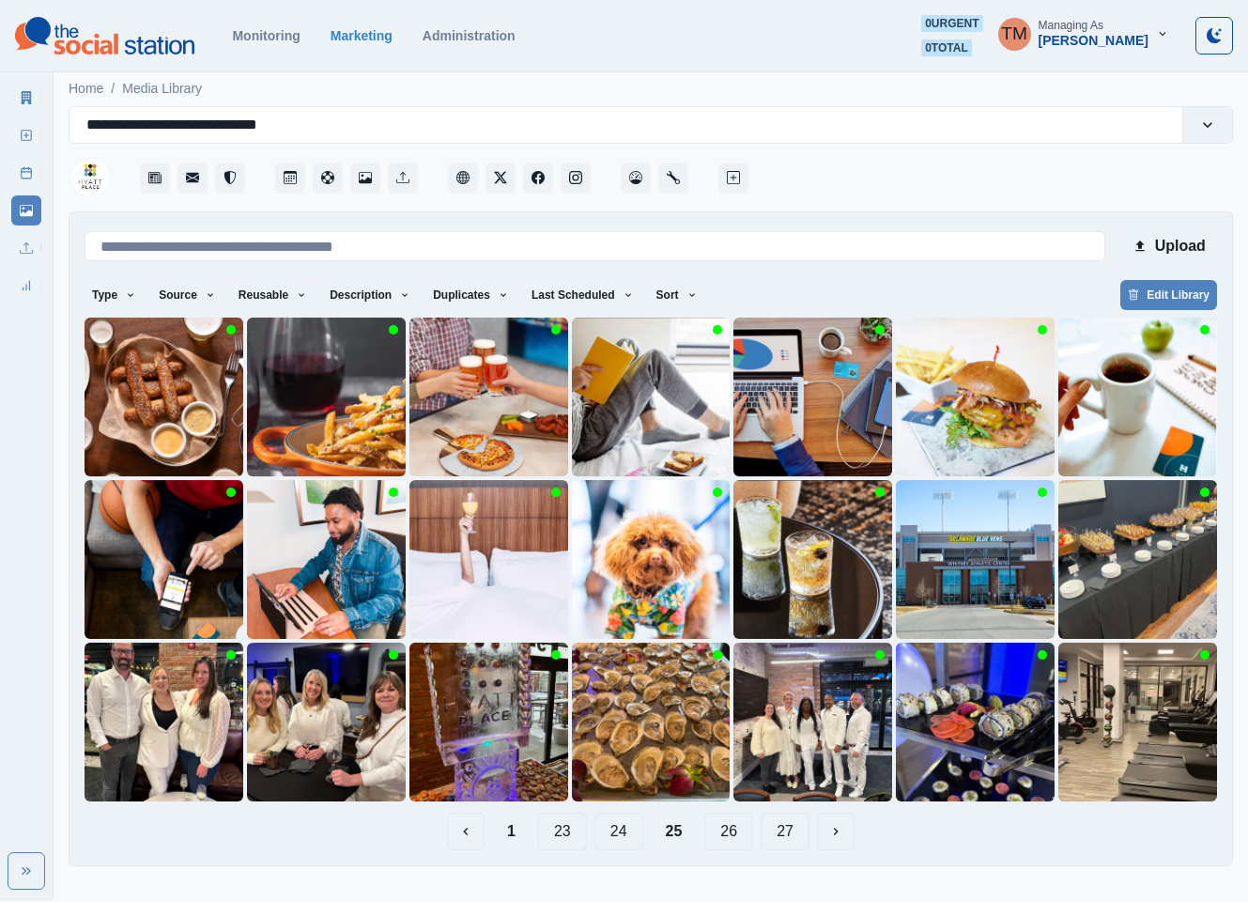
click at [624, 837] on button "24" at bounding box center [619, 832] width 49 height 38
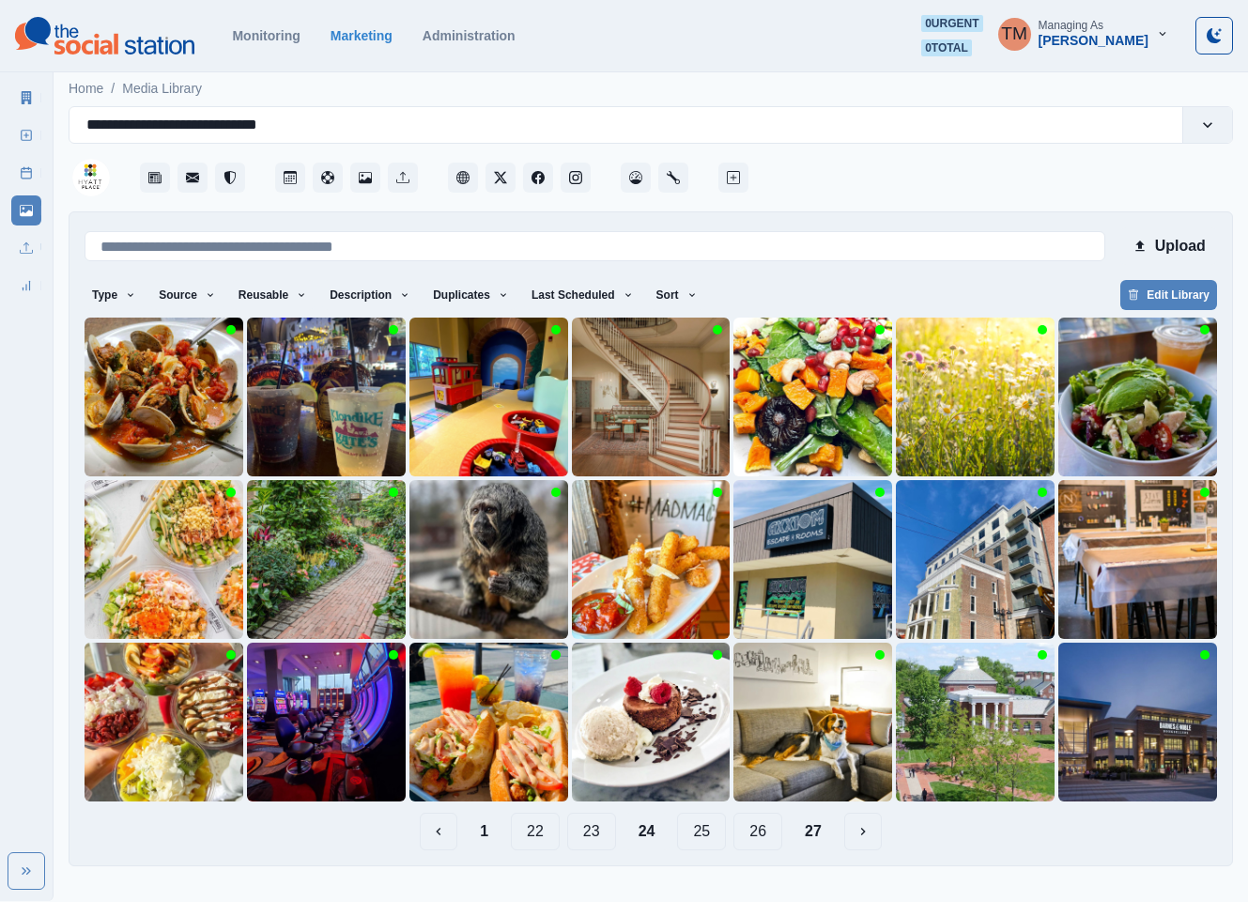
click at [589, 832] on button "23" at bounding box center [591, 832] width 49 height 38
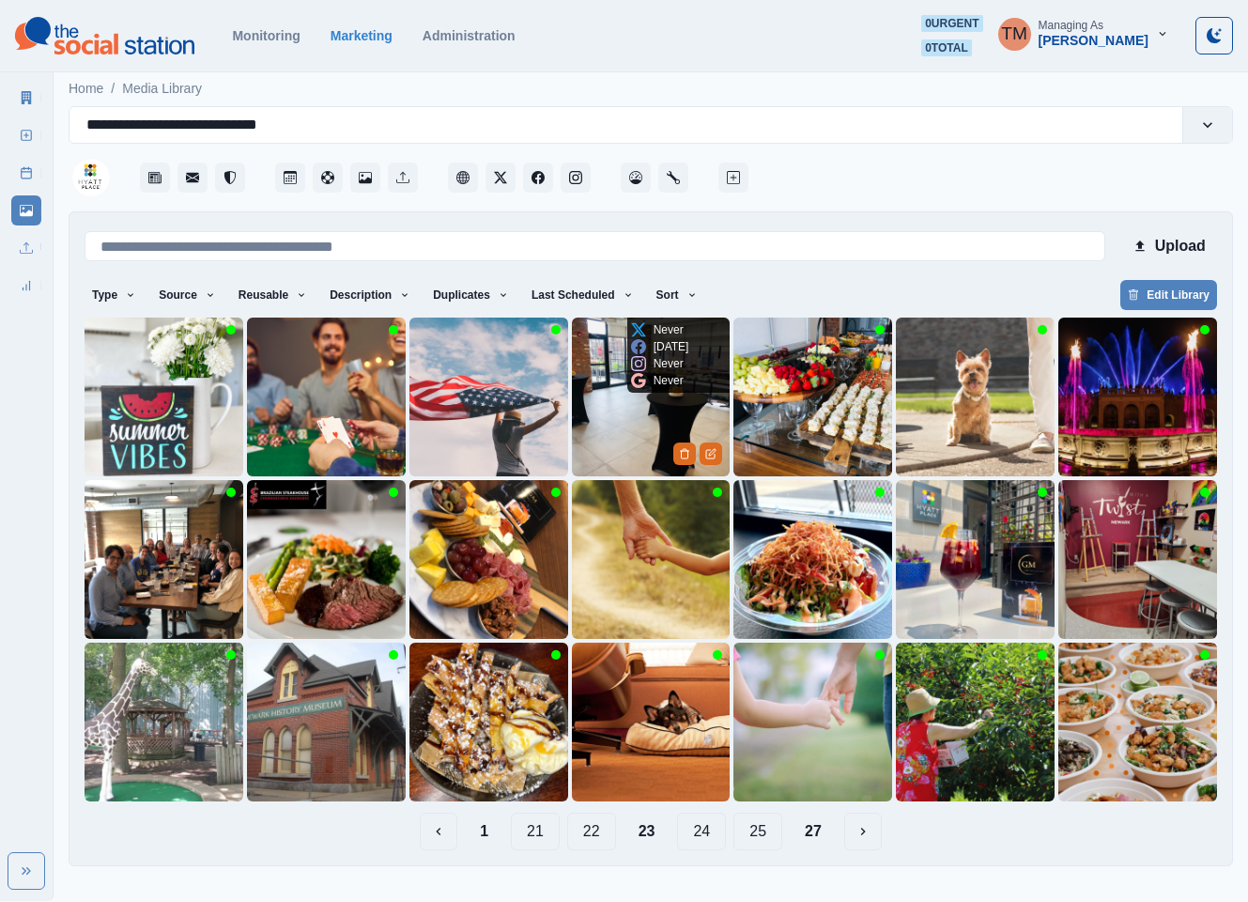
click at [598, 392] on img at bounding box center [651, 397] width 159 height 159
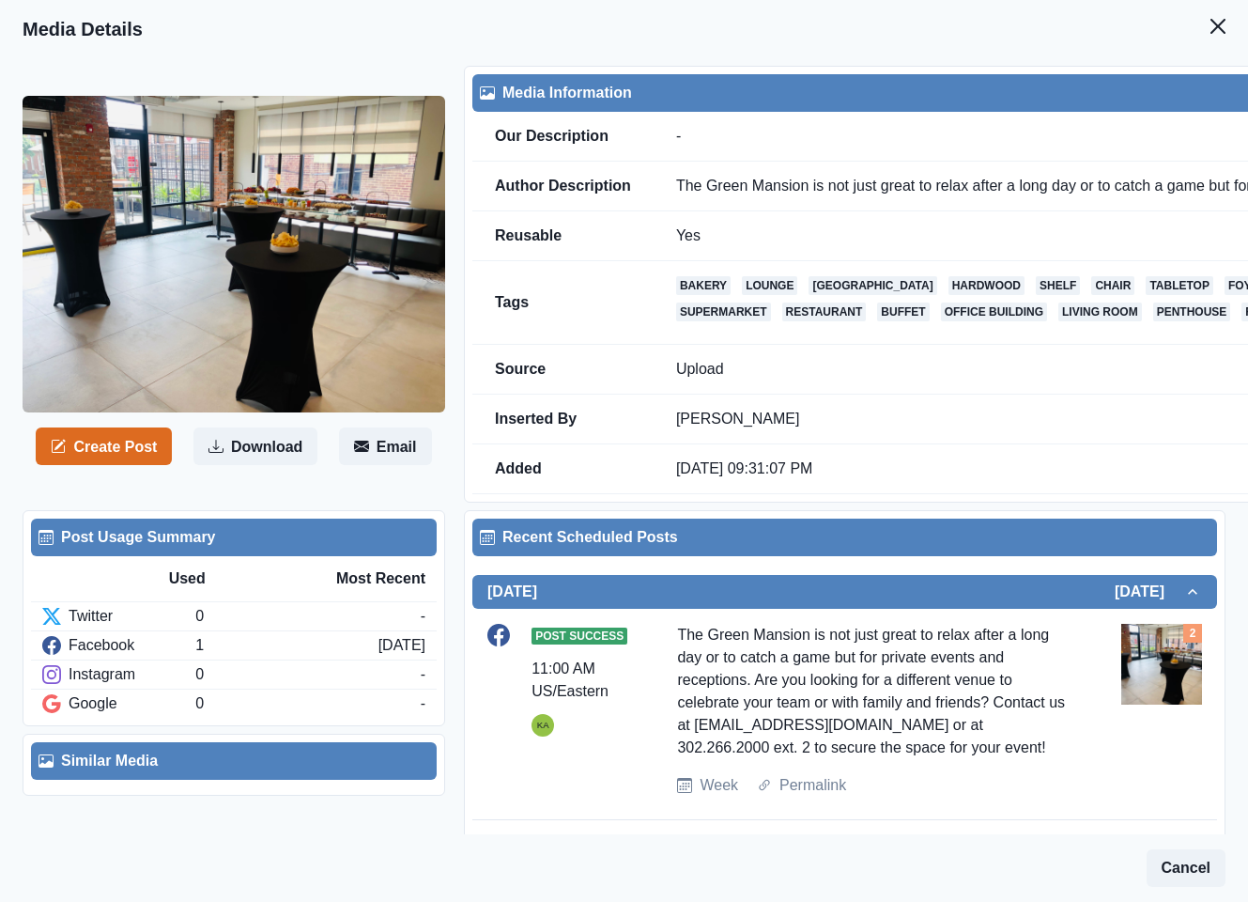
scroll to position [59, 0]
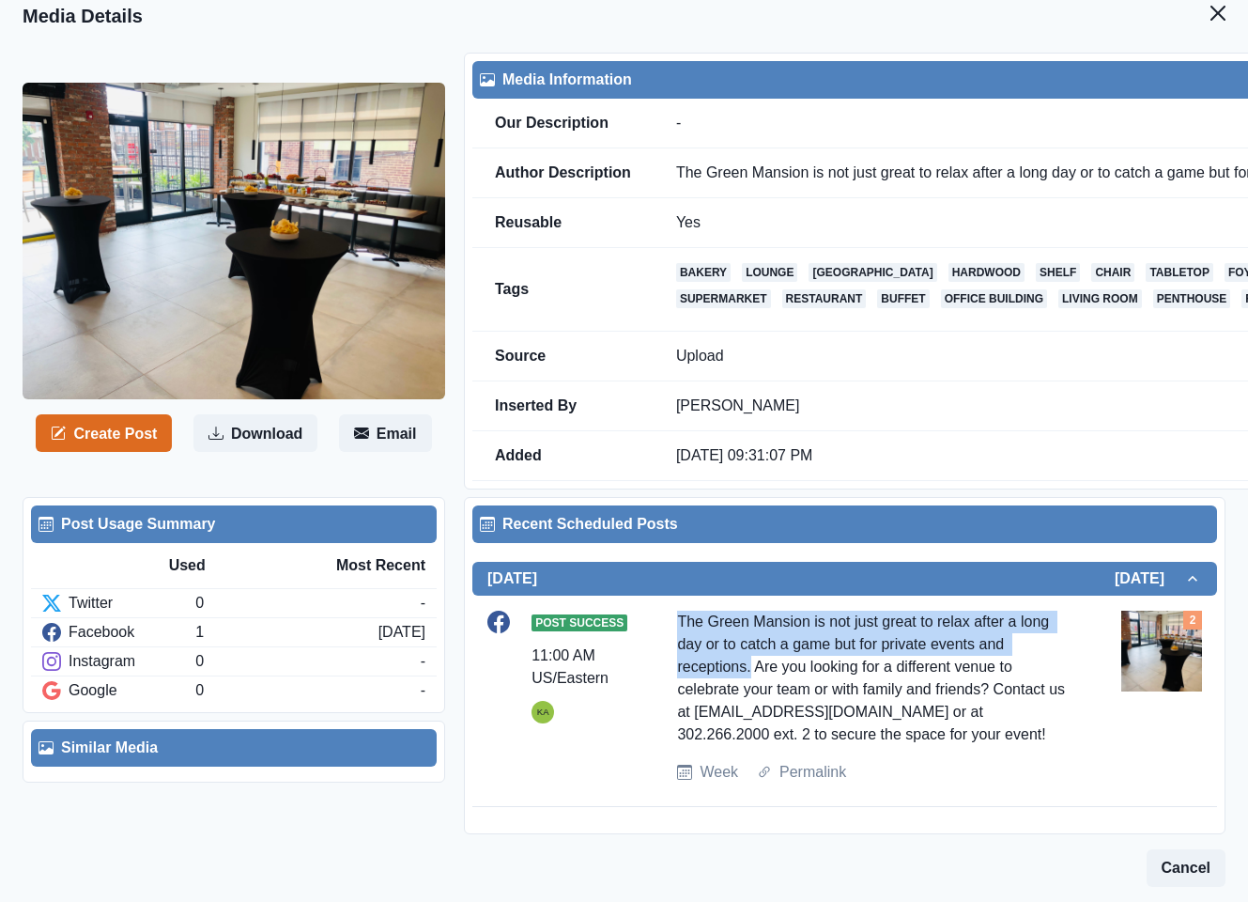
drag, startPoint x: 727, startPoint y: 632, endPoint x: 660, endPoint y: 600, distance: 73.9
click at [662, 611] on div "Post Success 11:00 AM US/Eastern KA The Green Mansion is not just great to rela…" at bounding box center [845, 697] width 715 height 173
copy div "The Green Mansion is not just great to relax after a long day or to catch a gam…"
click at [404, 45] on div "Create Post Download Email Media Information Our Description - Author Descripti…" at bounding box center [624, 473] width 1248 height 857
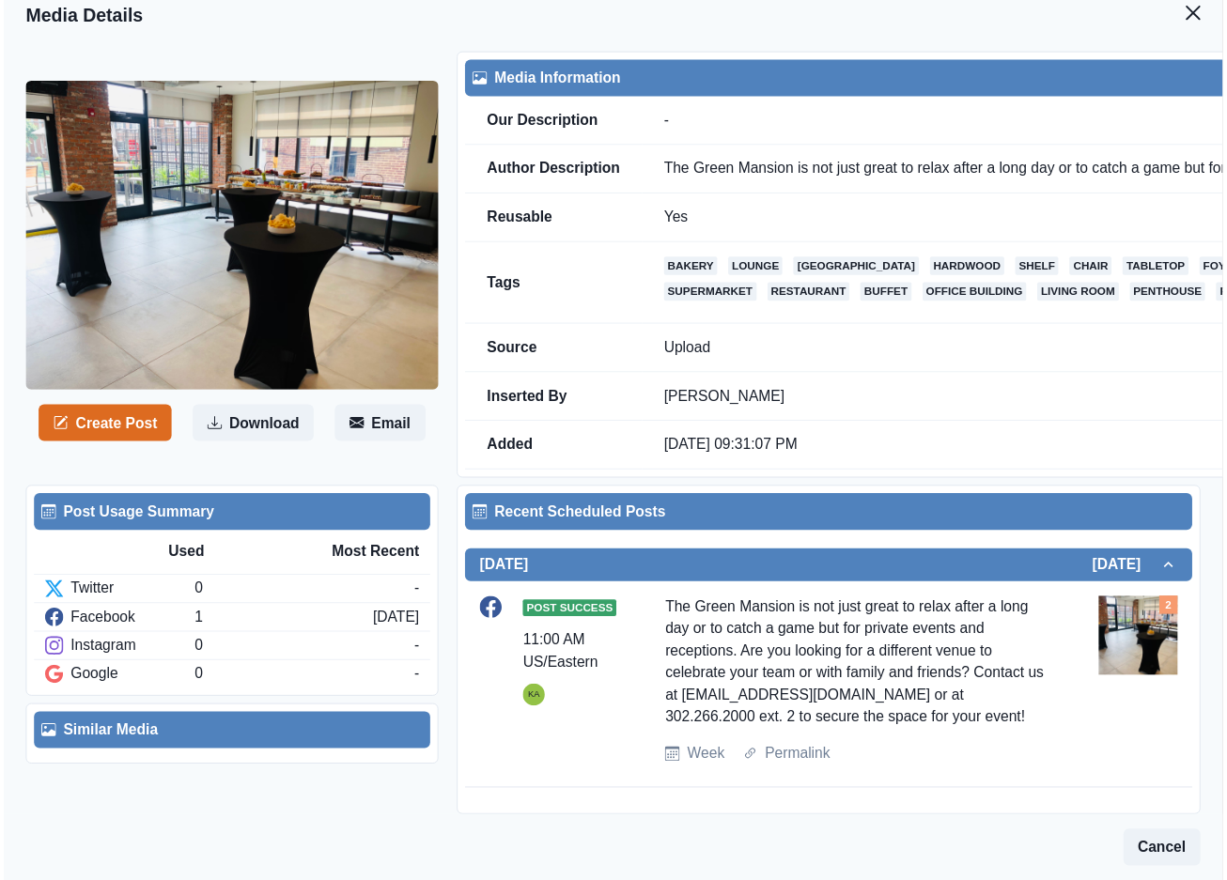
scroll to position [0, 0]
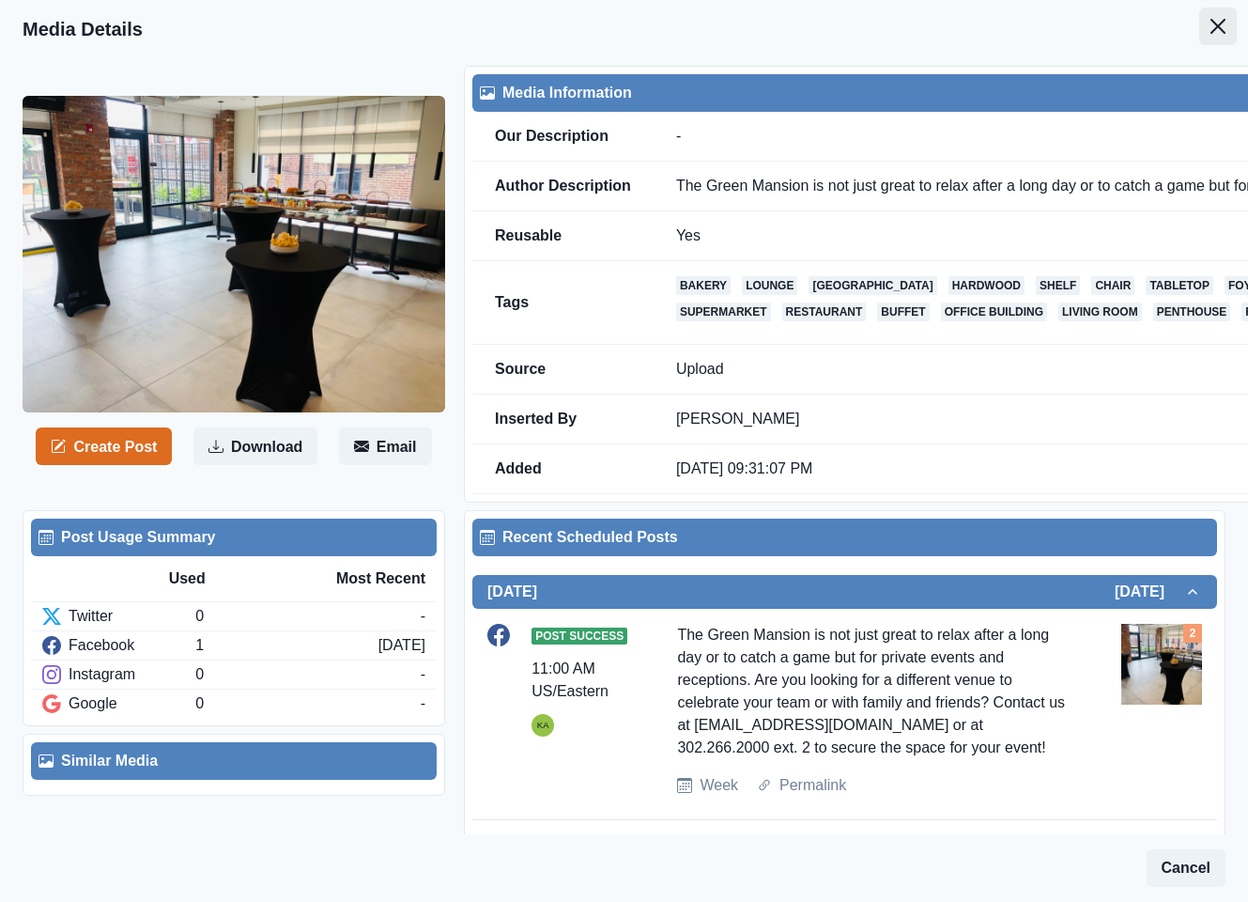
click at [1211, 32] on icon "Close" at bounding box center [1218, 26] width 15 height 15
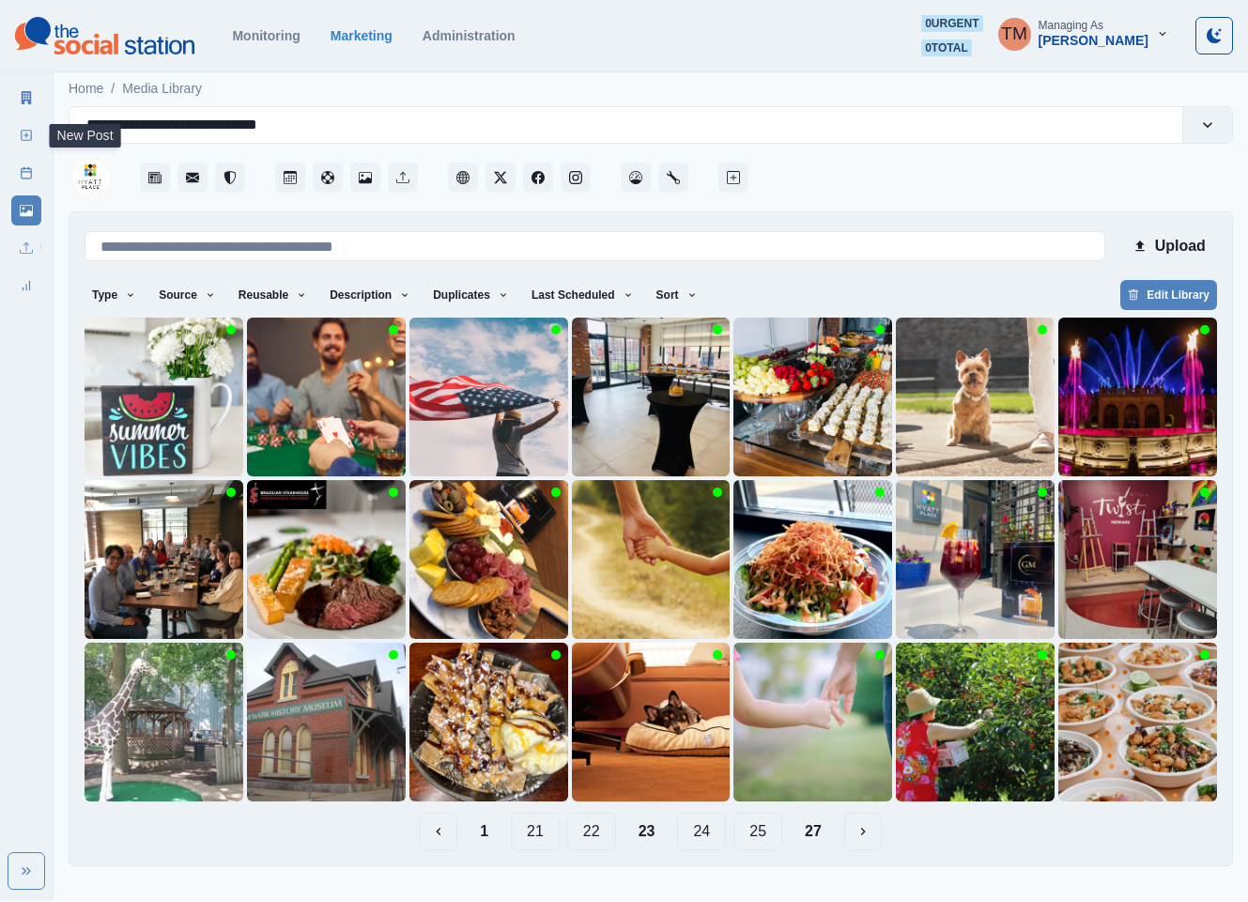
click at [26, 135] on line at bounding box center [26, 135] width 5 height 0
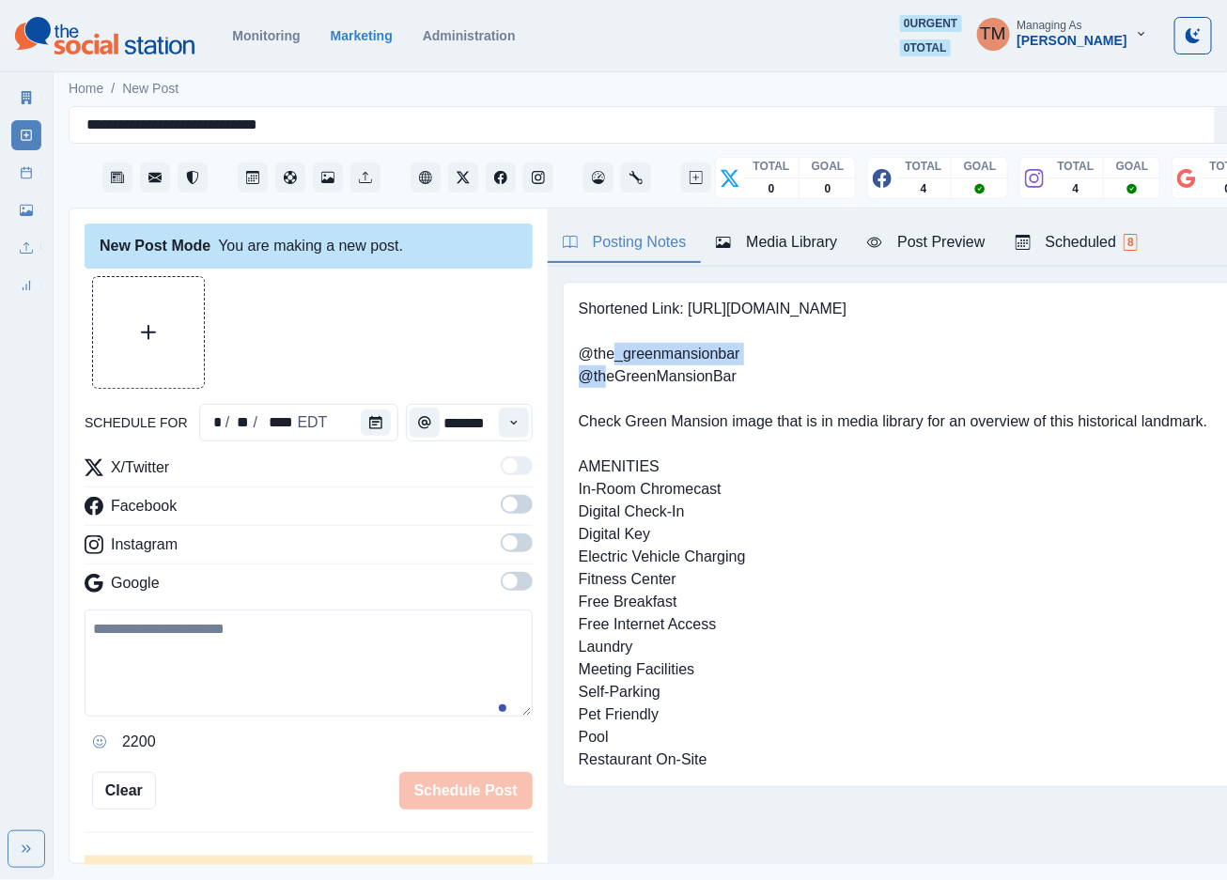
drag, startPoint x: 751, startPoint y: 352, endPoint x: 575, endPoint y: 352, distance: 175.7
click at [575, 352] on div "Shortened Link: https://bit.ly/3rIpzwF @the_greenmansionbar @theGreenMansionBar…" at bounding box center [906, 534] width 687 height 505
drag, startPoint x: 694, startPoint y: 378, endPoint x: 566, endPoint y: 336, distance: 134.3
click at [566, 336] on div "Shortened Link: https://bit.ly/3rIpzwF @the_greenmansionbar @theGreenMansionBar…" at bounding box center [906, 534] width 687 height 505
click at [756, 386] on pre "Shortened Link: https://bit.ly/3rIpzwF @the_greenmansionbar @theGreenMansionBar…" at bounding box center [893, 534] width 629 height 473
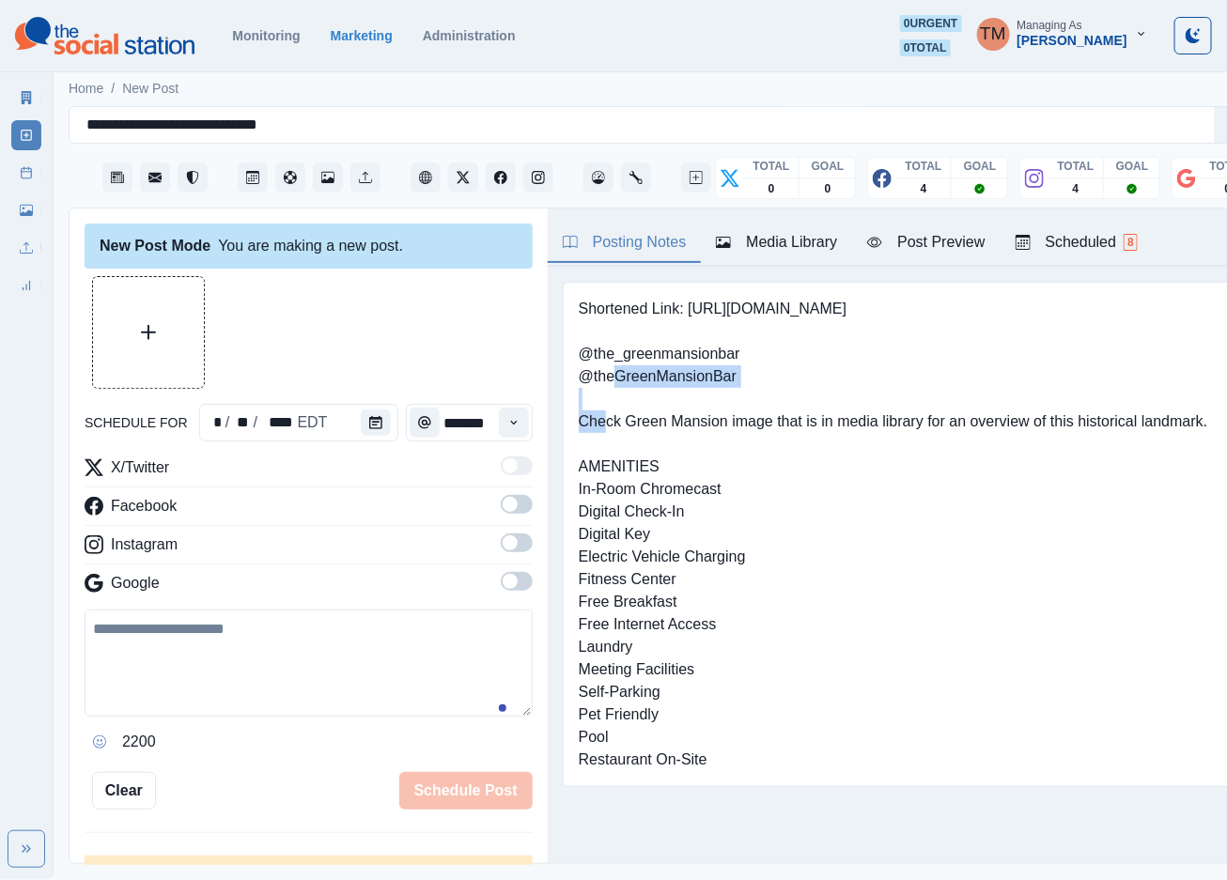
drag, startPoint x: 758, startPoint y: 386, endPoint x: 561, endPoint y: 372, distance: 197.8
click at [561, 372] on div "Shortened Link: https://bit.ly/3rIpzwF @the_greenmansionbar @theGreenMansionBar…" at bounding box center [906, 534] width 717 height 535
drag, startPoint x: 747, startPoint y: 353, endPoint x: 562, endPoint y: 349, distance: 185.1
click at [579, 352] on pre "Shortened Link: https://bit.ly/3rIpzwF @the_greenmansionbar @theGreenMansionBar…" at bounding box center [893, 534] width 629 height 473
copy pre "@the_greenmansionbar"
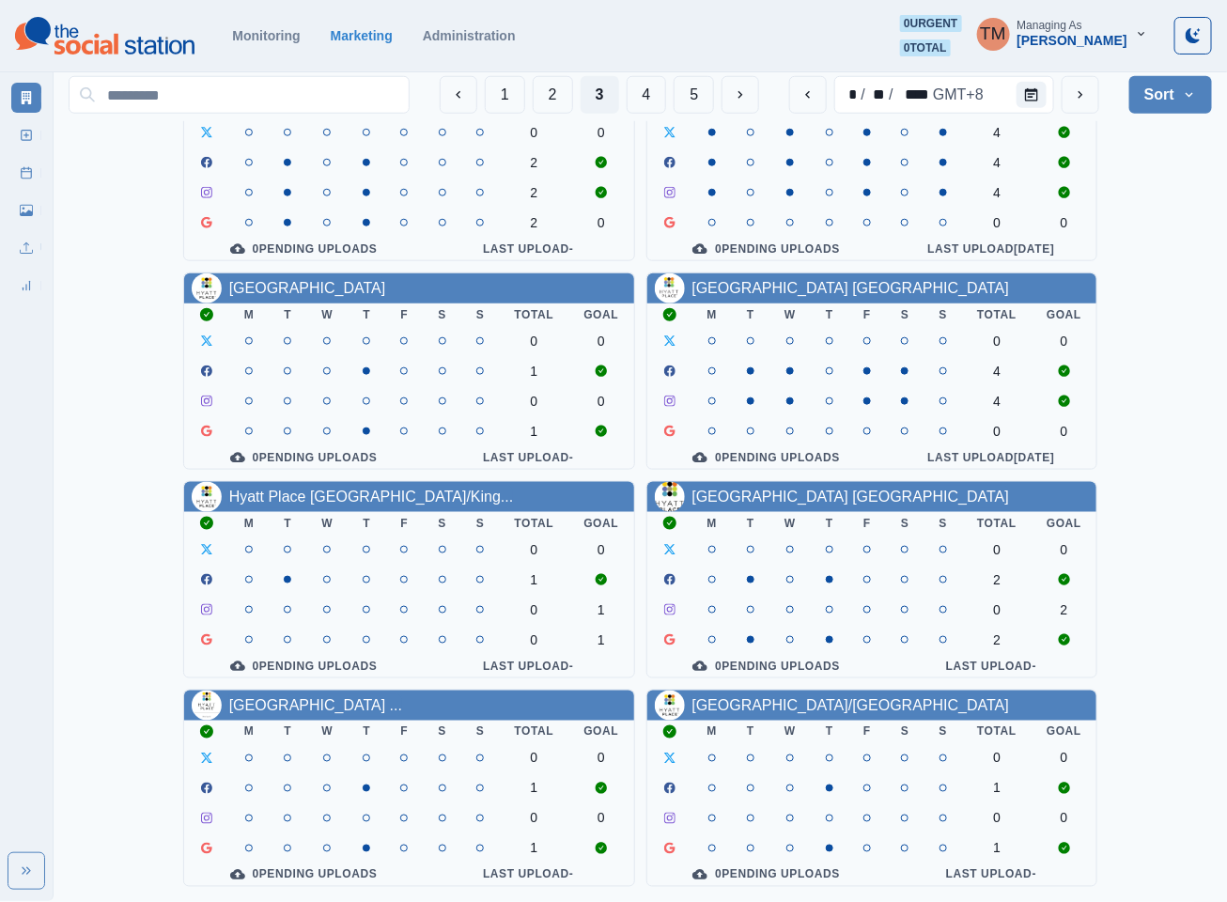
scroll to position [564, 0]
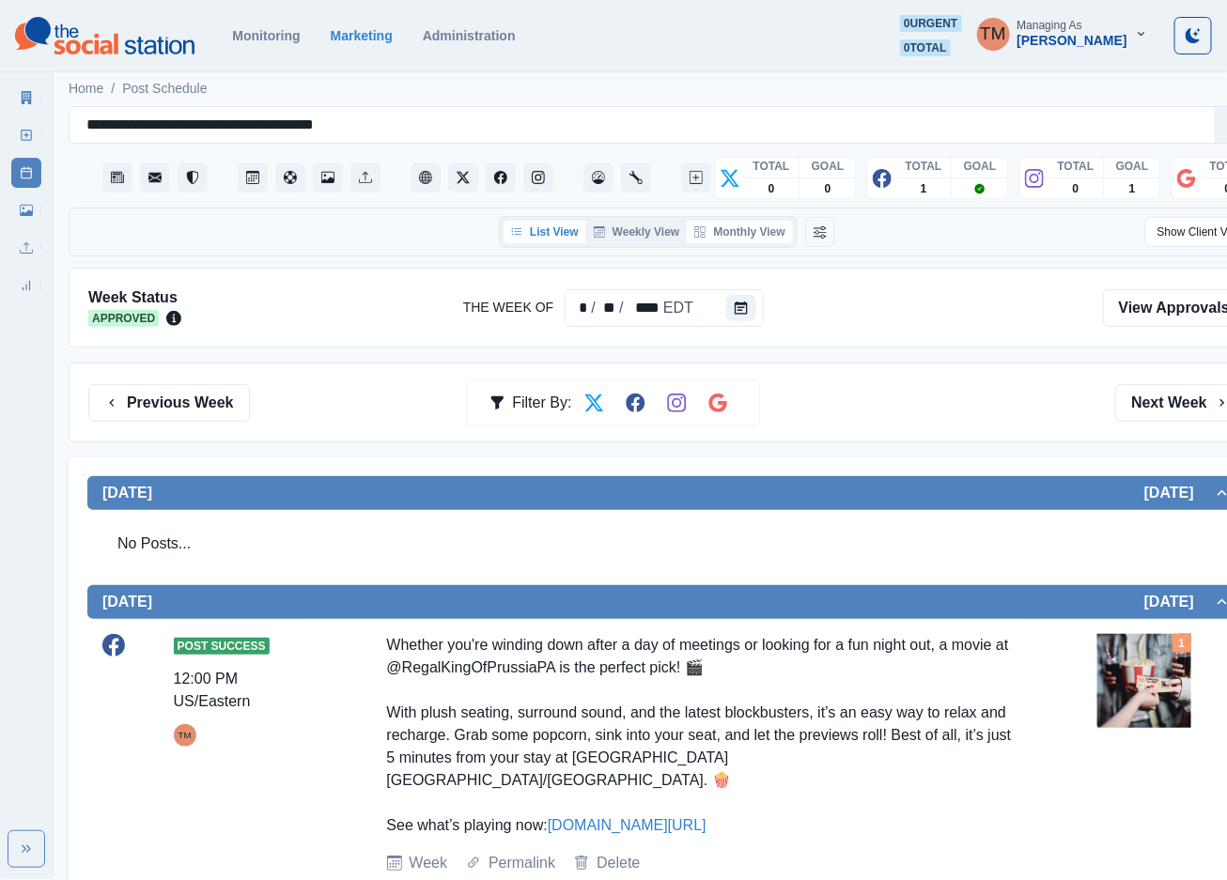
click at [762, 235] on button "Monthly View" at bounding box center [739, 232] width 105 height 23
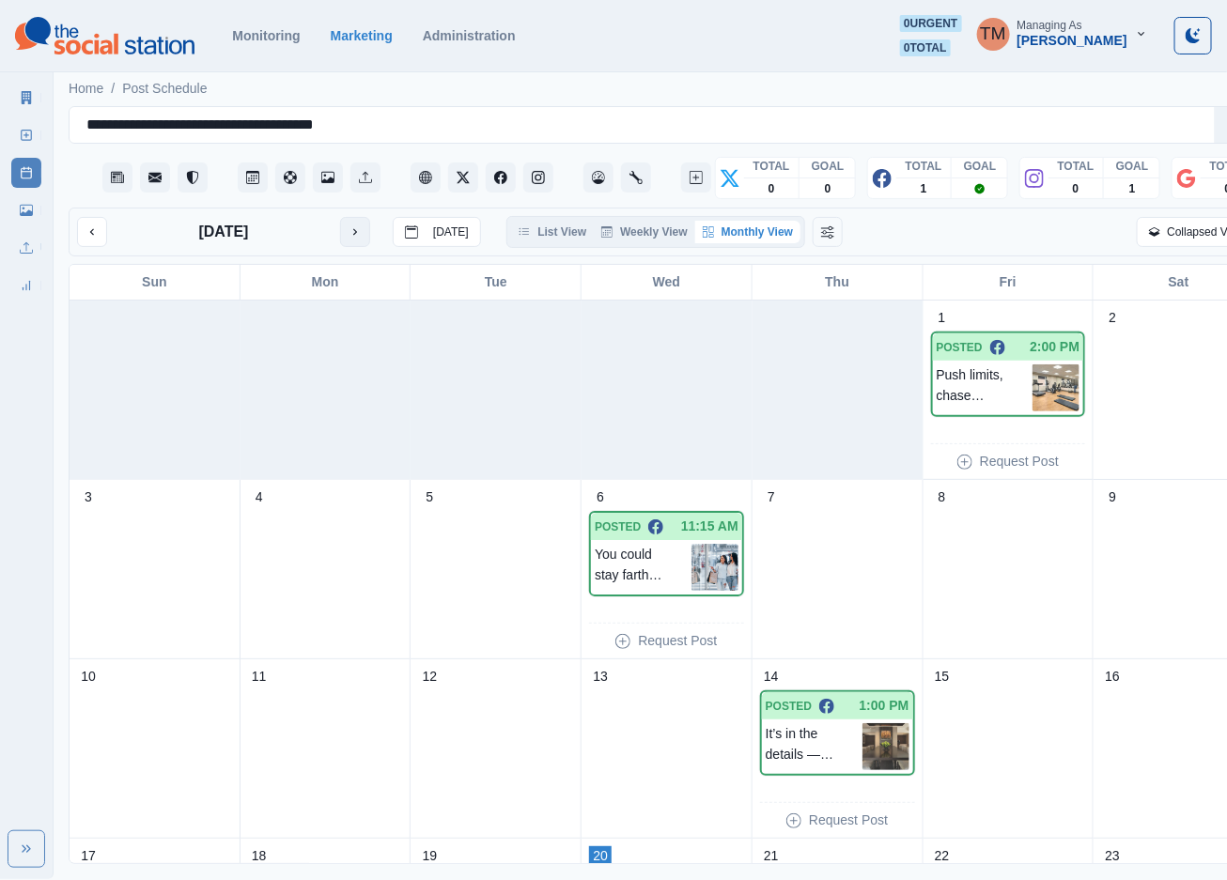
click at [362, 240] on button "next month" at bounding box center [355, 232] width 30 height 30
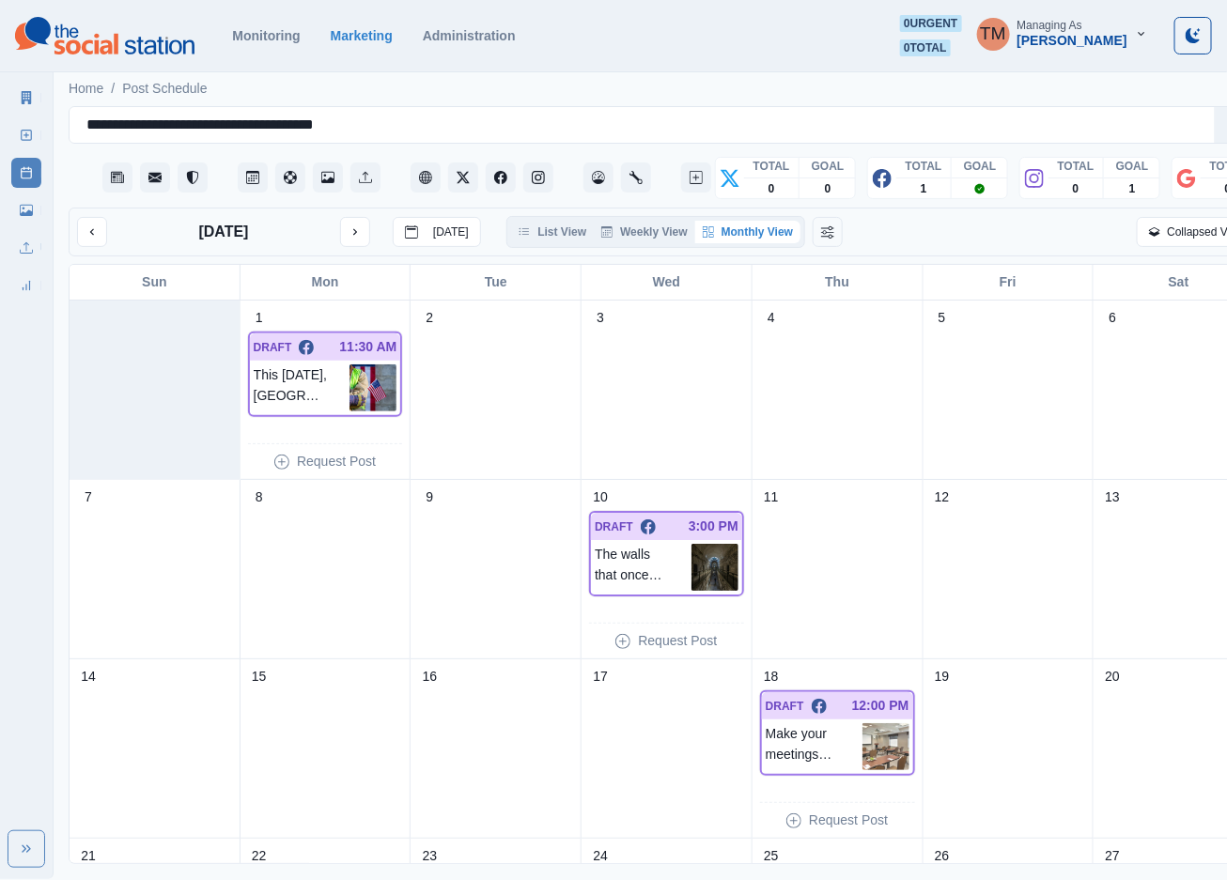
scroll to position [23, 0]
click at [356, 225] on icon "next month" at bounding box center [355, 231] width 13 height 13
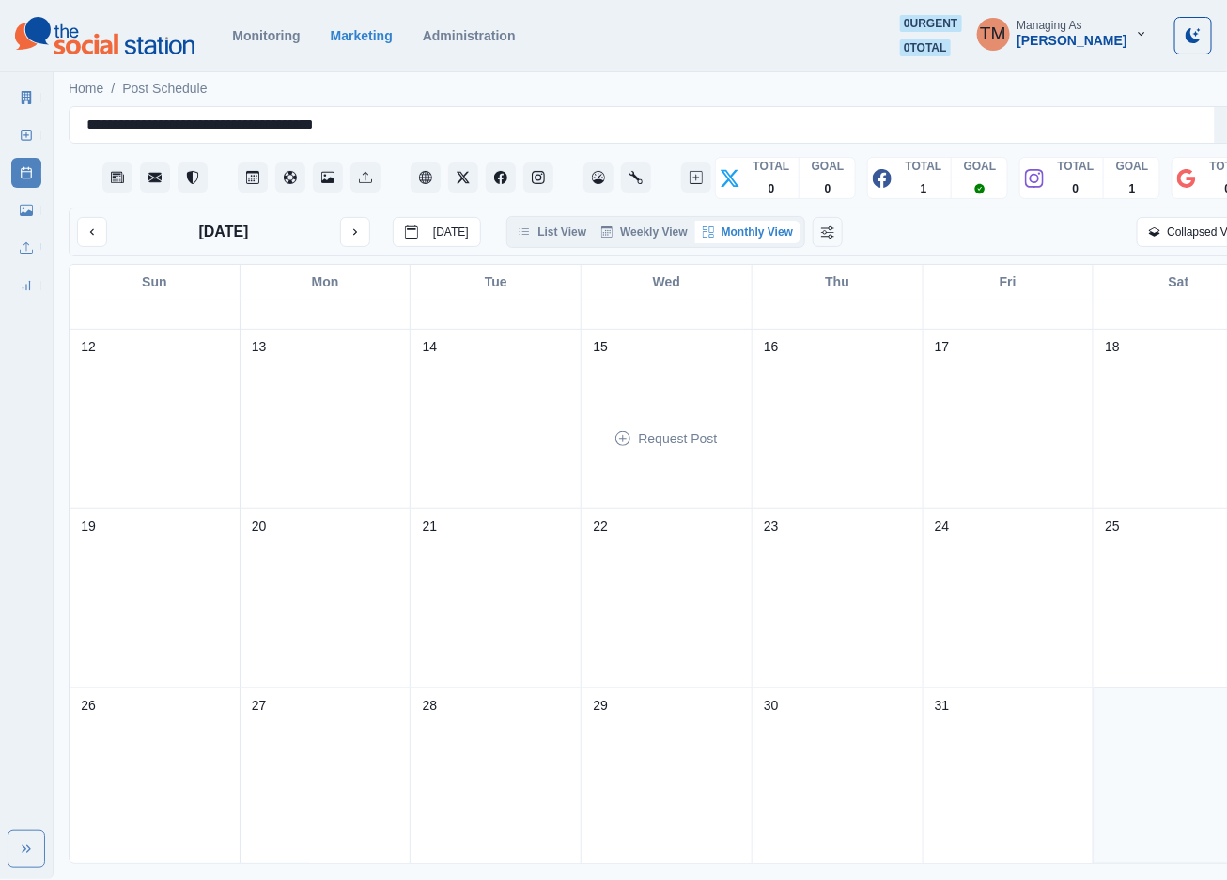
scroll to position [333, 0]
click at [11, 214] on link "Media Library" at bounding box center [26, 210] width 30 height 30
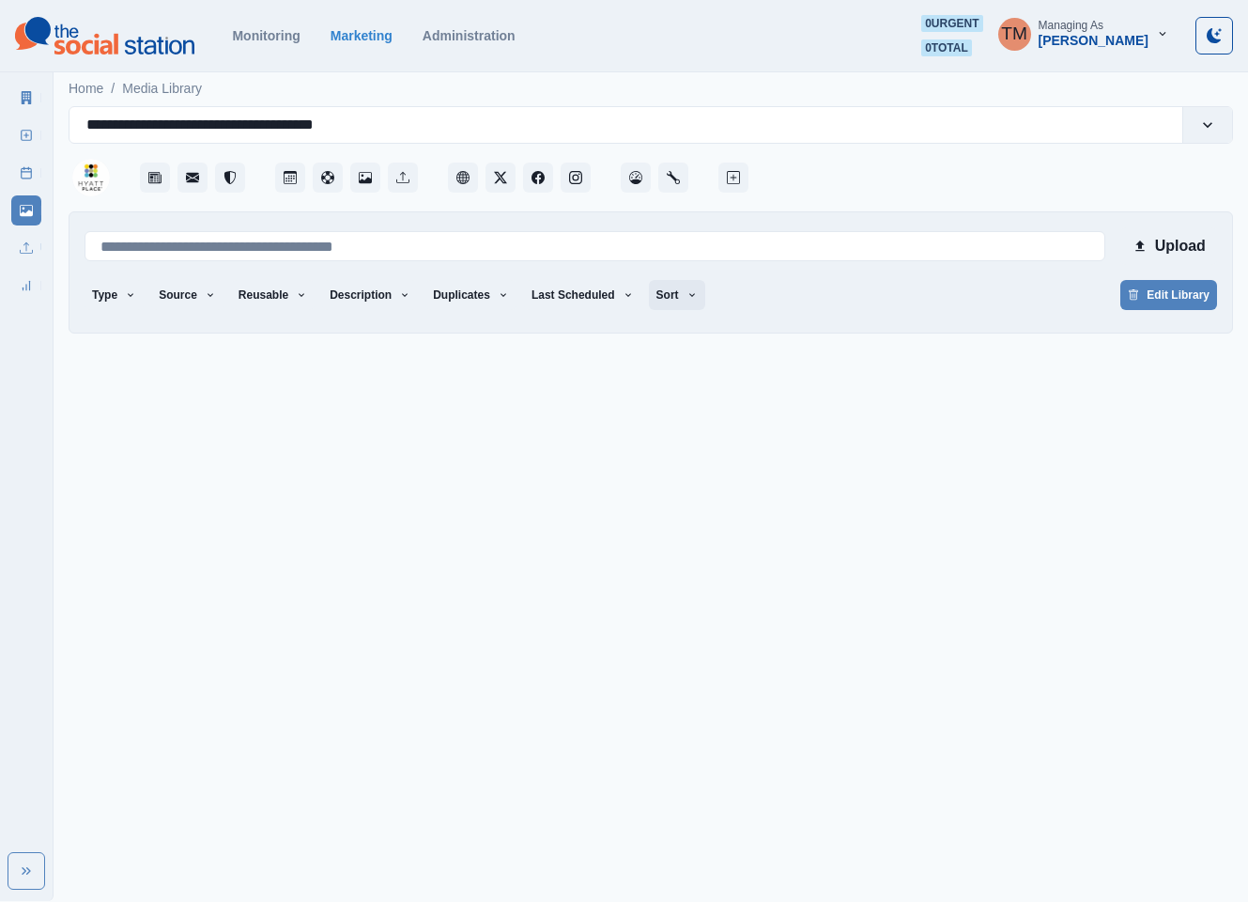
click at [649, 302] on button "Sort" at bounding box center [677, 295] width 56 height 30
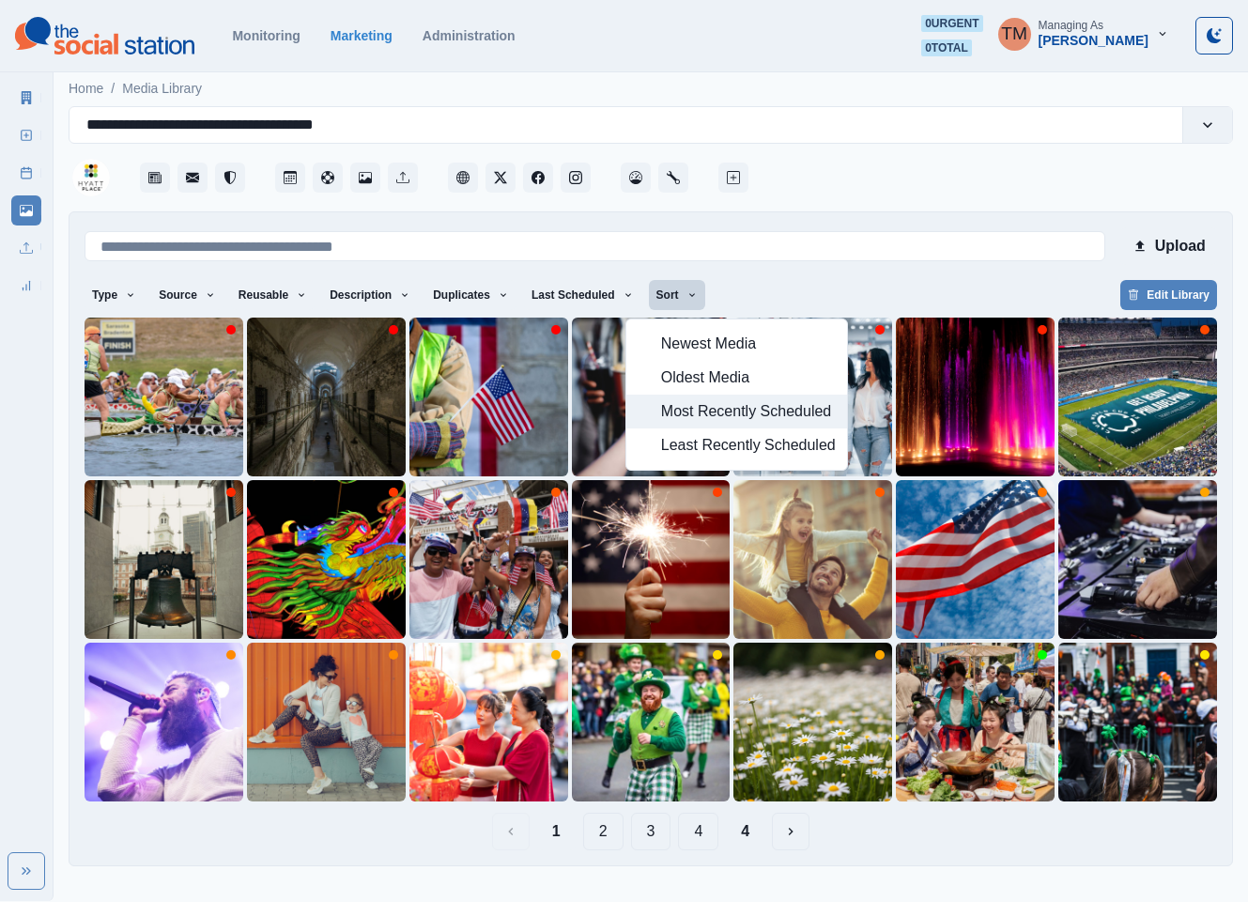
click at [662, 411] on span "Most Recently Scheduled" at bounding box center [748, 411] width 175 height 23
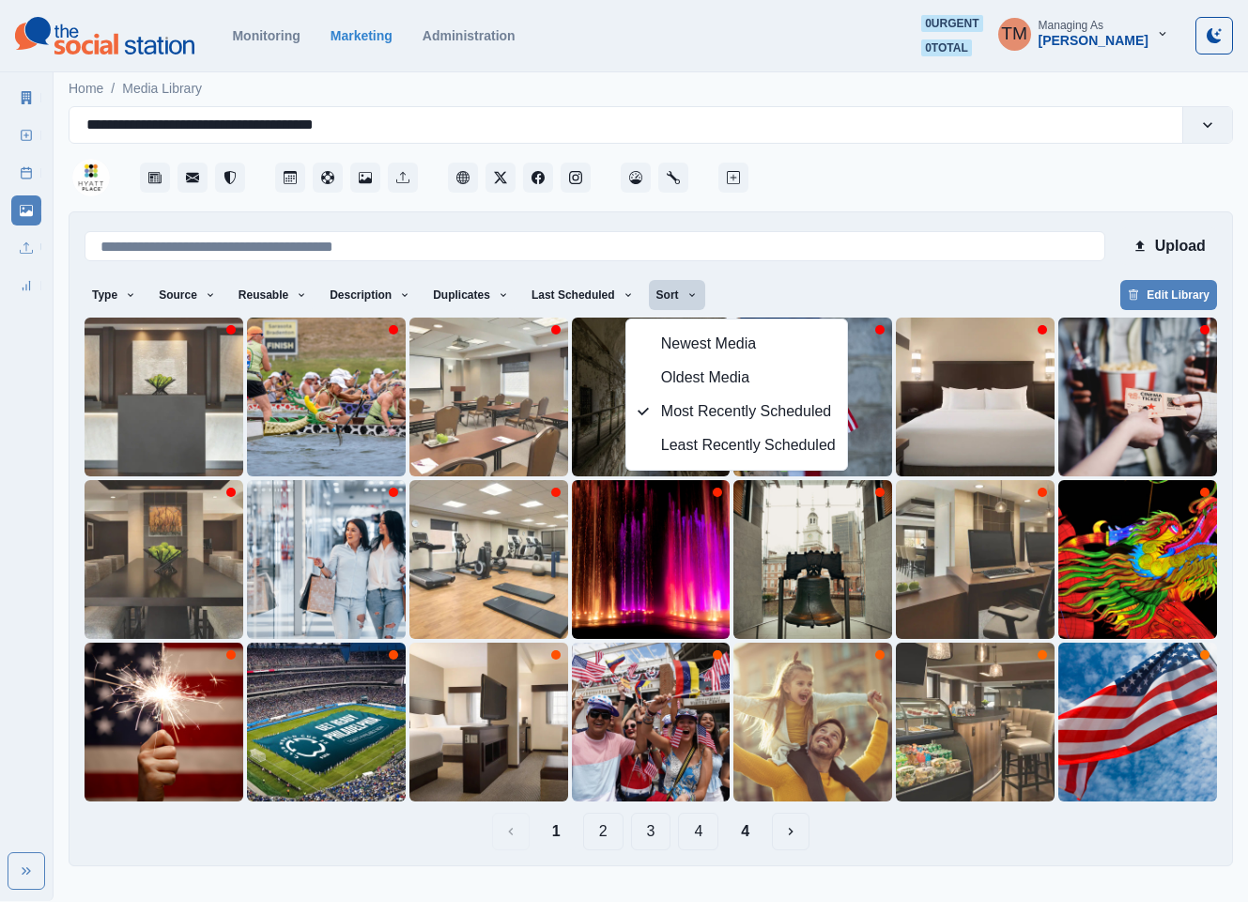
click at [821, 297] on div "Type Any Image Video Source Any Upload Social Manager Found: Instagram Found: G…" at bounding box center [651, 297] width 1133 height 34
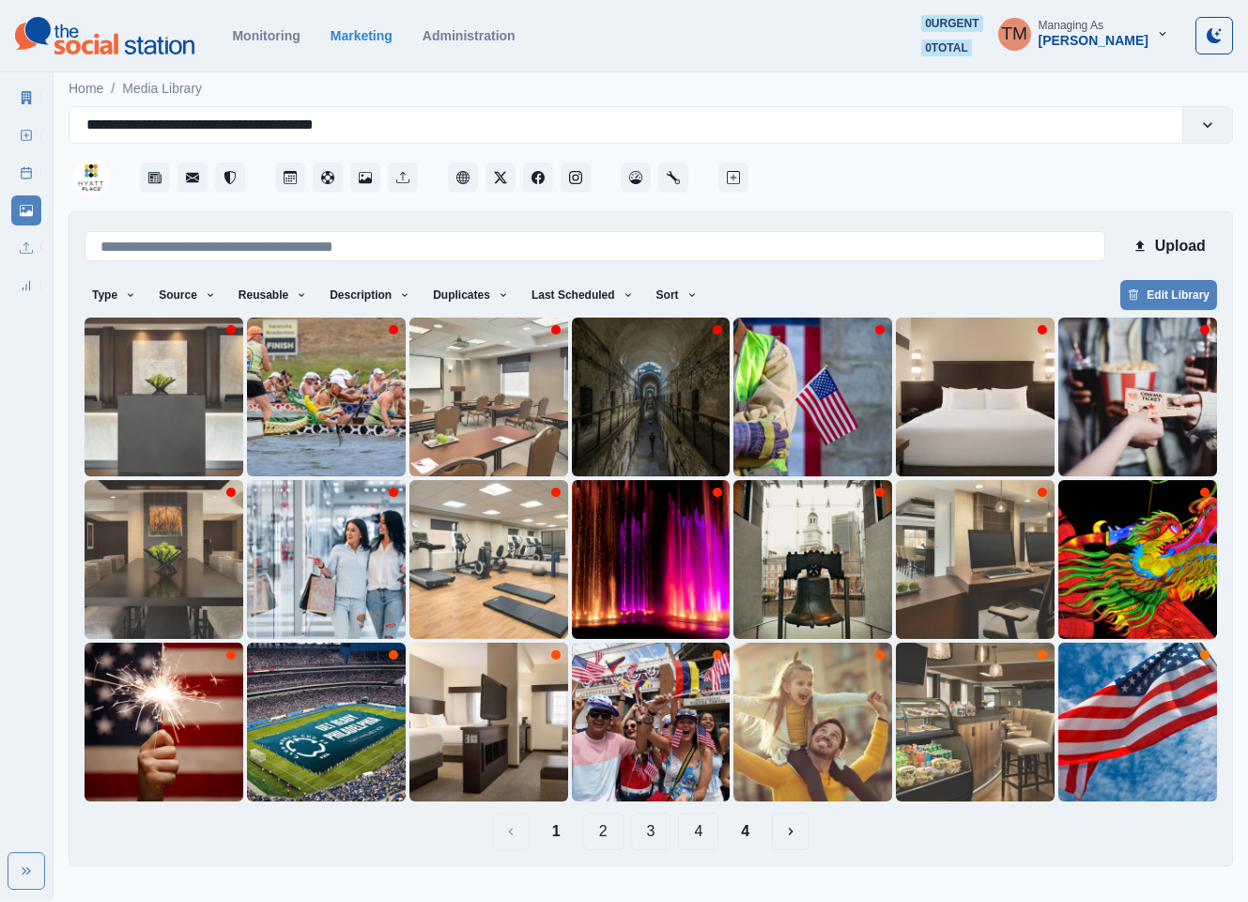
click at [697, 826] on button "4" at bounding box center [698, 832] width 40 height 38
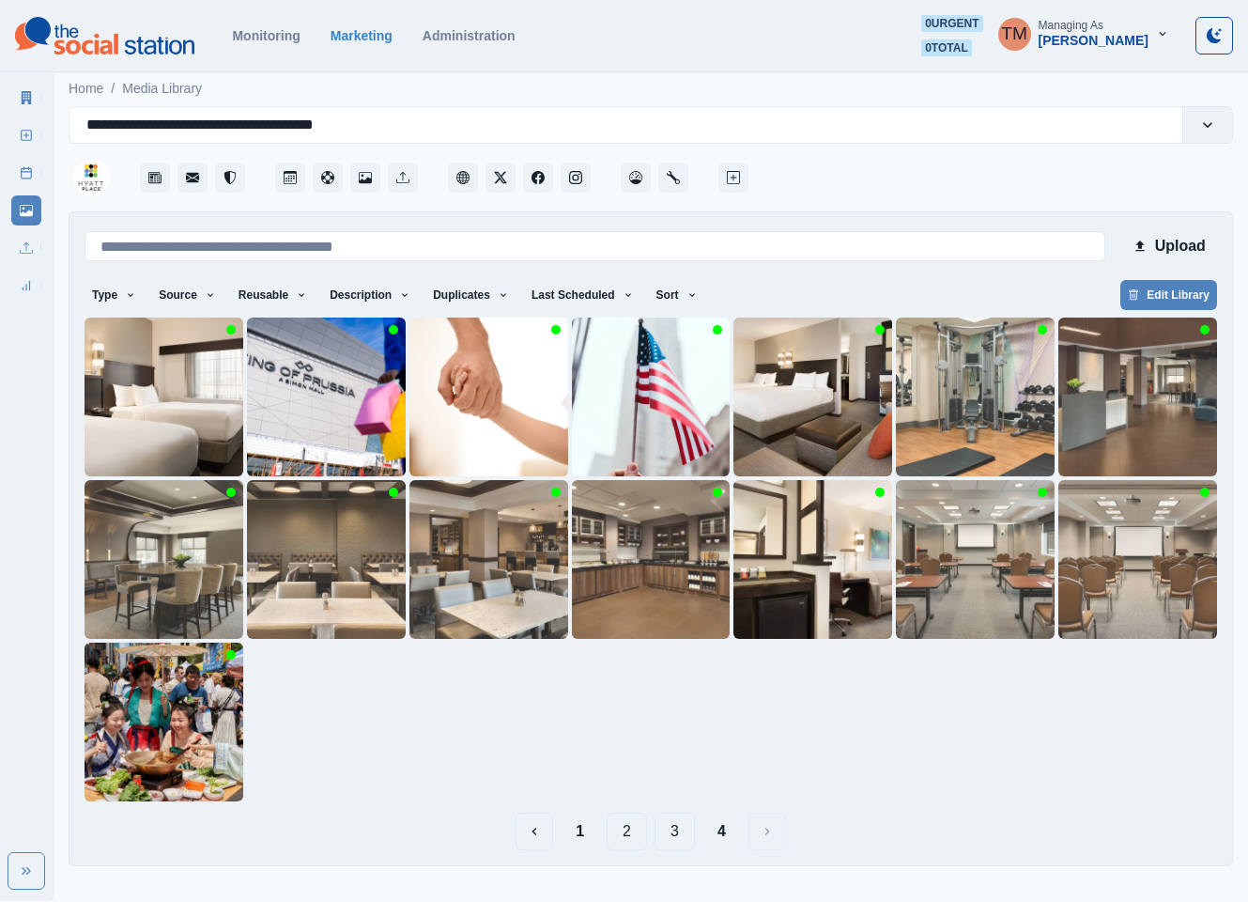
click at [575, 832] on button "1" at bounding box center [580, 832] width 39 height 38
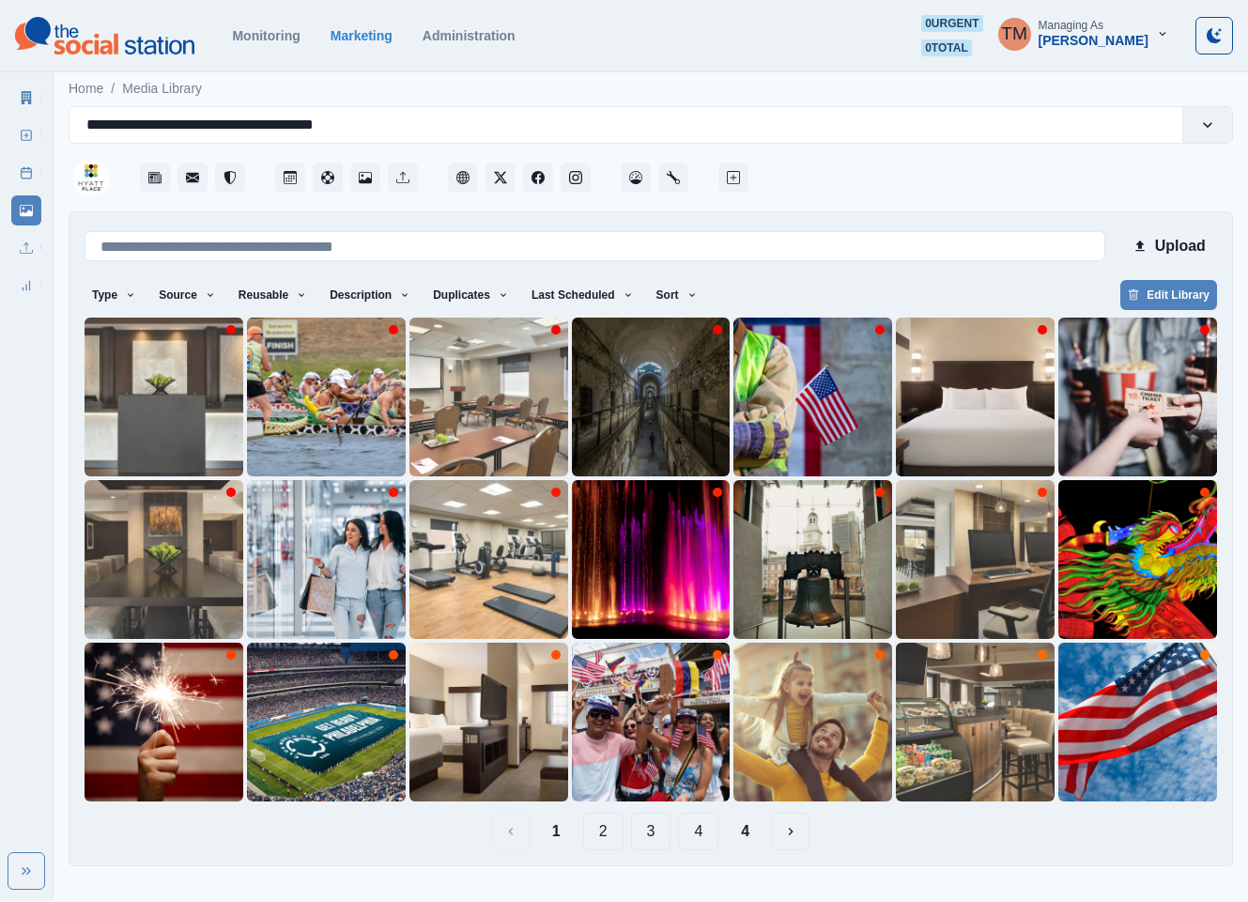
click at [601, 835] on button "2" at bounding box center [603, 832] width 40 height 38
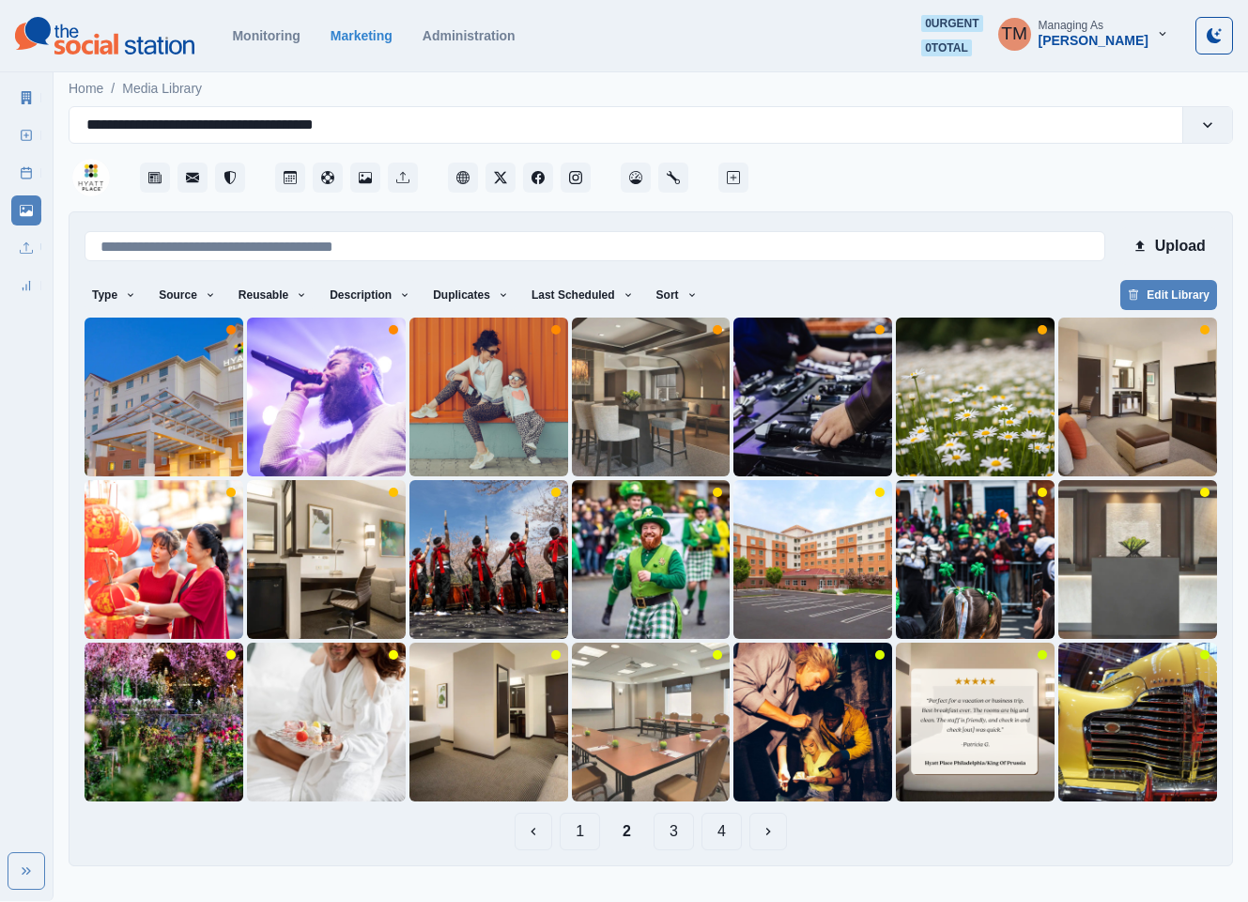
click at [677, 837] on button "3" at bounding box center [674, 832] width 40 height 38
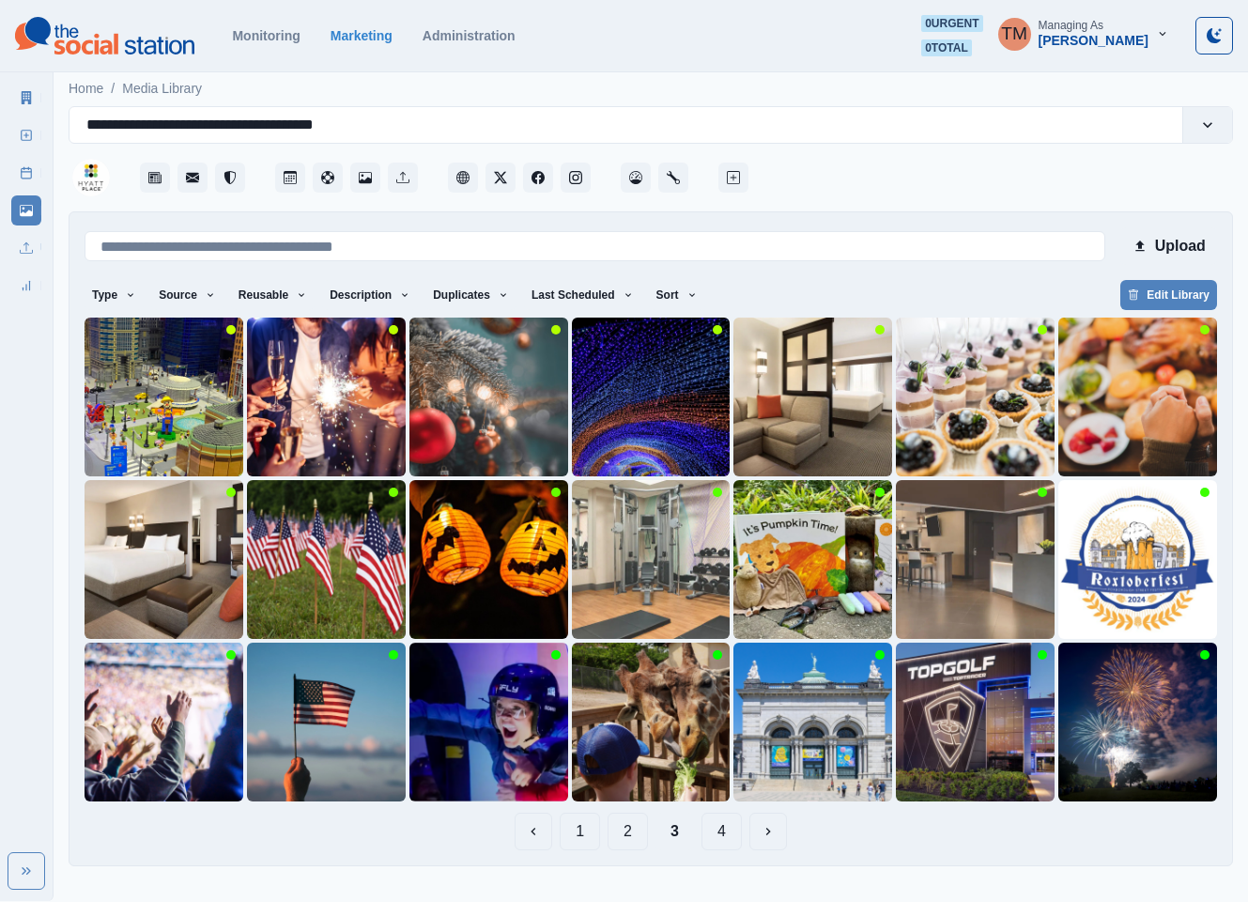
click at [722, 829] on button "4" at bounding box center [722, 832] width 40 height 38
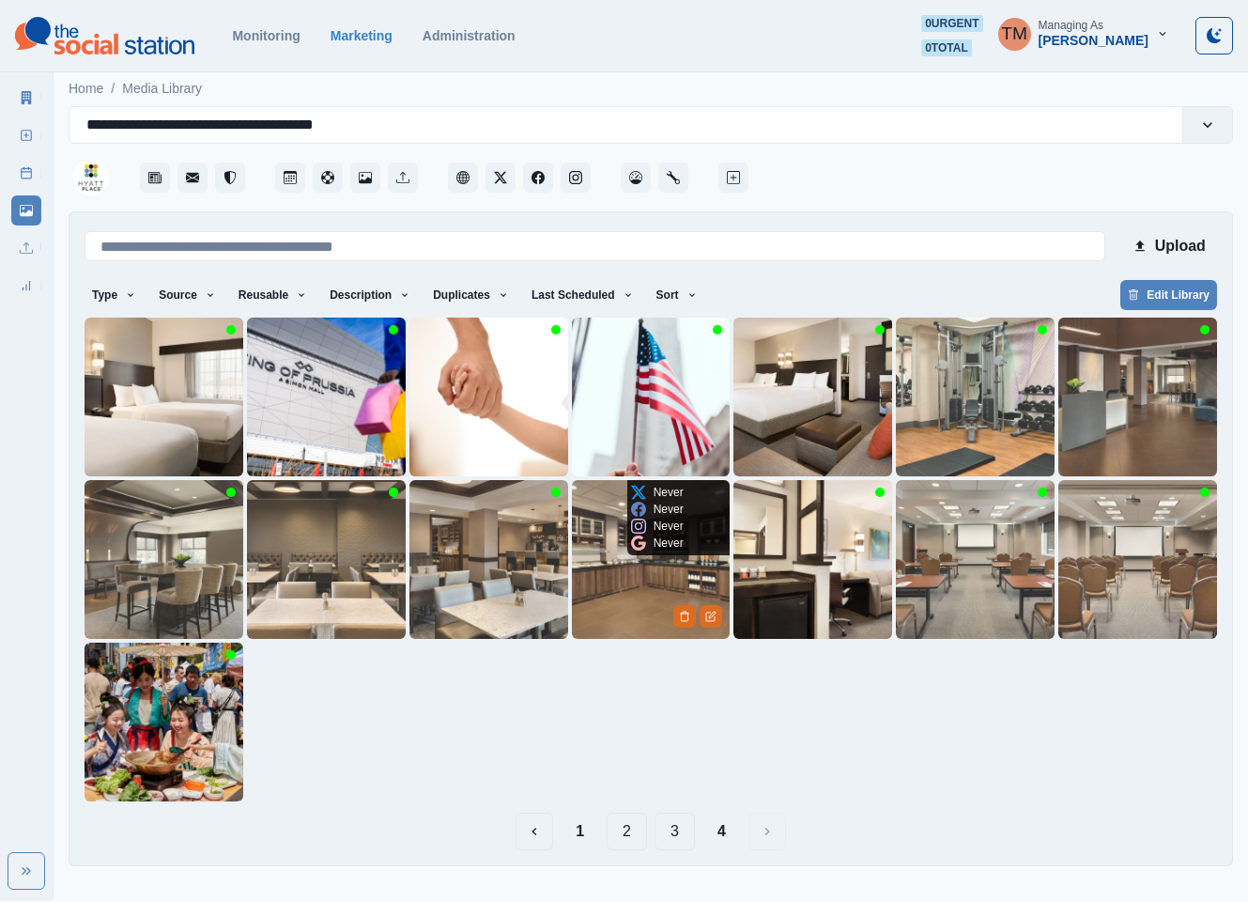
click at [618, 598] on img at bounding box center [651, 559] width 159 height 159
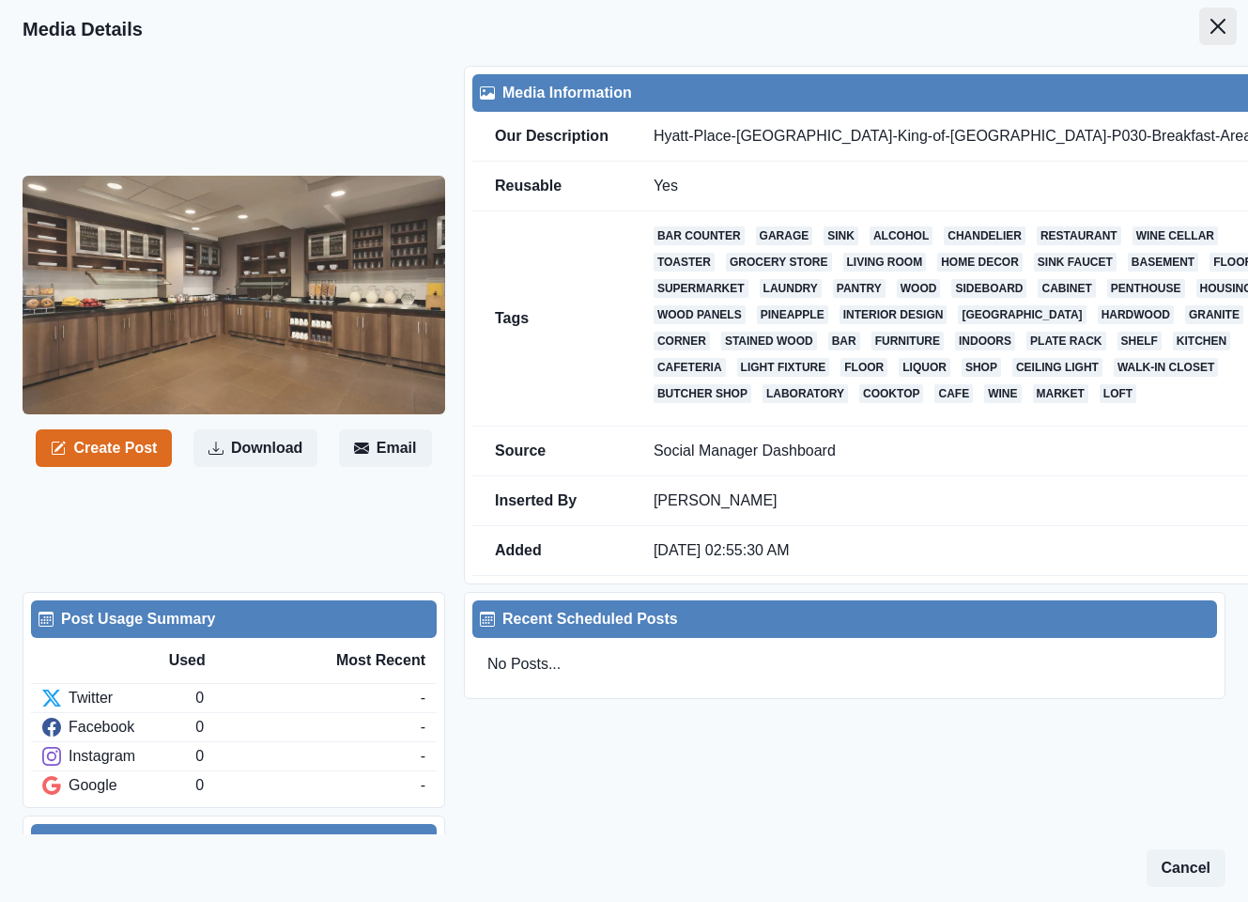
click at [1201, 34] on button "Close" at bounding box center [1219, 27] width 38 height 38
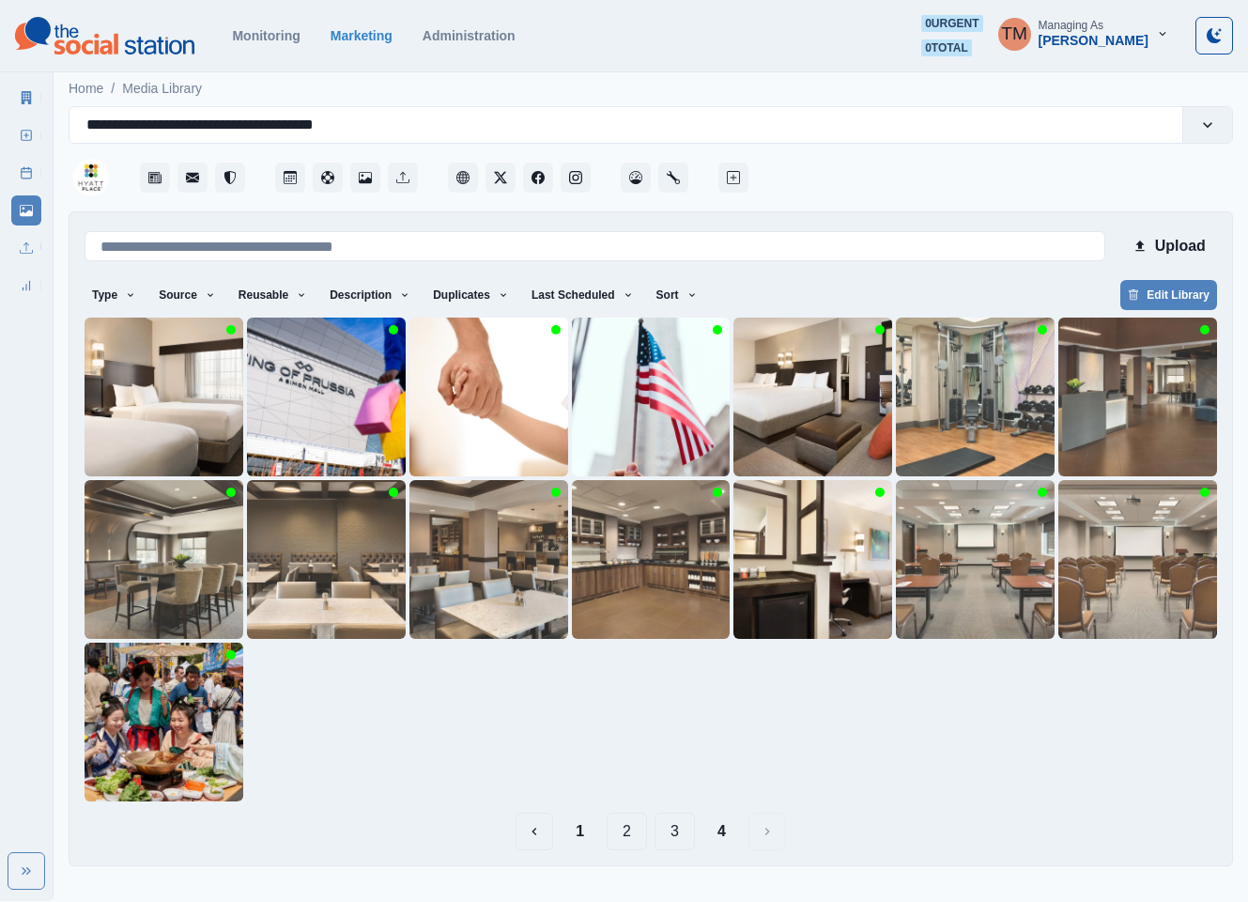
click at [581, 837] on button "1" at bounding box center [580, 832] width 39 height 38
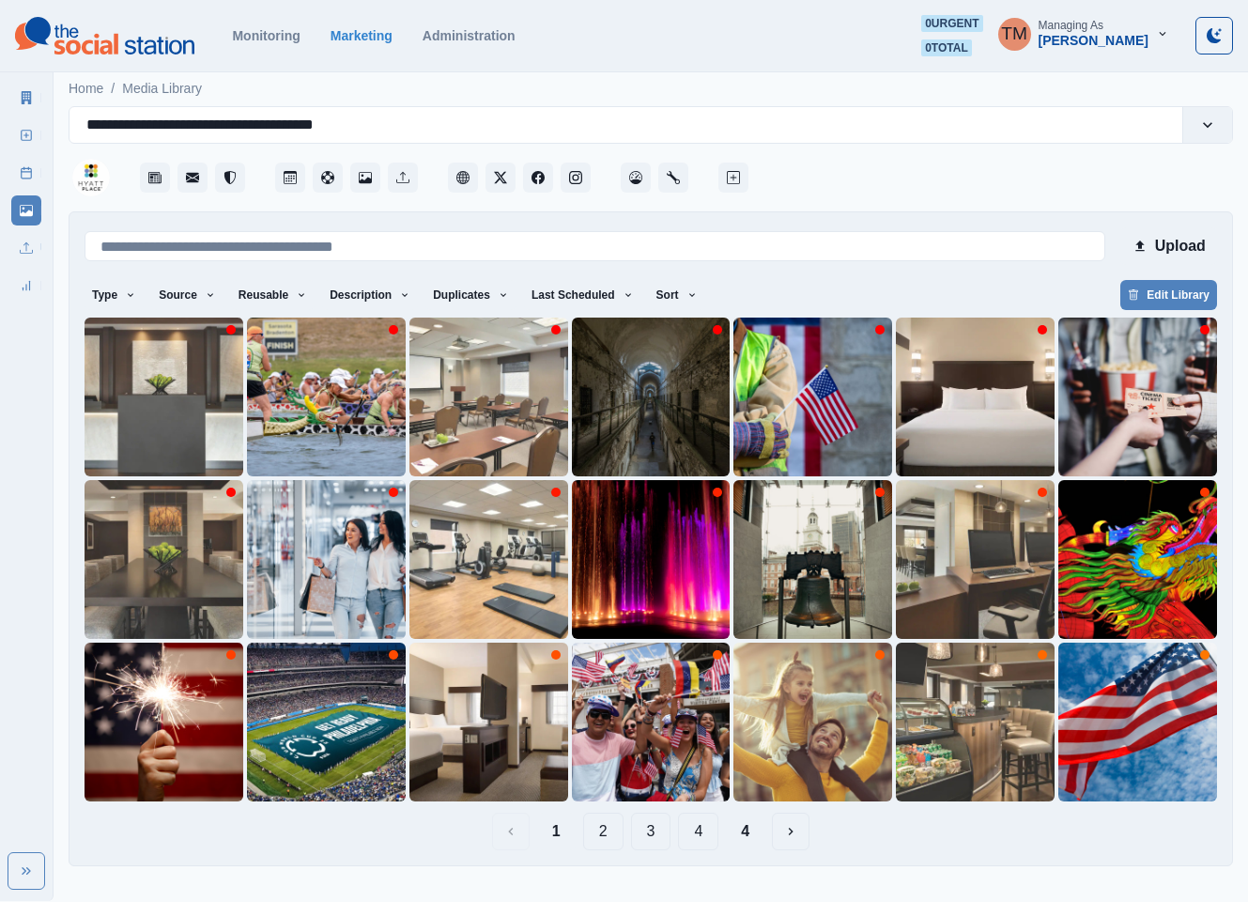
click at [607, 832] on button "2" at bounding box center [603, 832] width 40 height 38
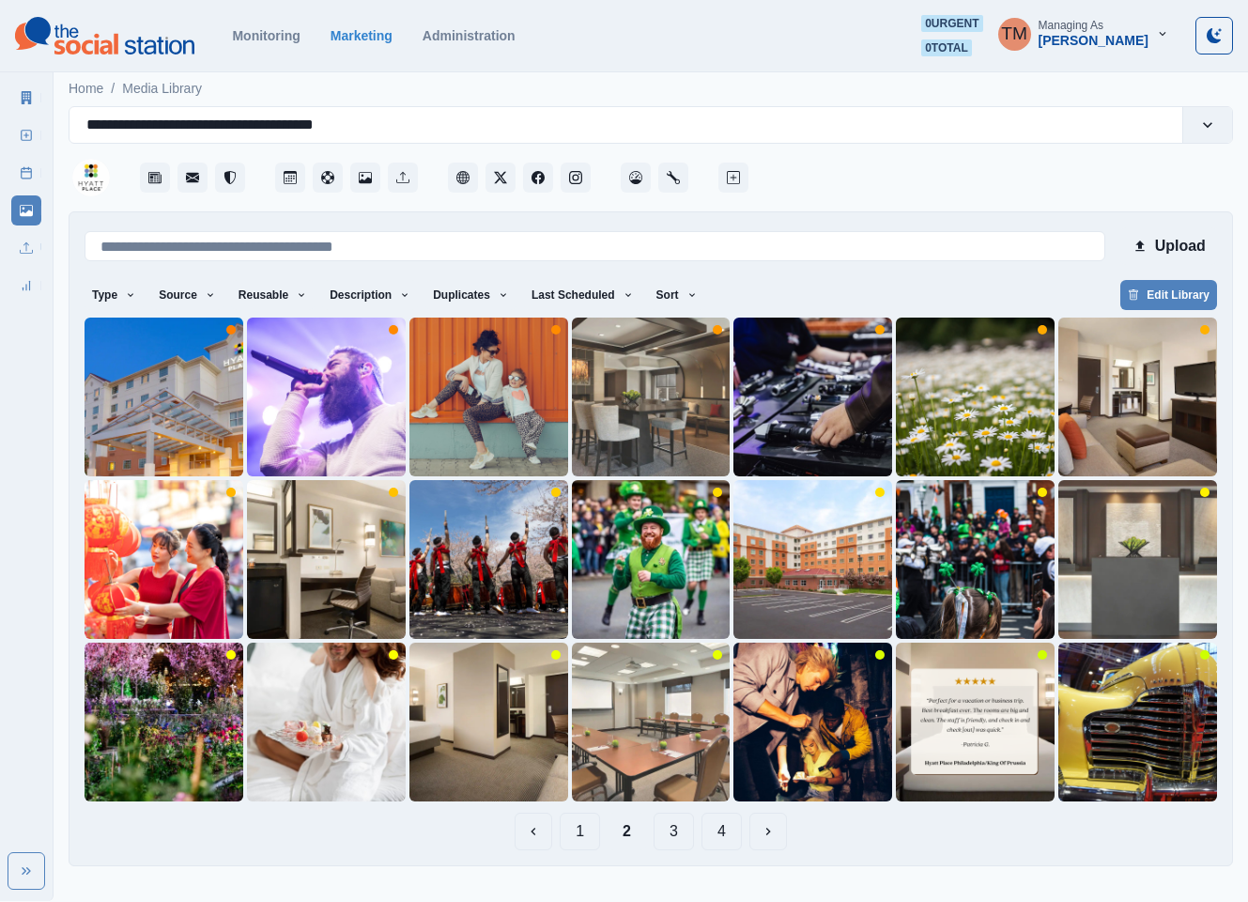
click at [672, 832] on button "3" at bounding box center [674, 832] width 40 height 38
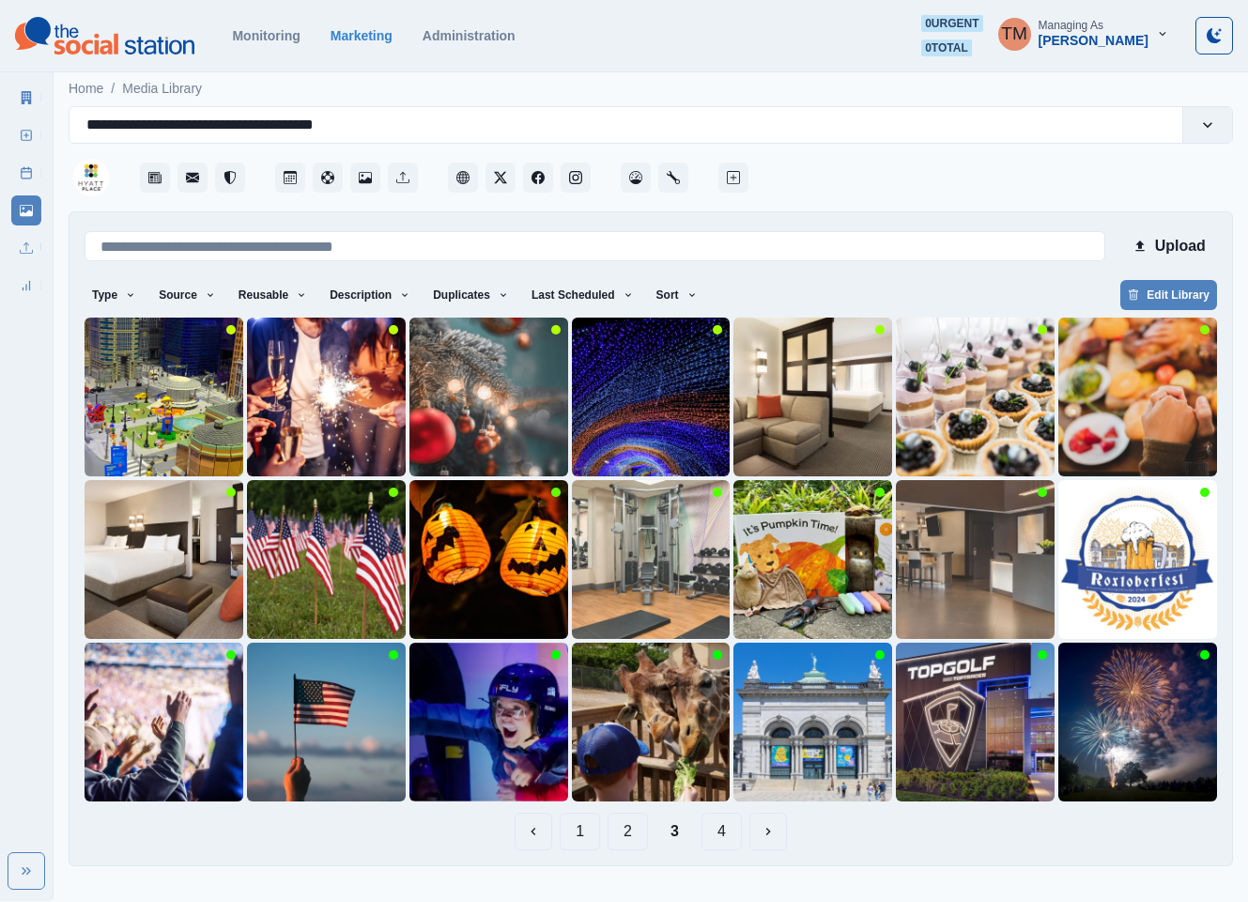
click at [730, 832] on button "4" at bounding box center [722, 832] width 40 height 38
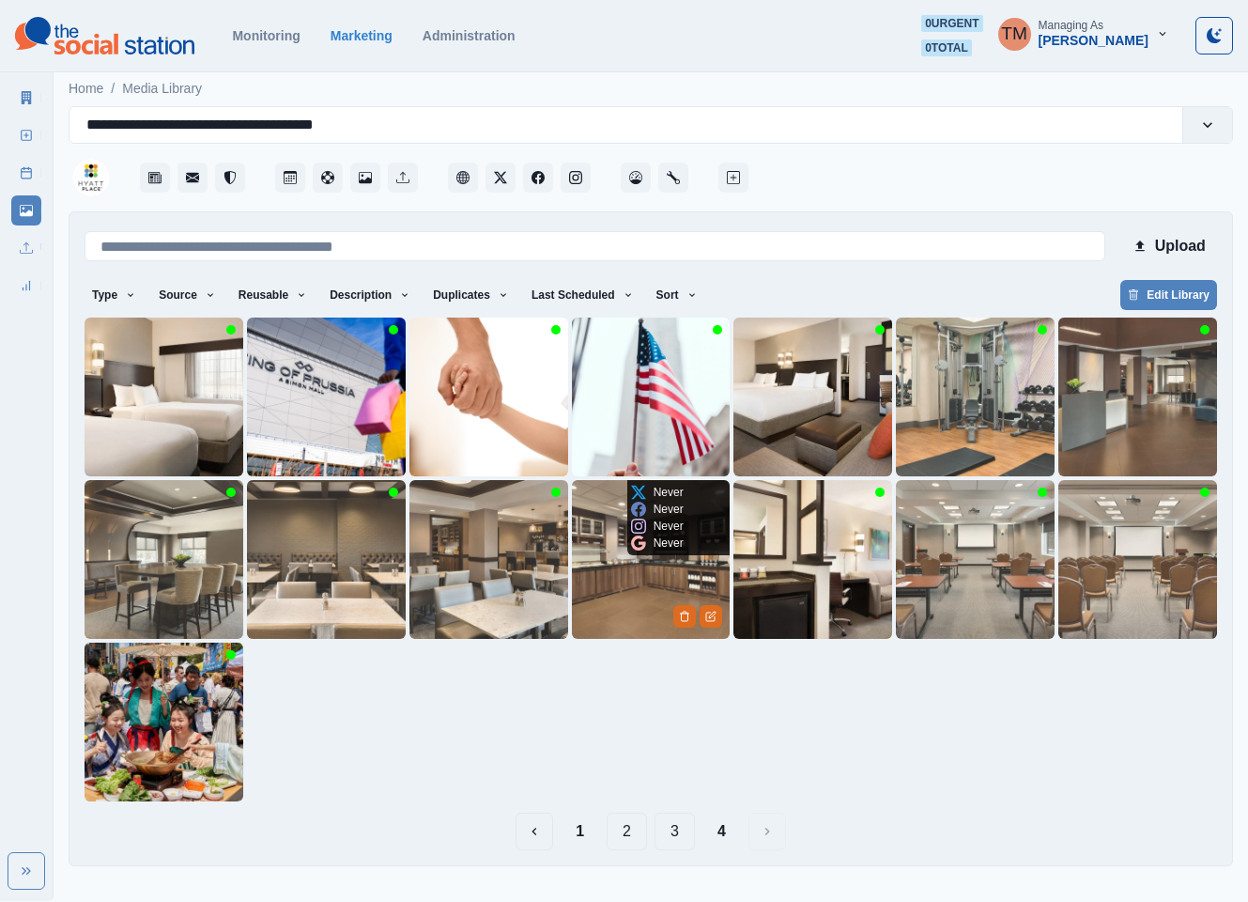
click at [614, 593] on img at bounding box center [651, 559] width 159 height 159
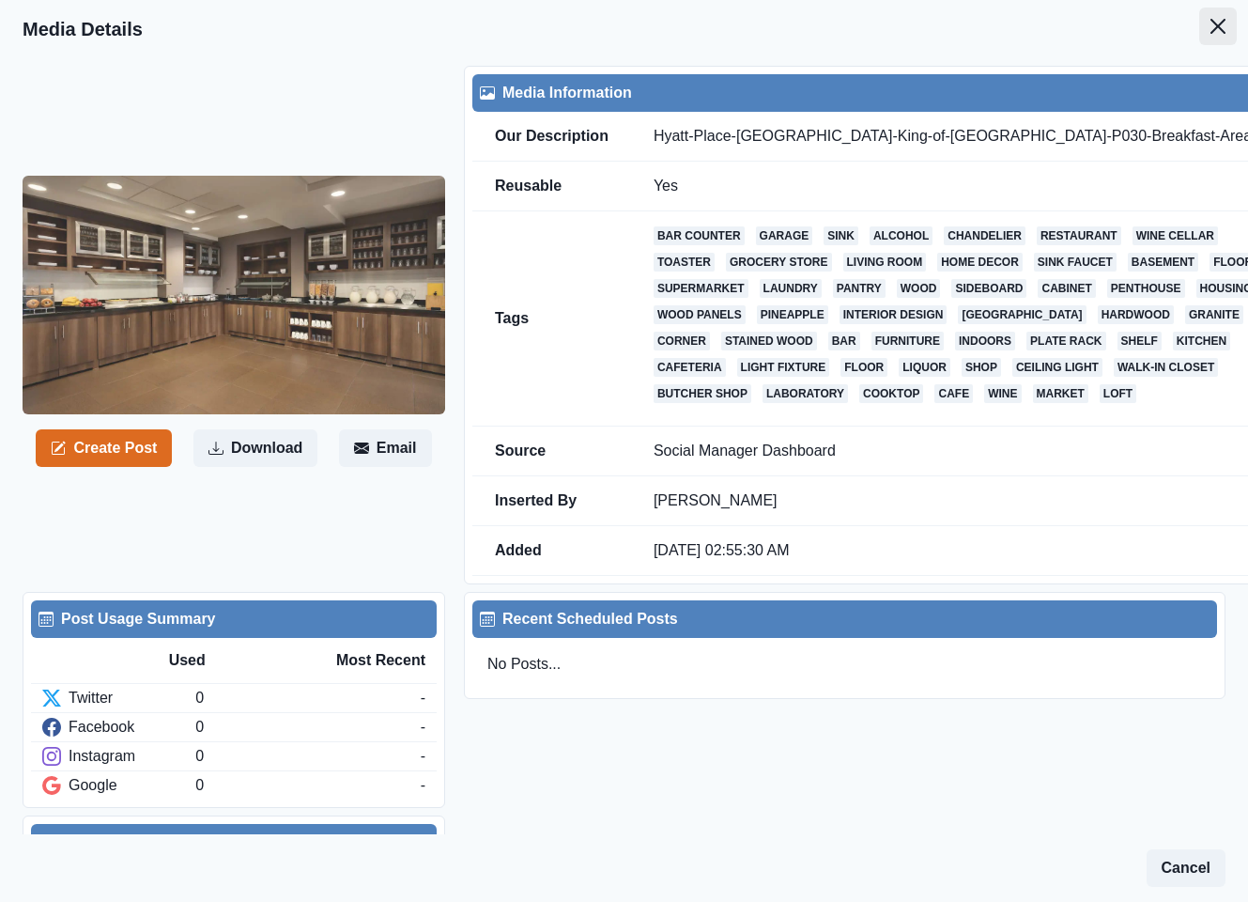
click at [1206, 25] on button "Close" at bounding box center [1219, 27] width 38 height 38
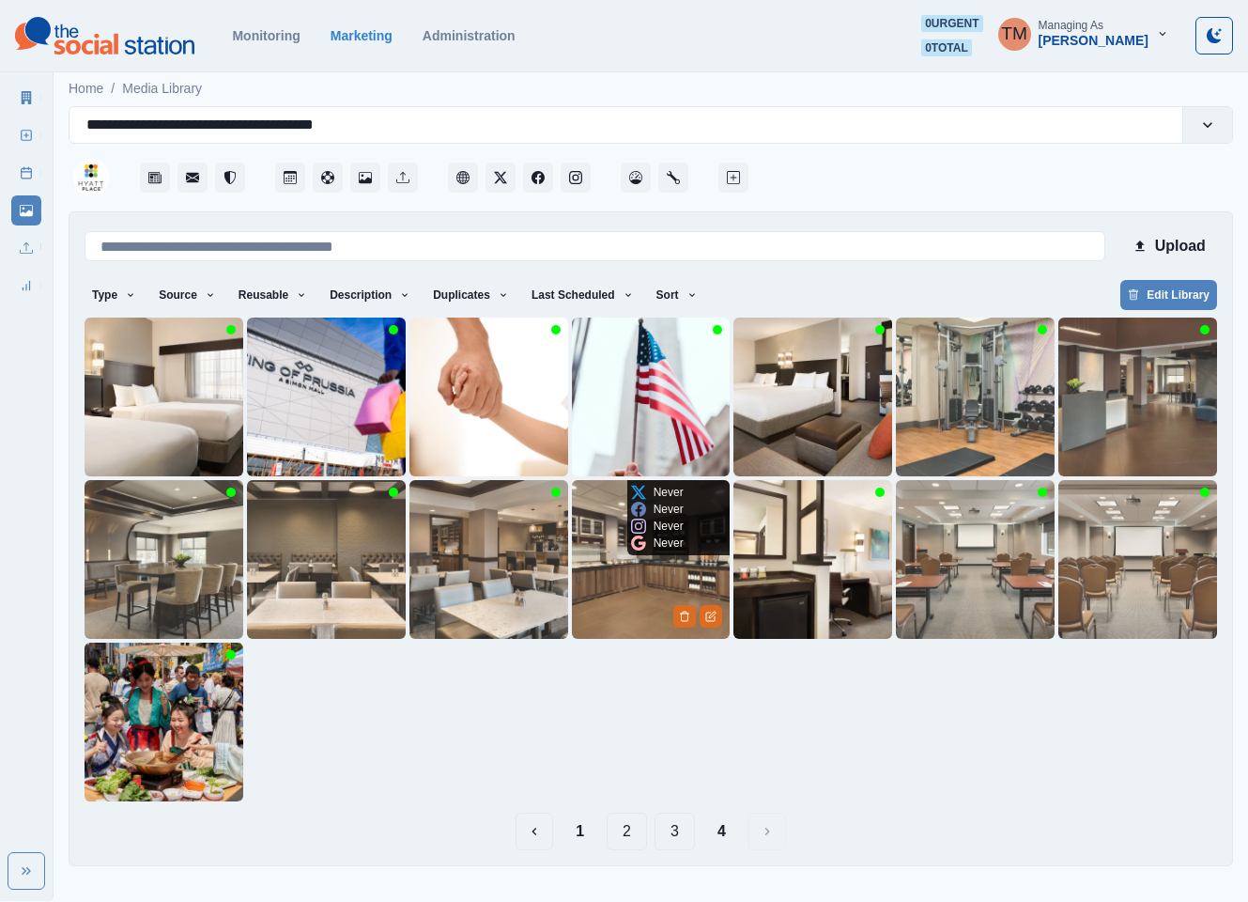
click at [612, 581] on img at bounding box center [651, 559] width 159 height 159
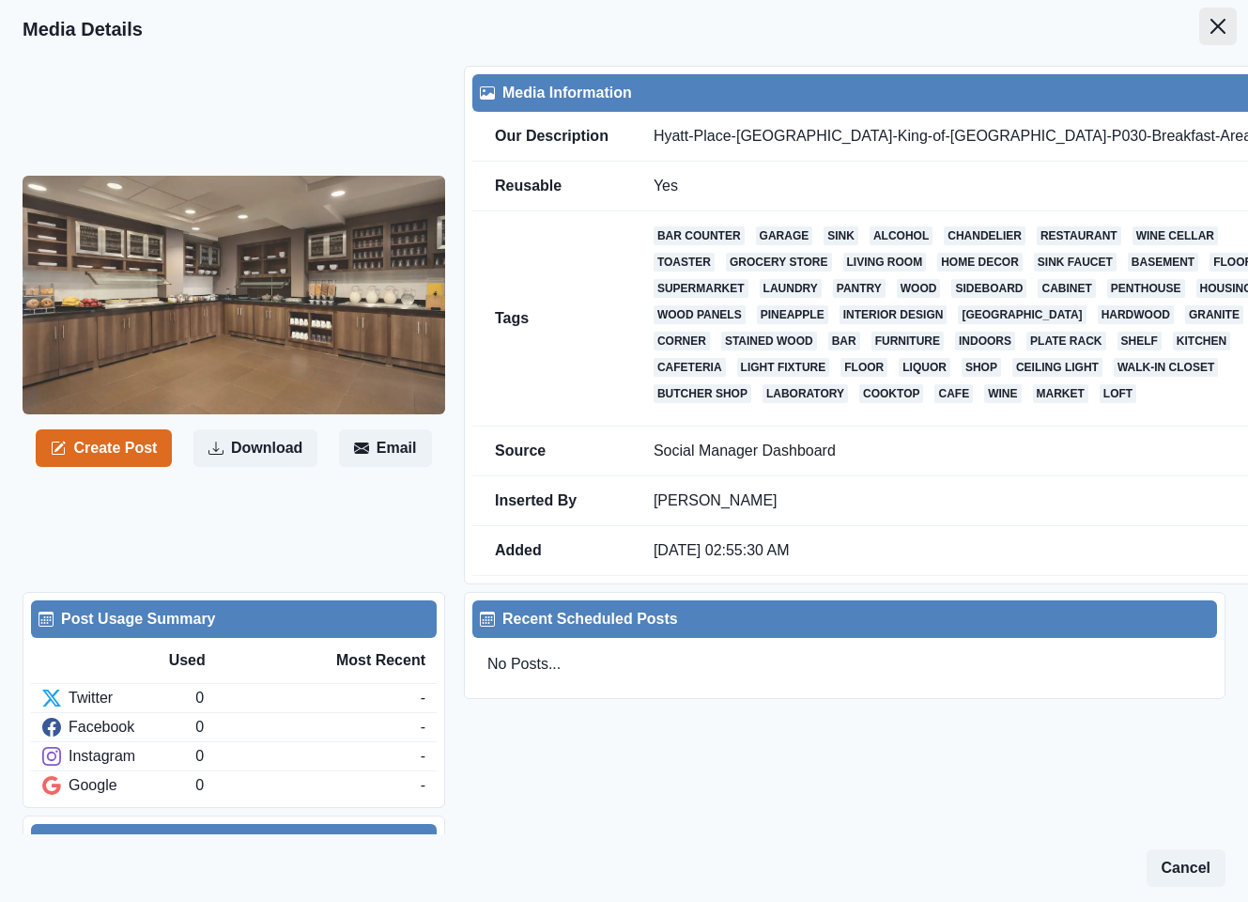
click at [1200, 28] on button "Close" at bounding box center [1219, 27] width 38 height 38
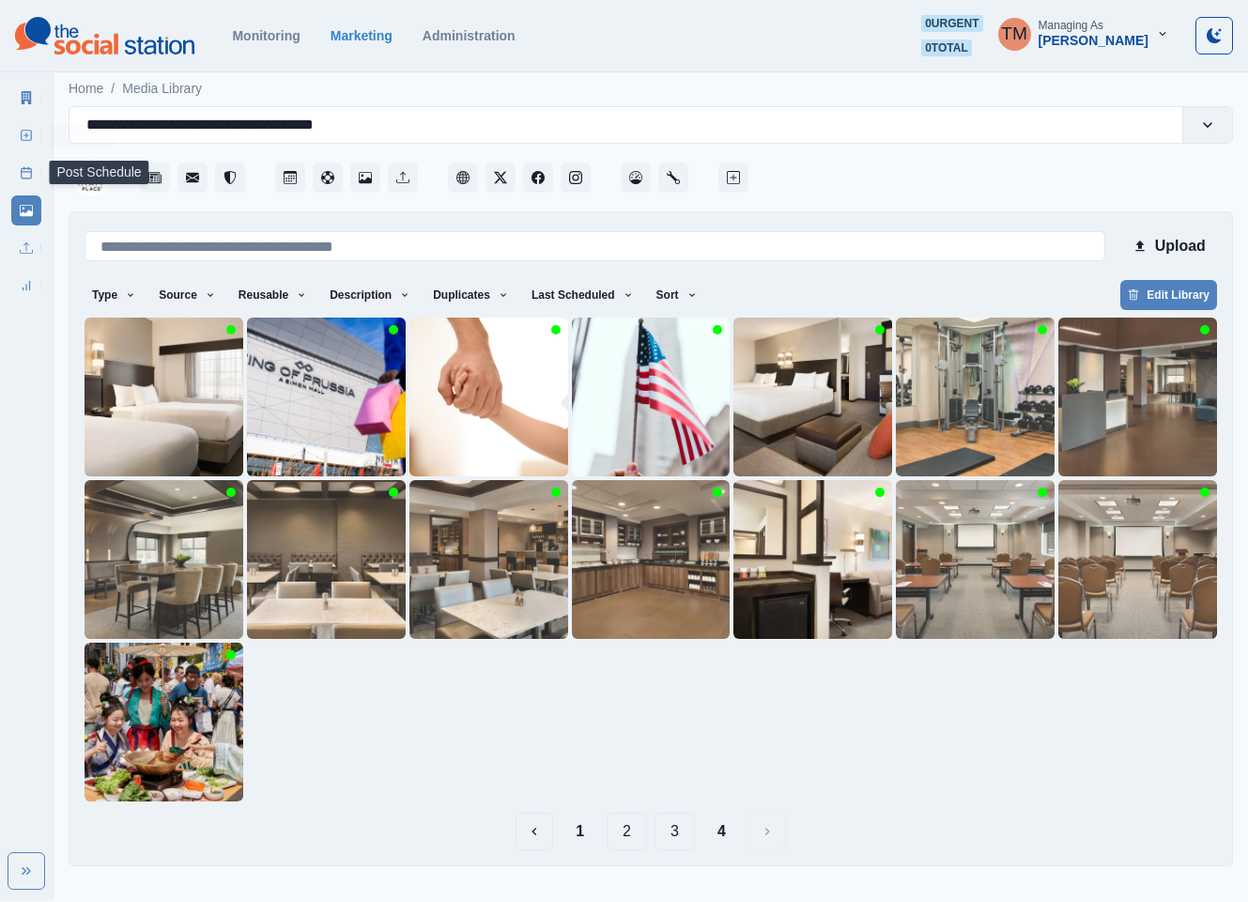
click at [23, 131] on icon at bounding box center [26, 135] width 13 height 13
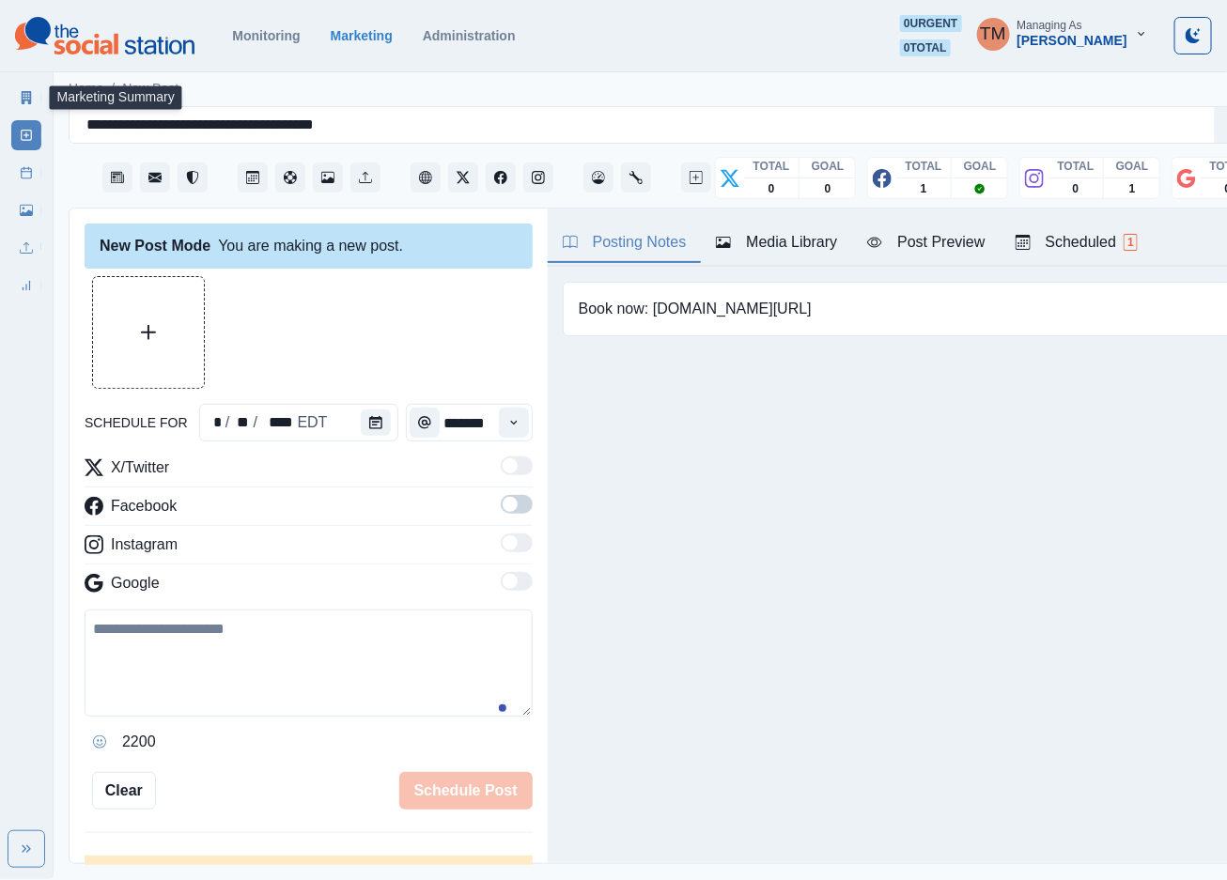
drag, startPoint x: 31, startPoint y: 96, endPoint x: 104, endPoint y: 71, distance: 77.2
click at [29, 94] on icon at bounding box center [27, 97] width 10 height 13
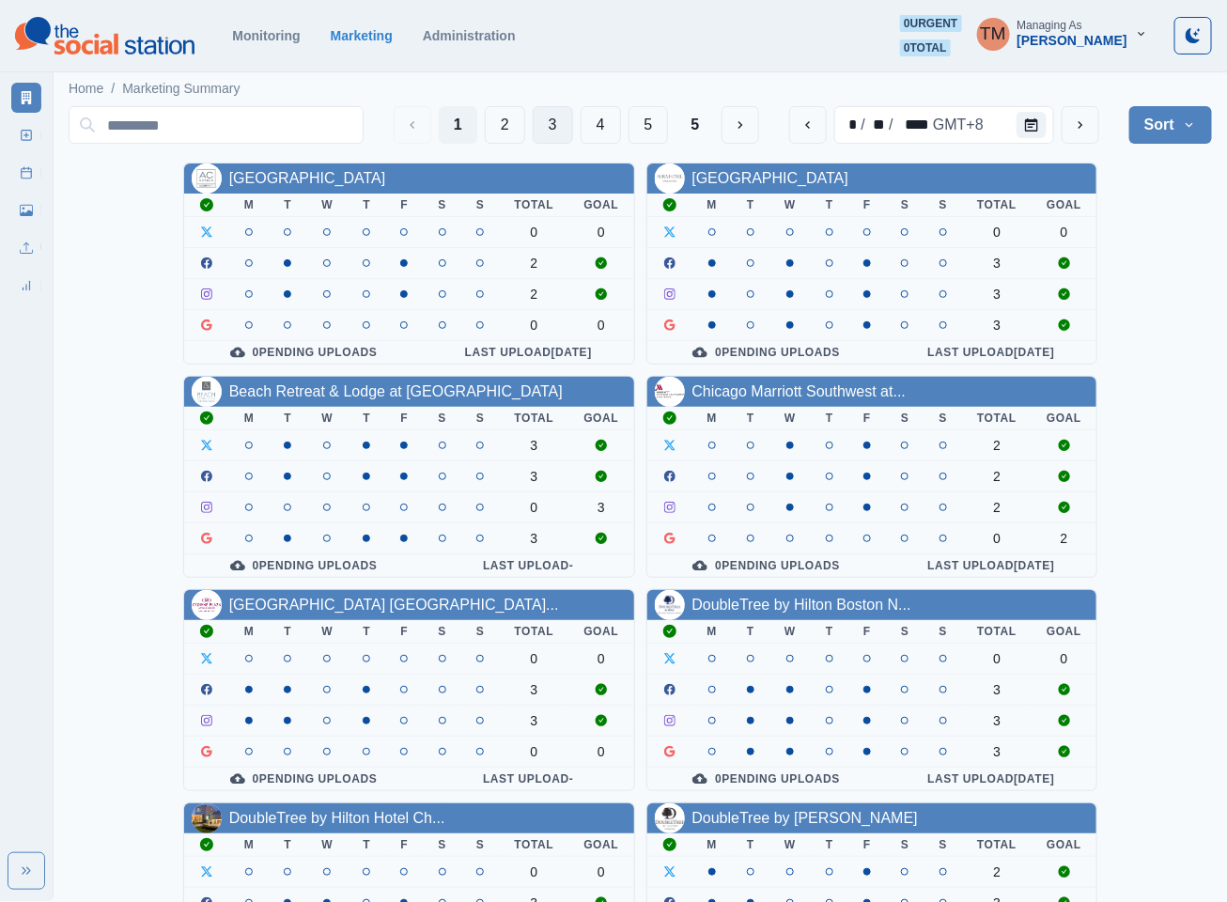
click at [548, 122] on button "3" at bounding box center [553, 125] width 40 height 38
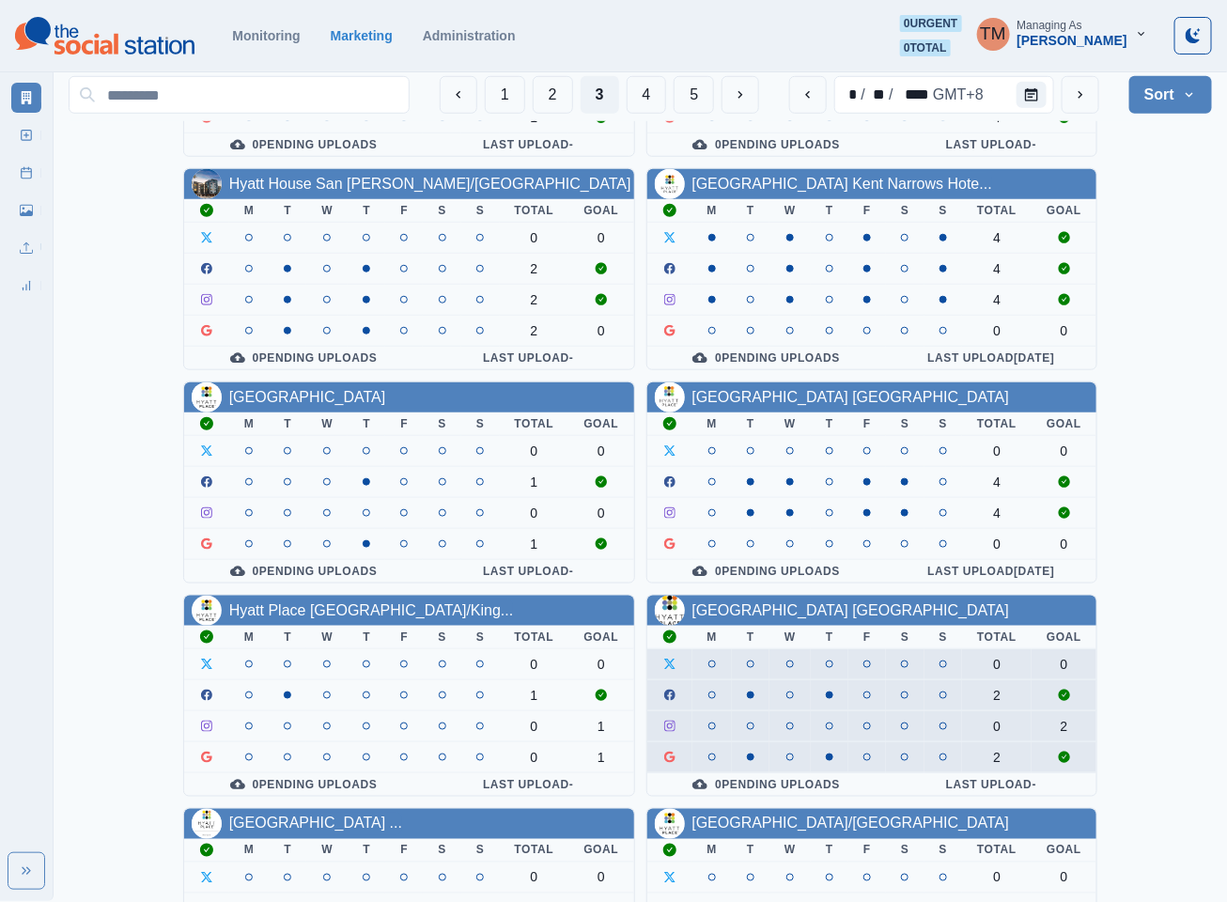
scroll to position [423, 0]
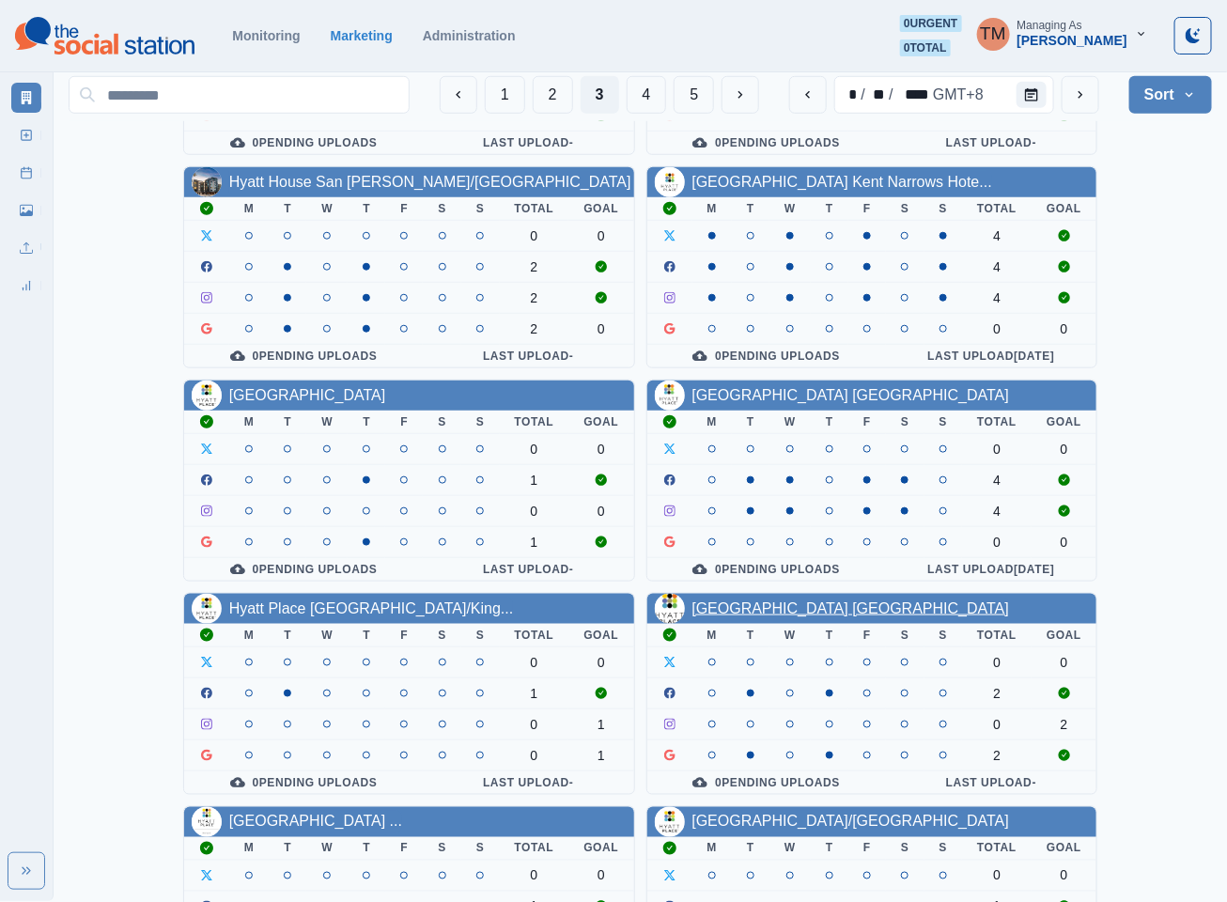
click at [800, 616] on link "[GEOGRAPHIC_DATA] [GEOGRAPHIC_DATA]" at bounding box center [851, 608] width 318 height 16
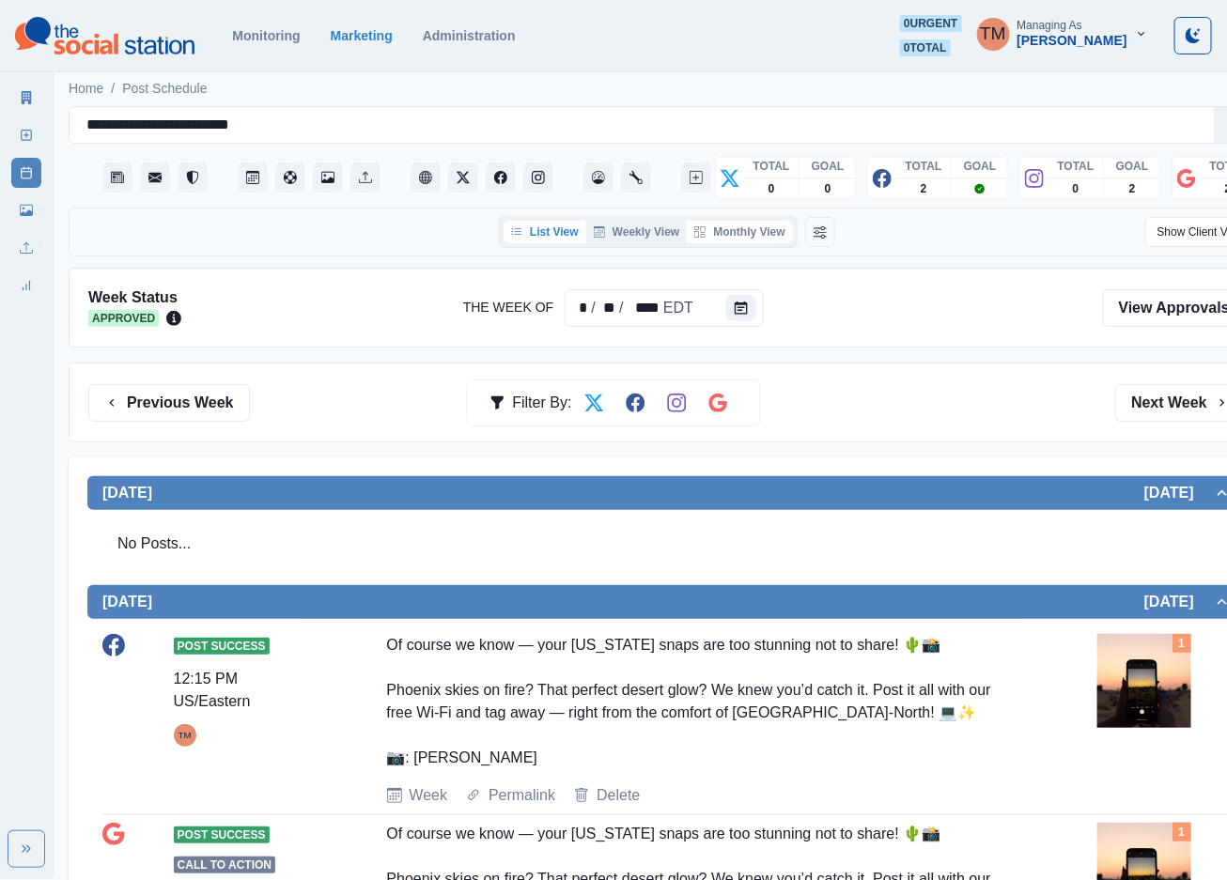
click at [741, 224] on button "Monthly View" at bounding box center [739, 232] width 105 height 23
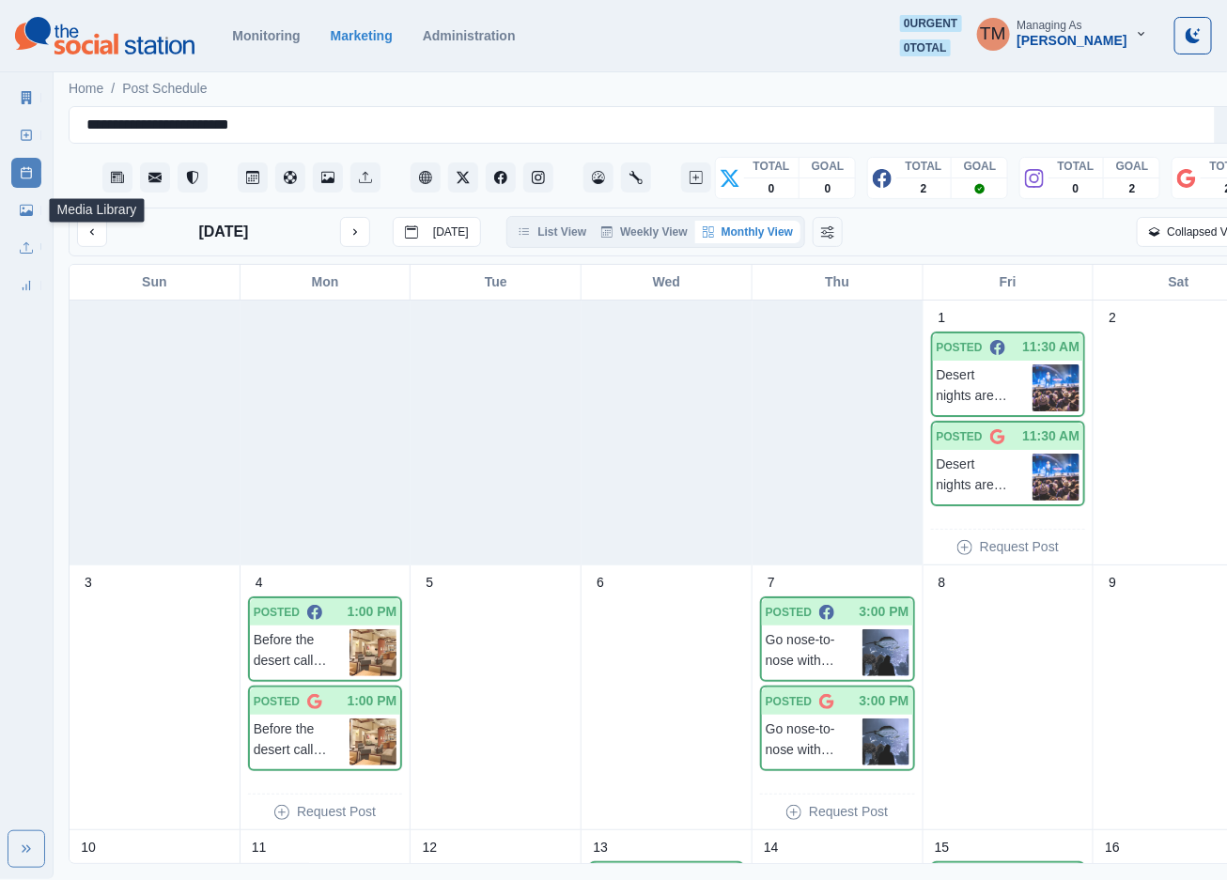
click at [28, 207] on icon at bounding box center [26, 210] width 13 height 13
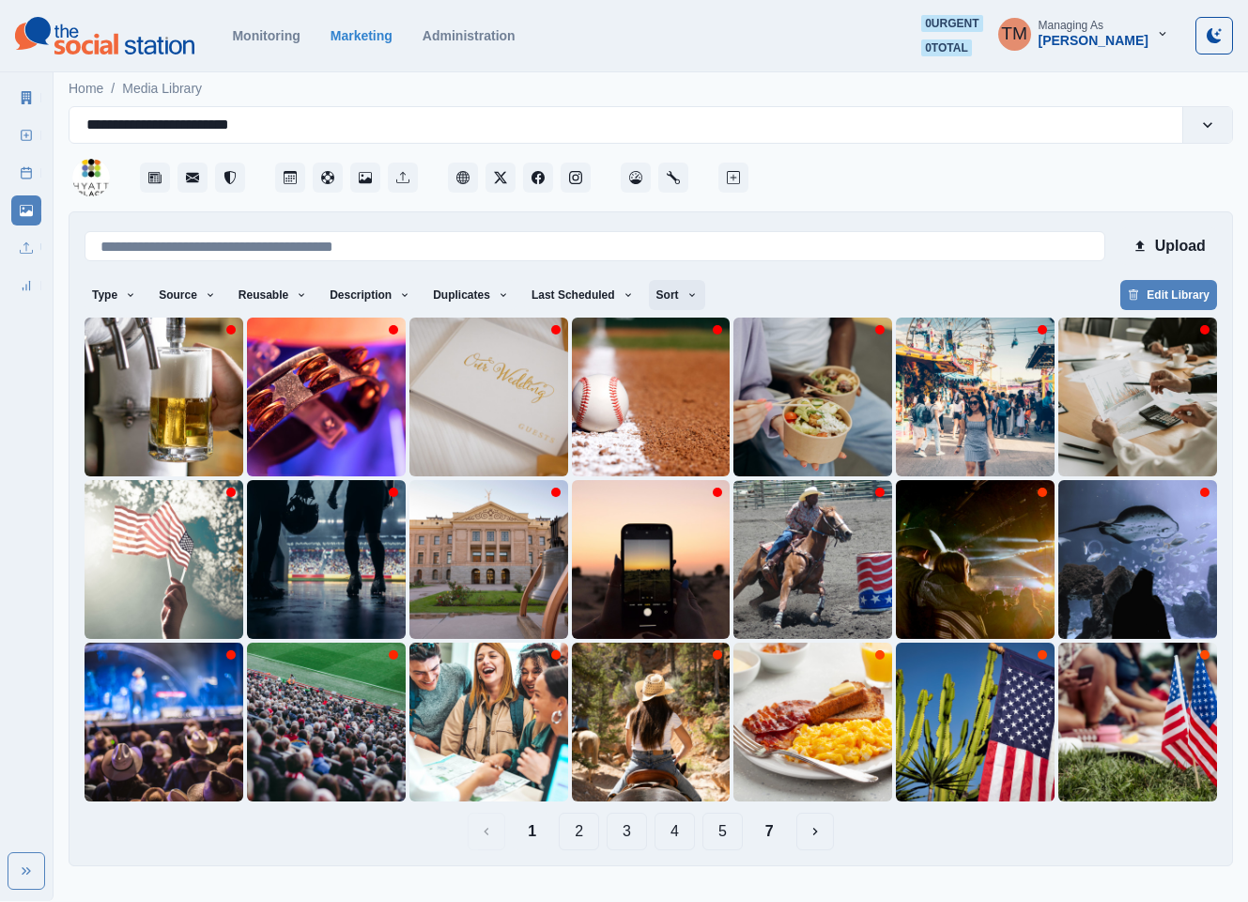
click at [649, 297] on button "Sort" at bounding box center [677, 295] width 56 height 30
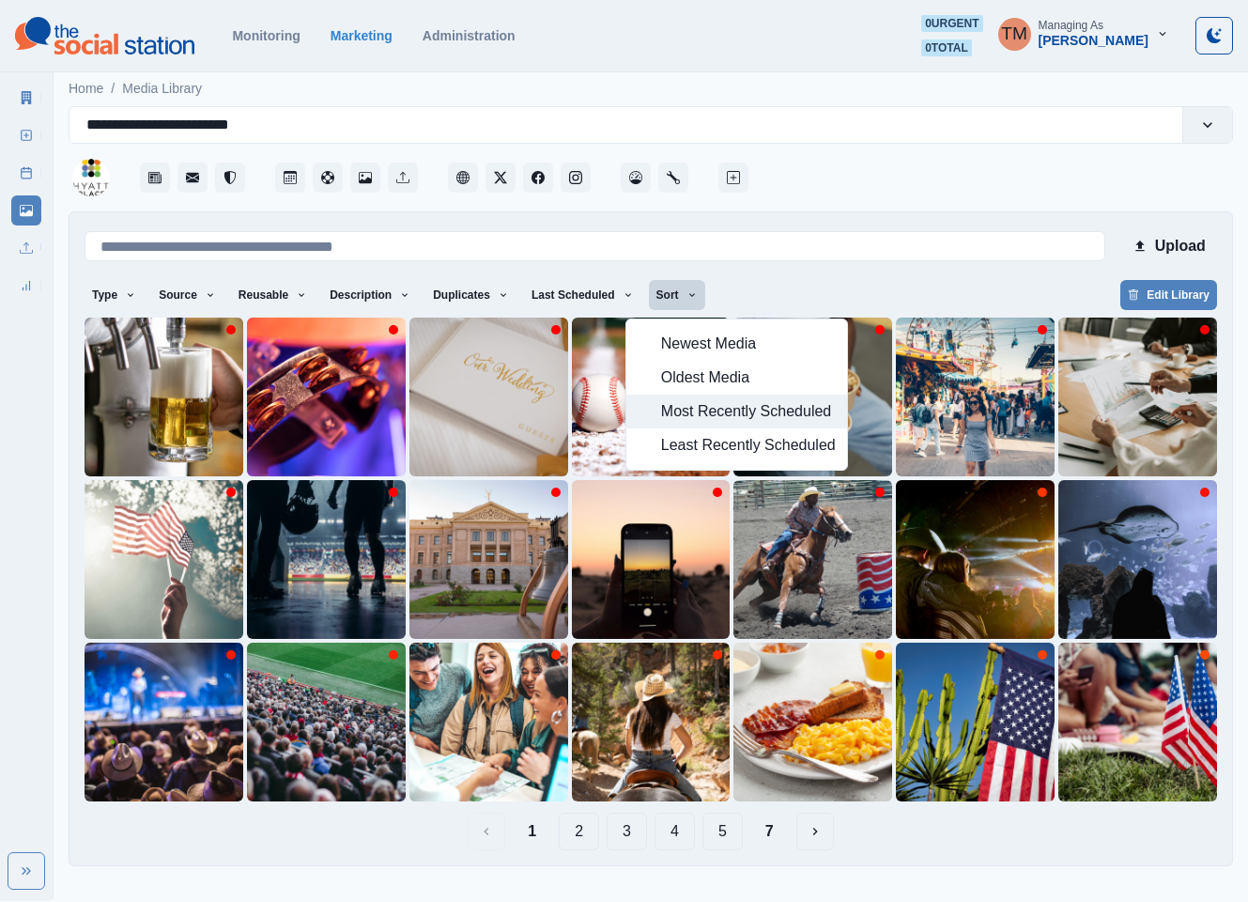
click at [693, 409] on span "Most Recently Scheduled" at bounding box center [748, 411] width 175 height 23
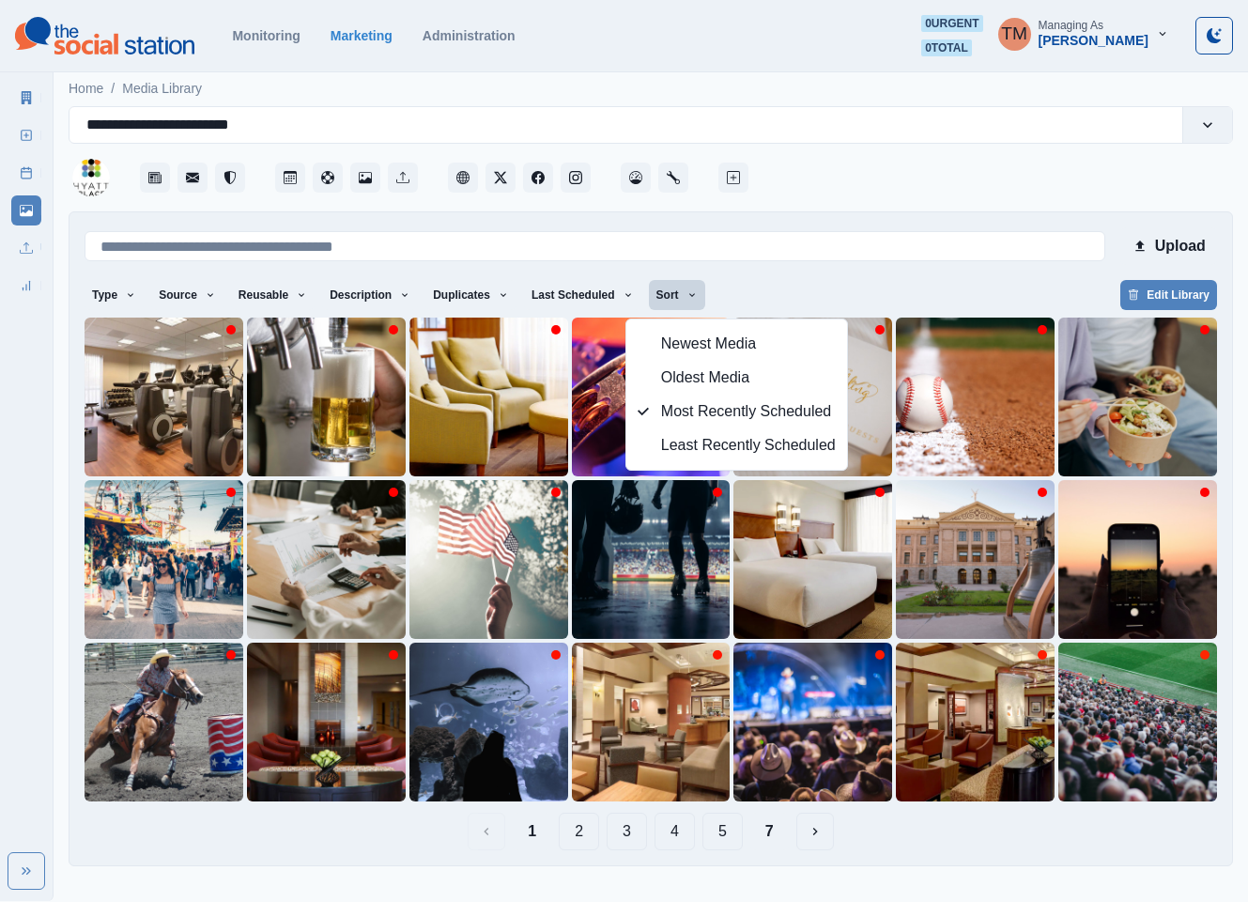
click at [767, 831] on button "7" at bounding box center [770, 832] width 39 height 38
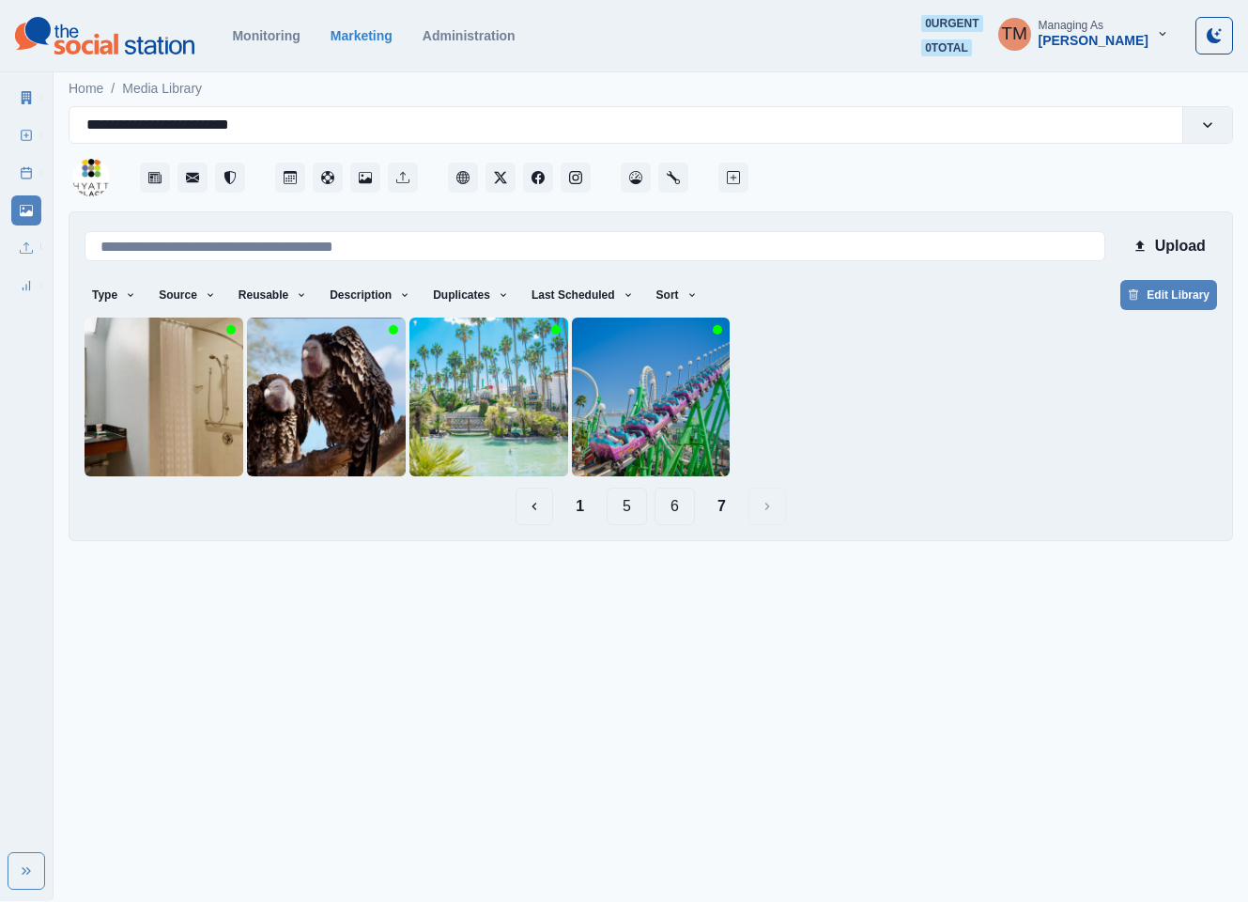
click at [671, 511] on button "6" at bounding box center [675, 507] width 40 height 38
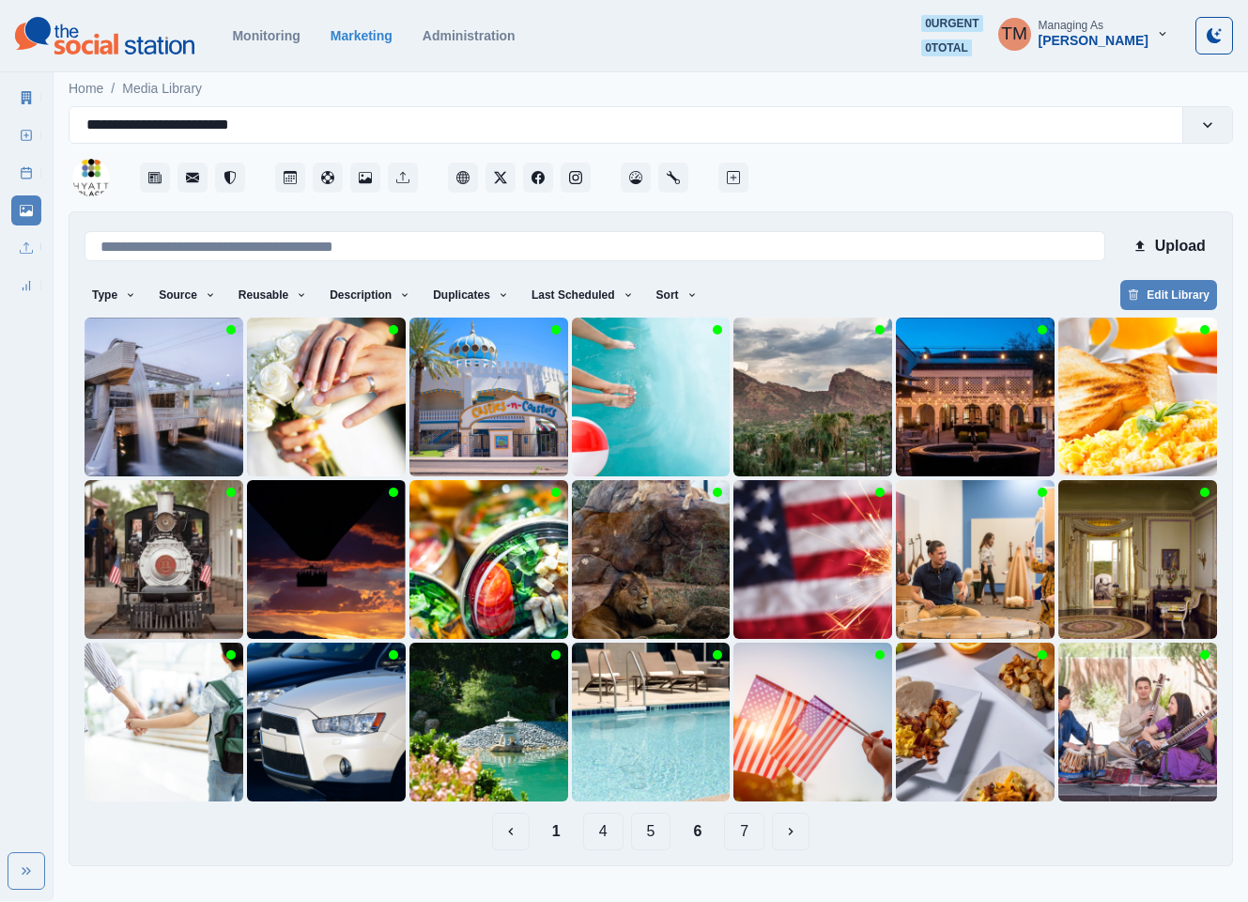
click at [643, 832] on button "5" at bounding box center [651, 832] width 40 height 38
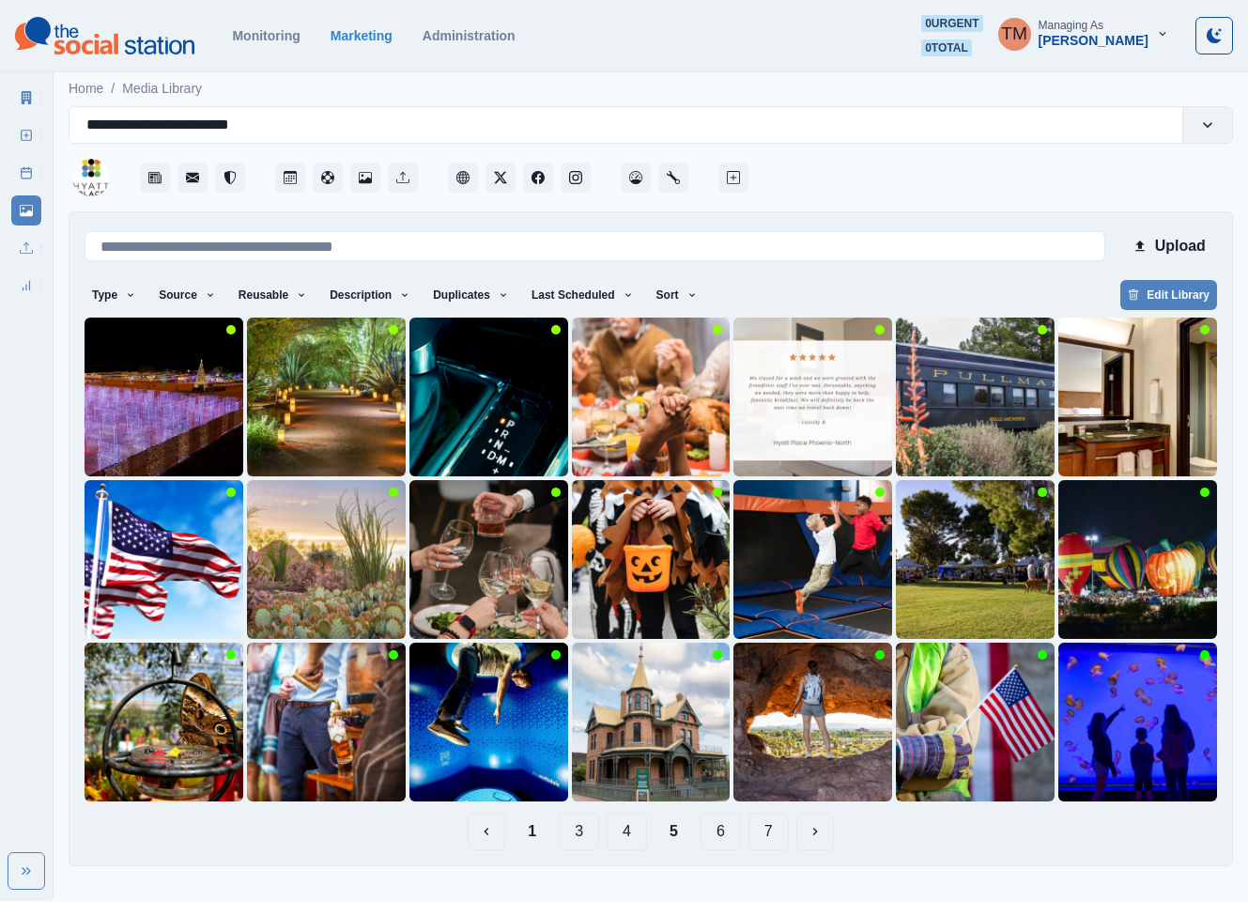
click at [530, 831] on button "1" at bounding box center [532, 832] width 39 height 38
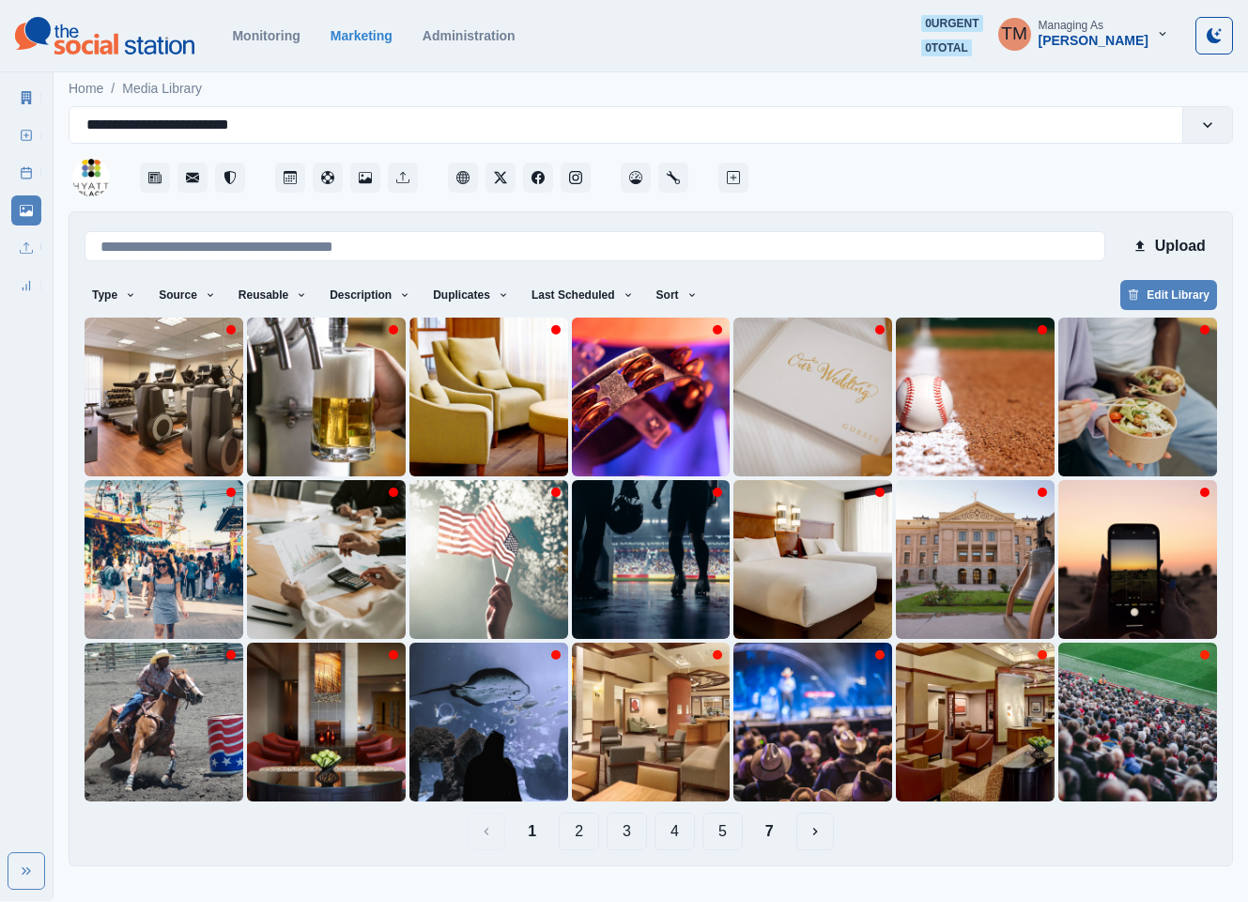
click at [587, 834] on button "2" at bounding box center [579, 832] width 40 height 38
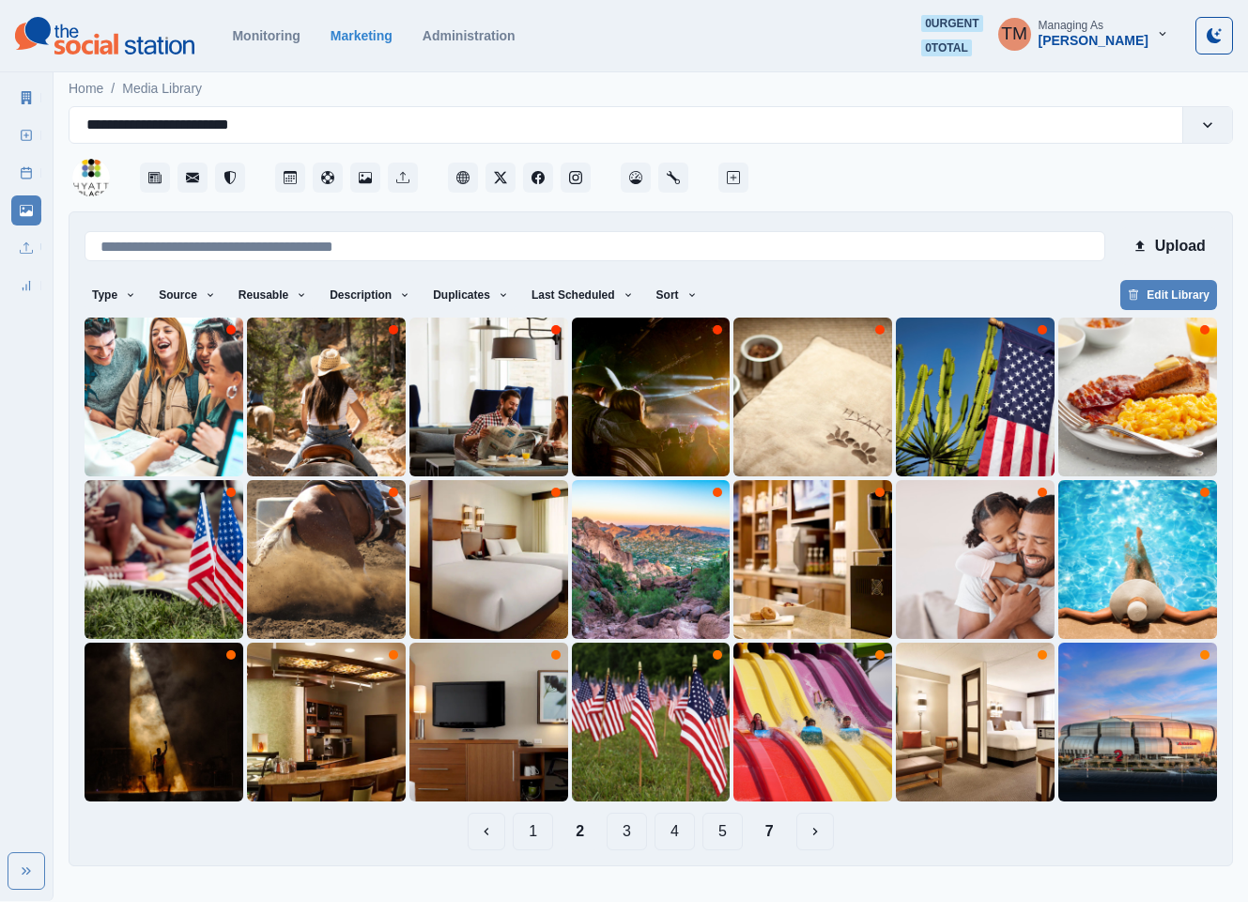
click at [627, 829] on button "3" at bounding box center [627, 832] width 40 height 38
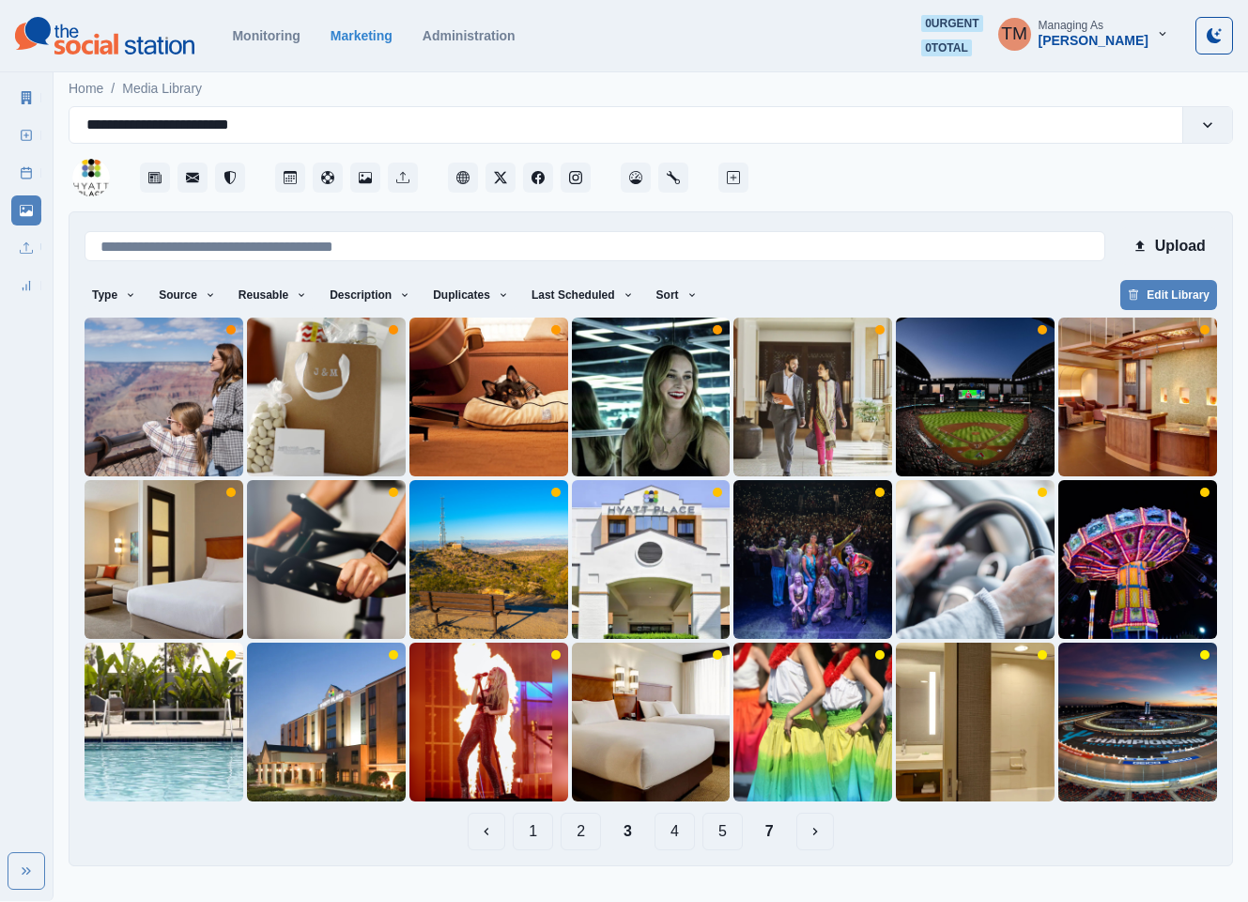
click at [663, 834] on button "4" at bounding box center [675, 832] width 40 height 38
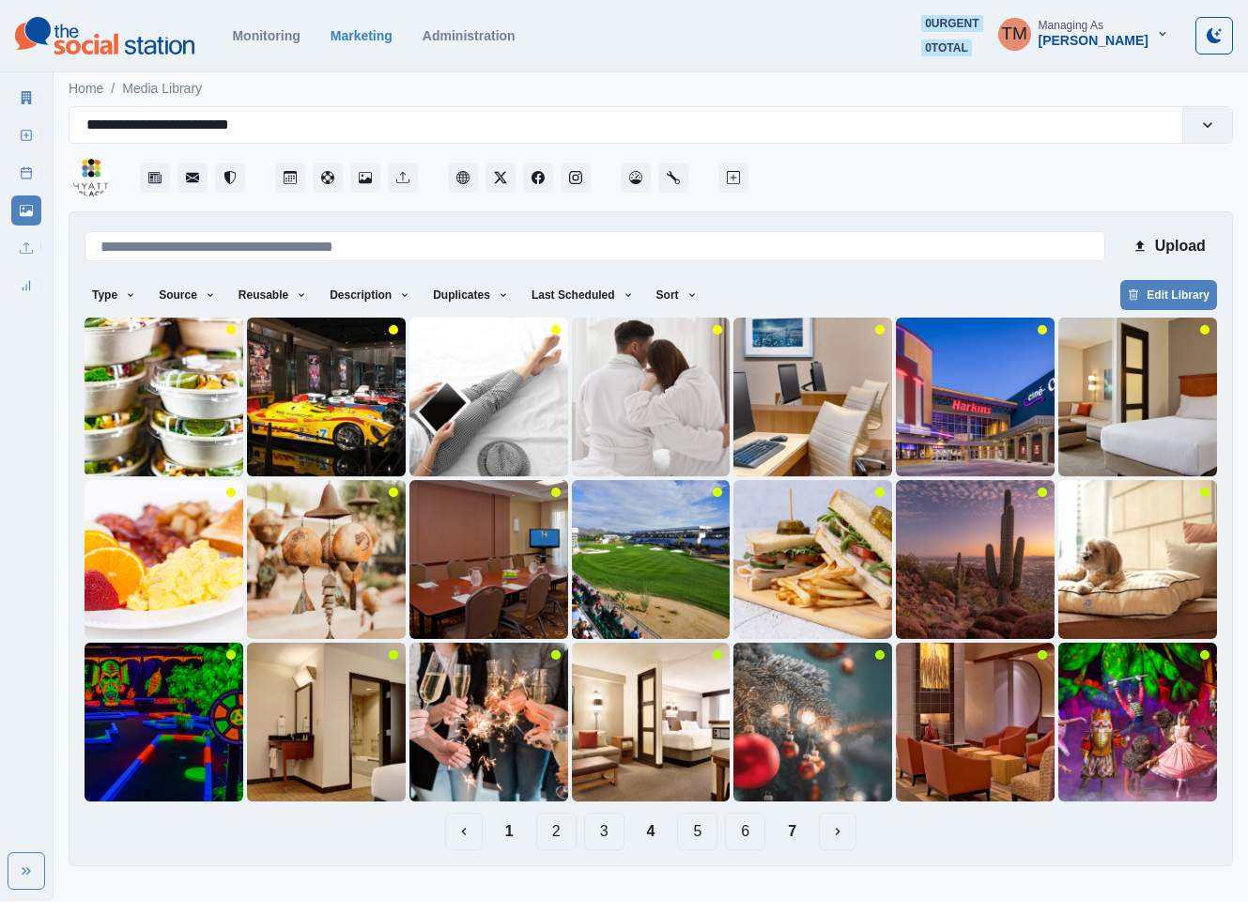
click at [519, 829] on button "1" at bounding box center [509, 832] width 39 height 38
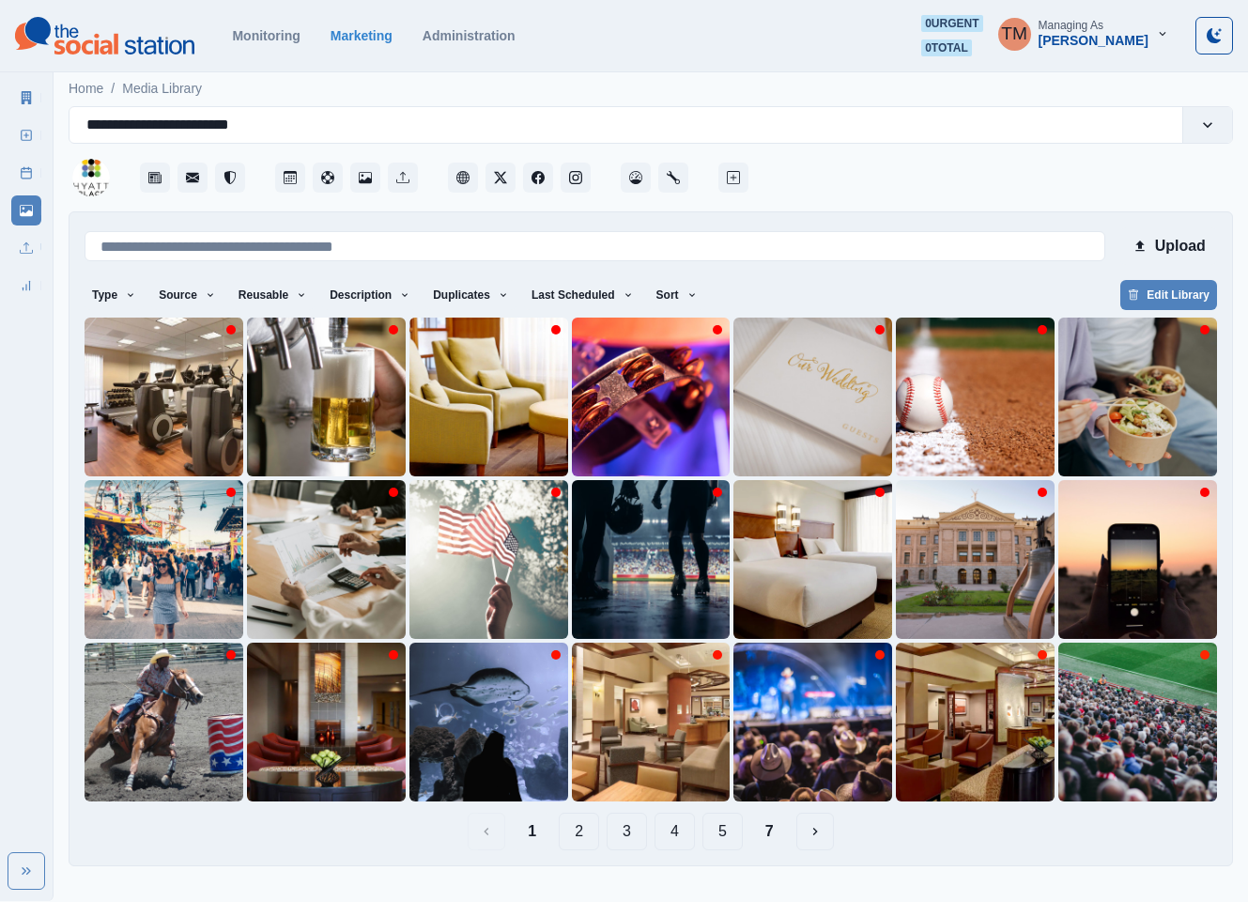
click at [578, 831] on button "2" at bounding box center [579, 832] width 40 height 38
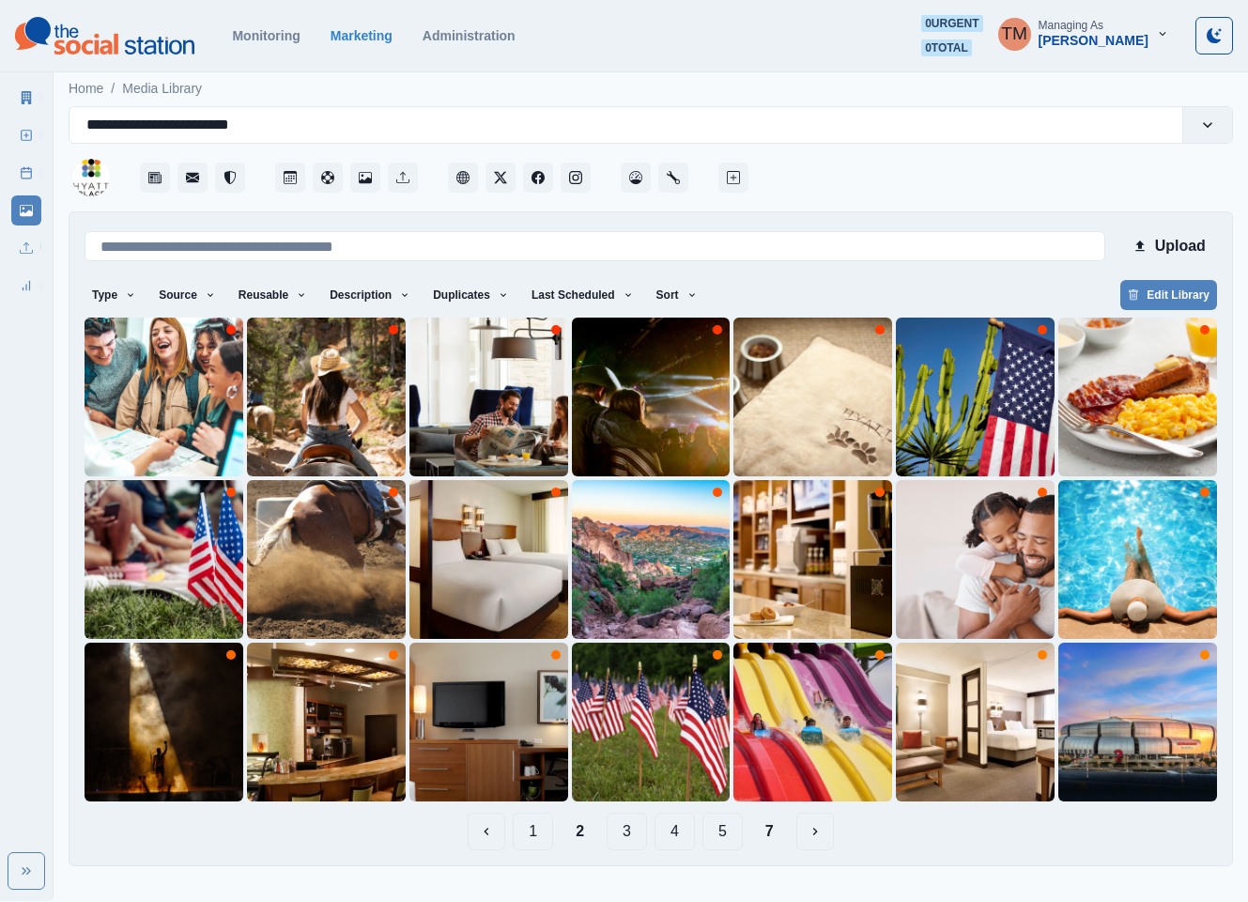
click at [628, 832] on button "3" at bounding box center [627, 832] width 40 height 38
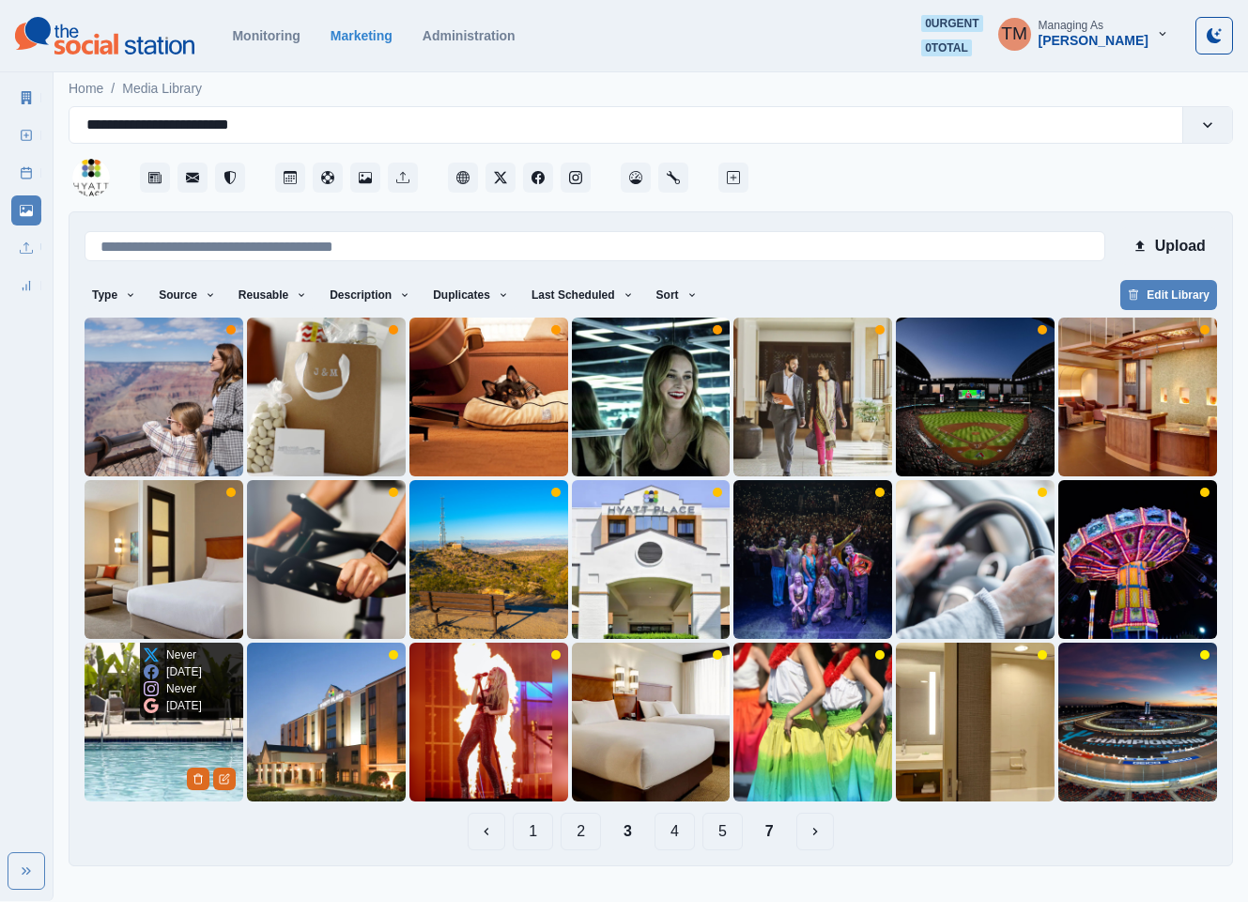
click at [111, 758] on img at bounding box center [164, 722] width 159 height 159
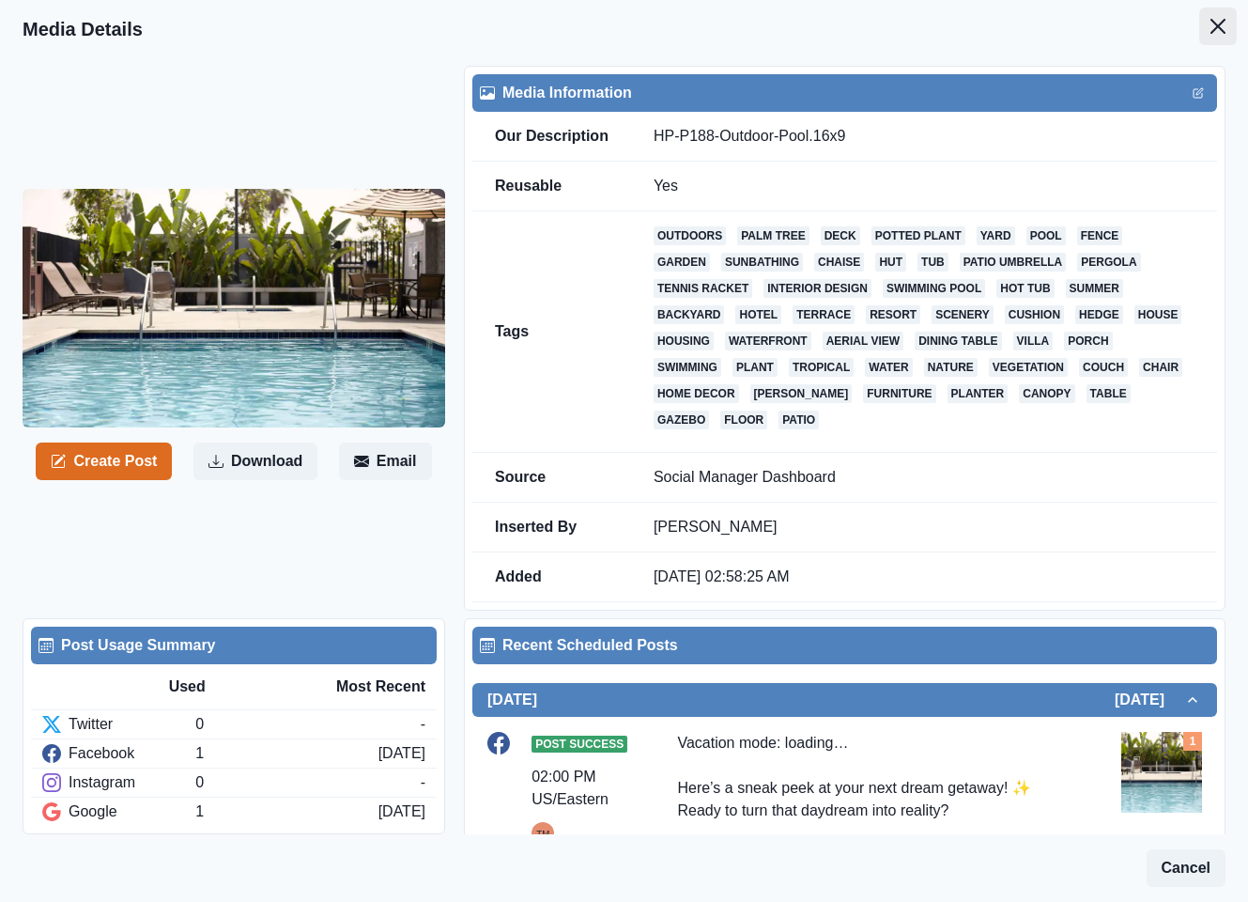
click at [1211, 25] on icon "Close" at bounding box center [1218, 26] width 15 height 15
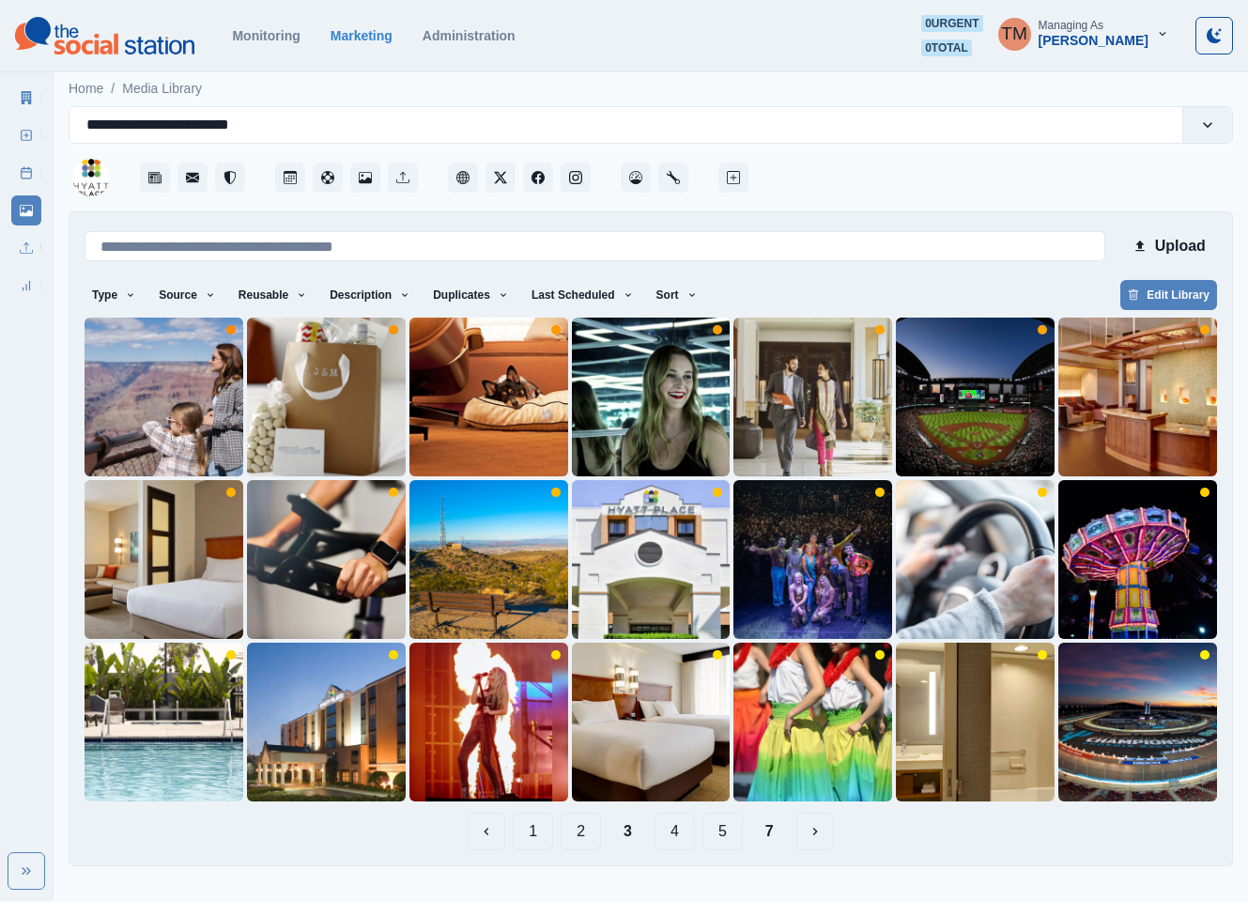
click at [724, 831] on button "5" at bounding box center [723, 832] width 40 height 38
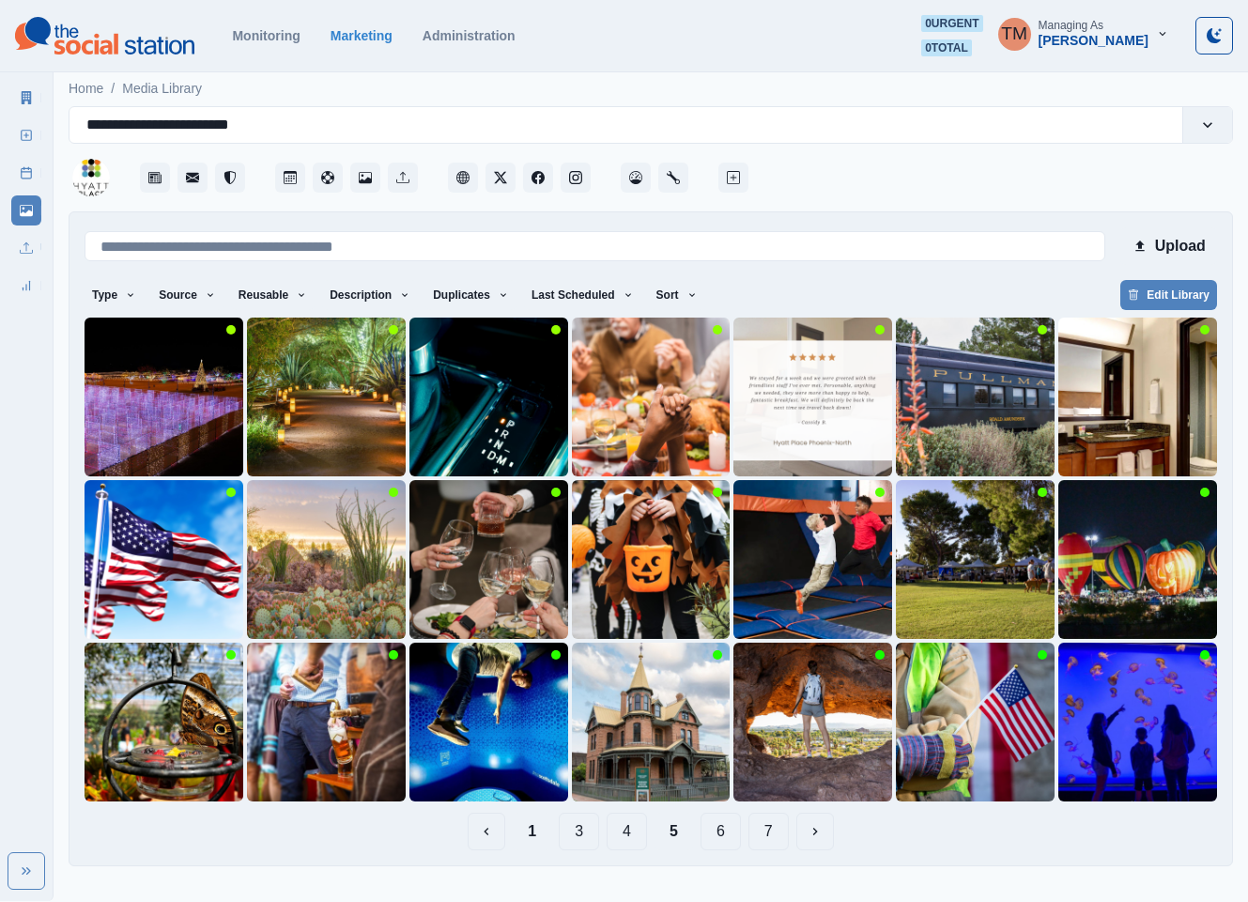
click at [536, 835] on button "1" at bounding box center [532, 832] width 39 height 38
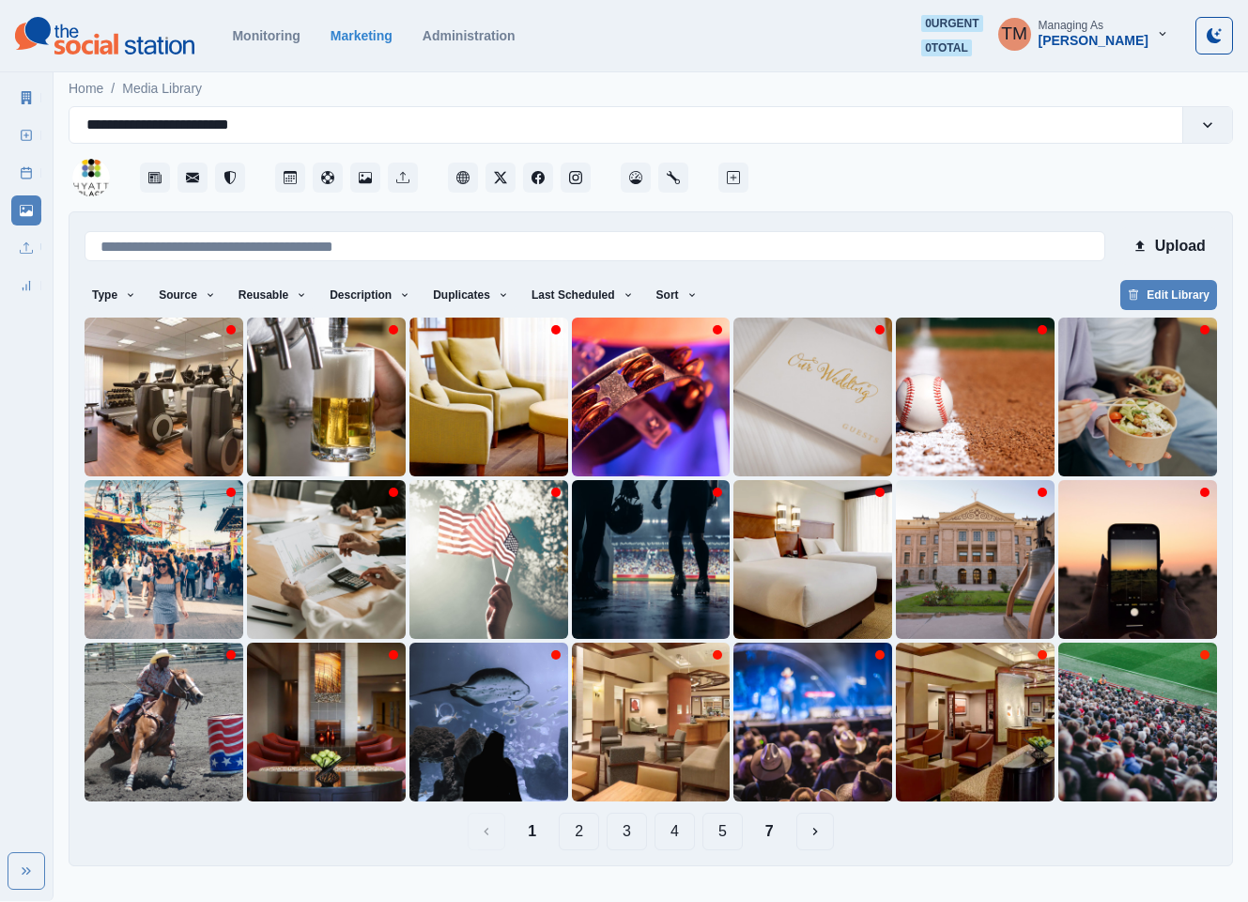
click at [578, 834] on button "2" at bounding box center [579, 832] width 40 height 38
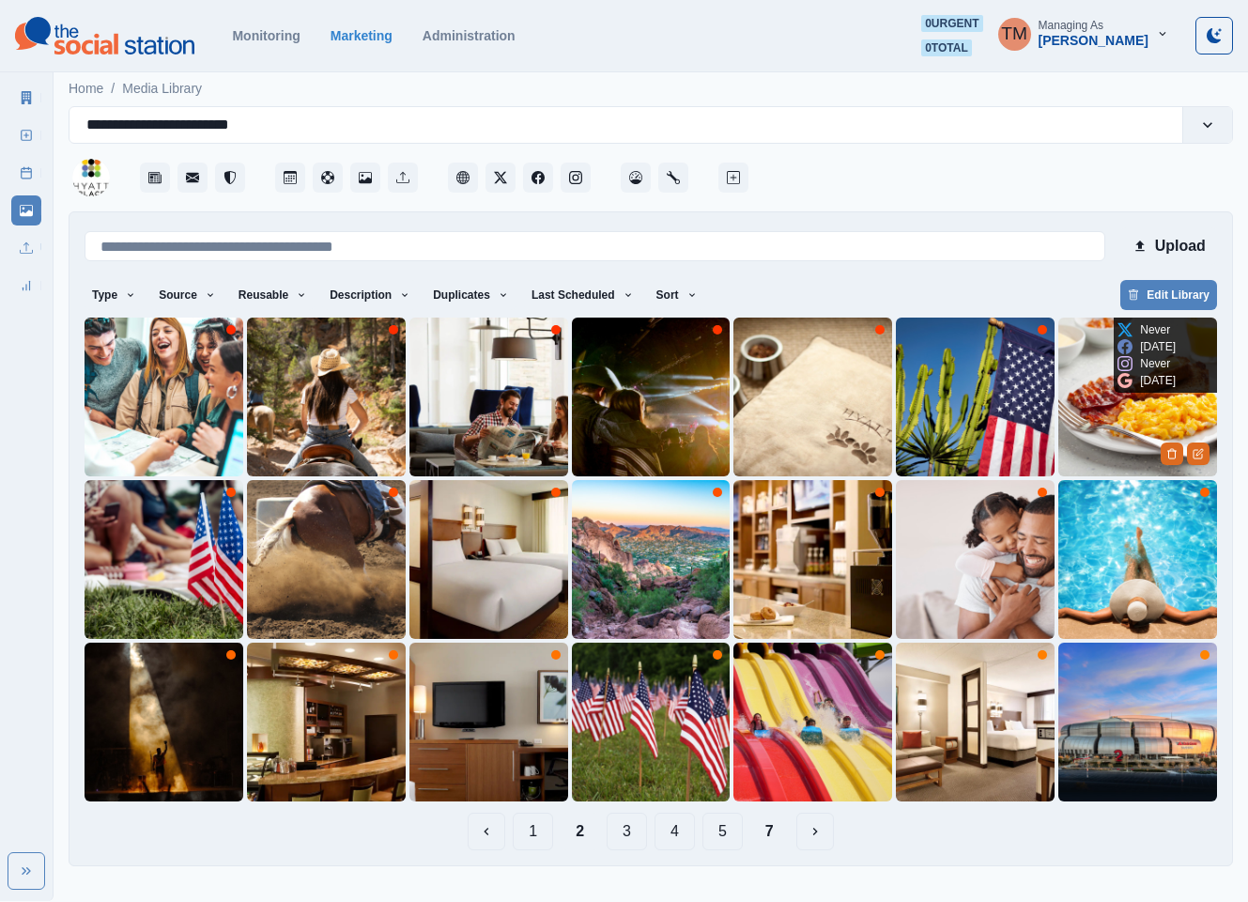
click at [1128, 415] on img at bounding box center [1138, 397] width 159 height 159
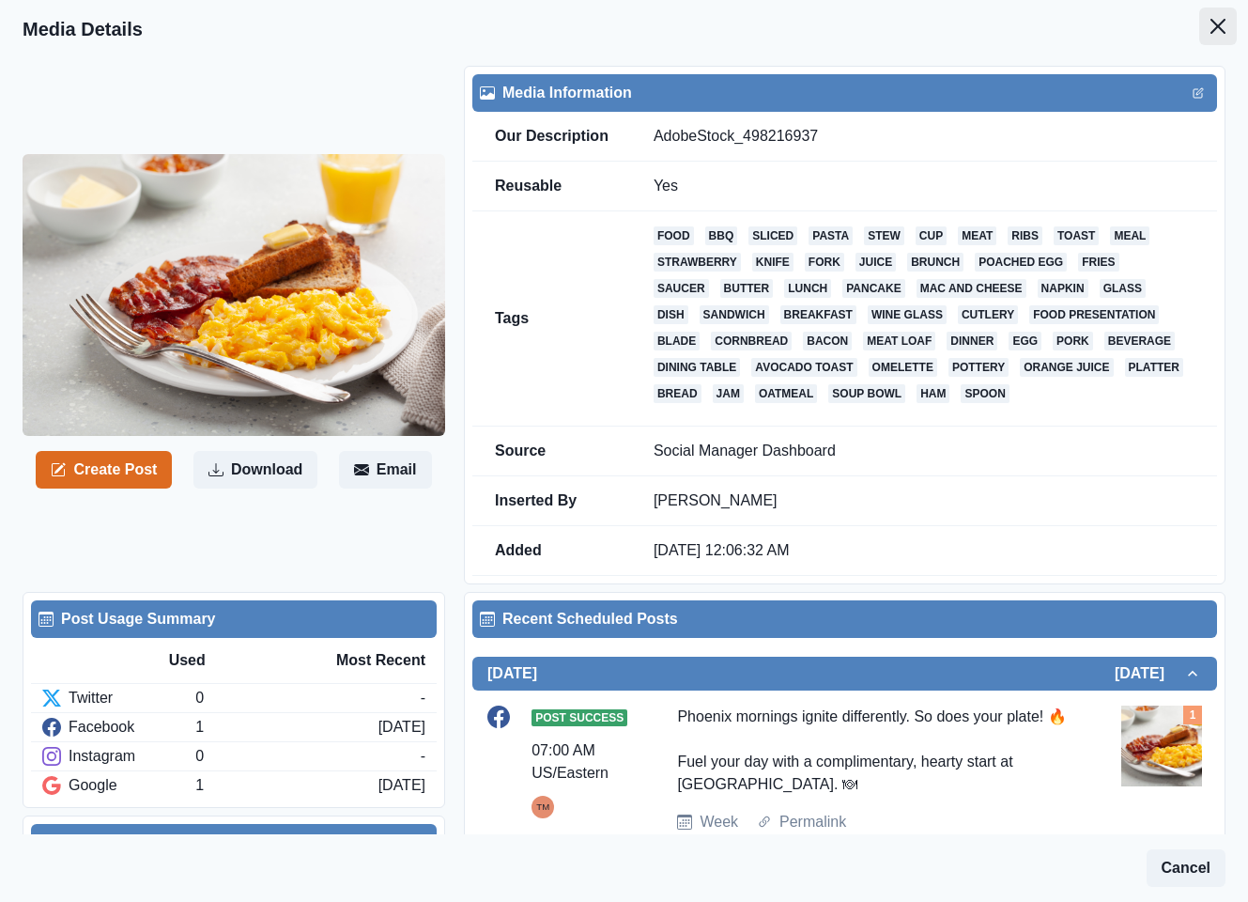
click at [1211, 23] on icon "Close" at bounding box center [1218, 26] width 15 height 15
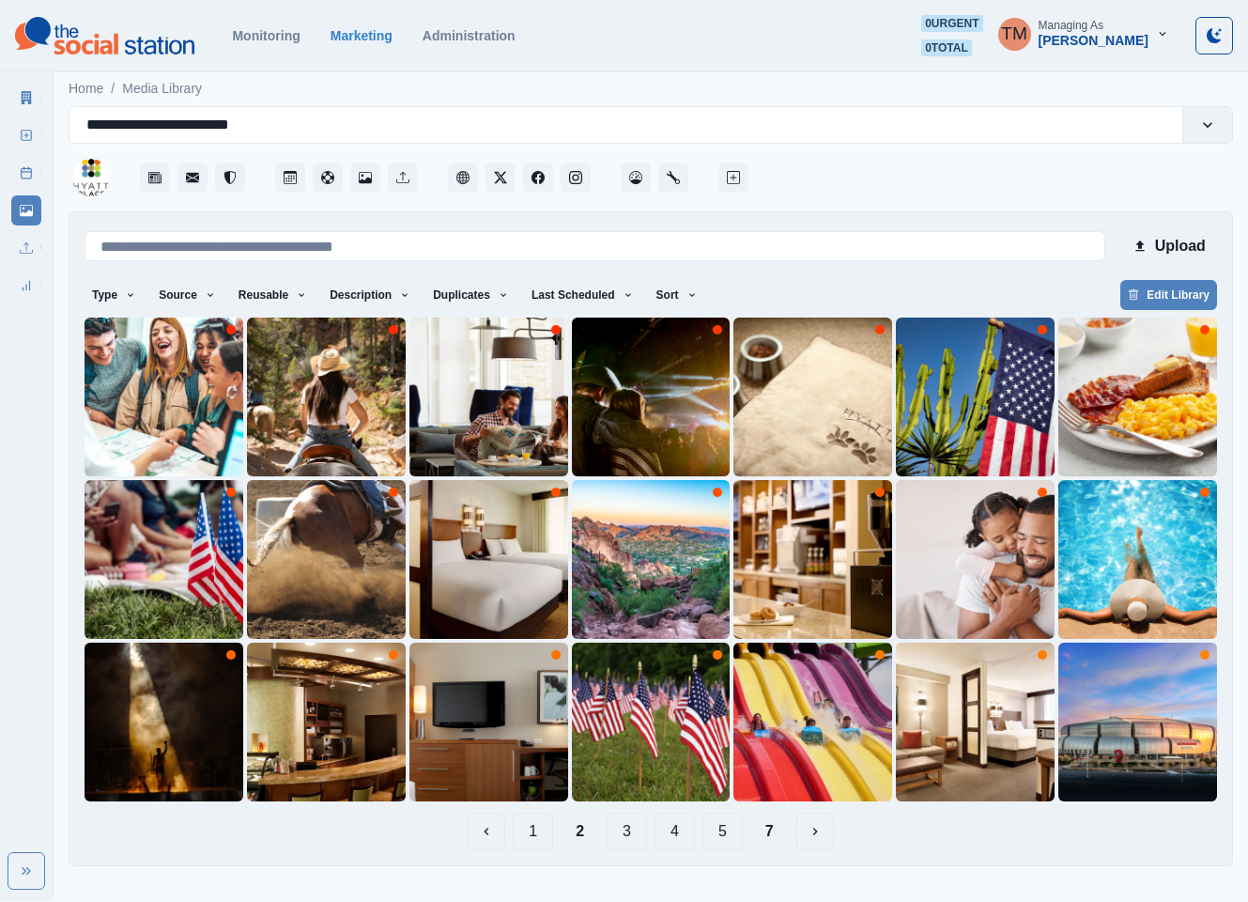
click at [731, 831] on button "5" at bounding box center [723, 832] width 40 height 38
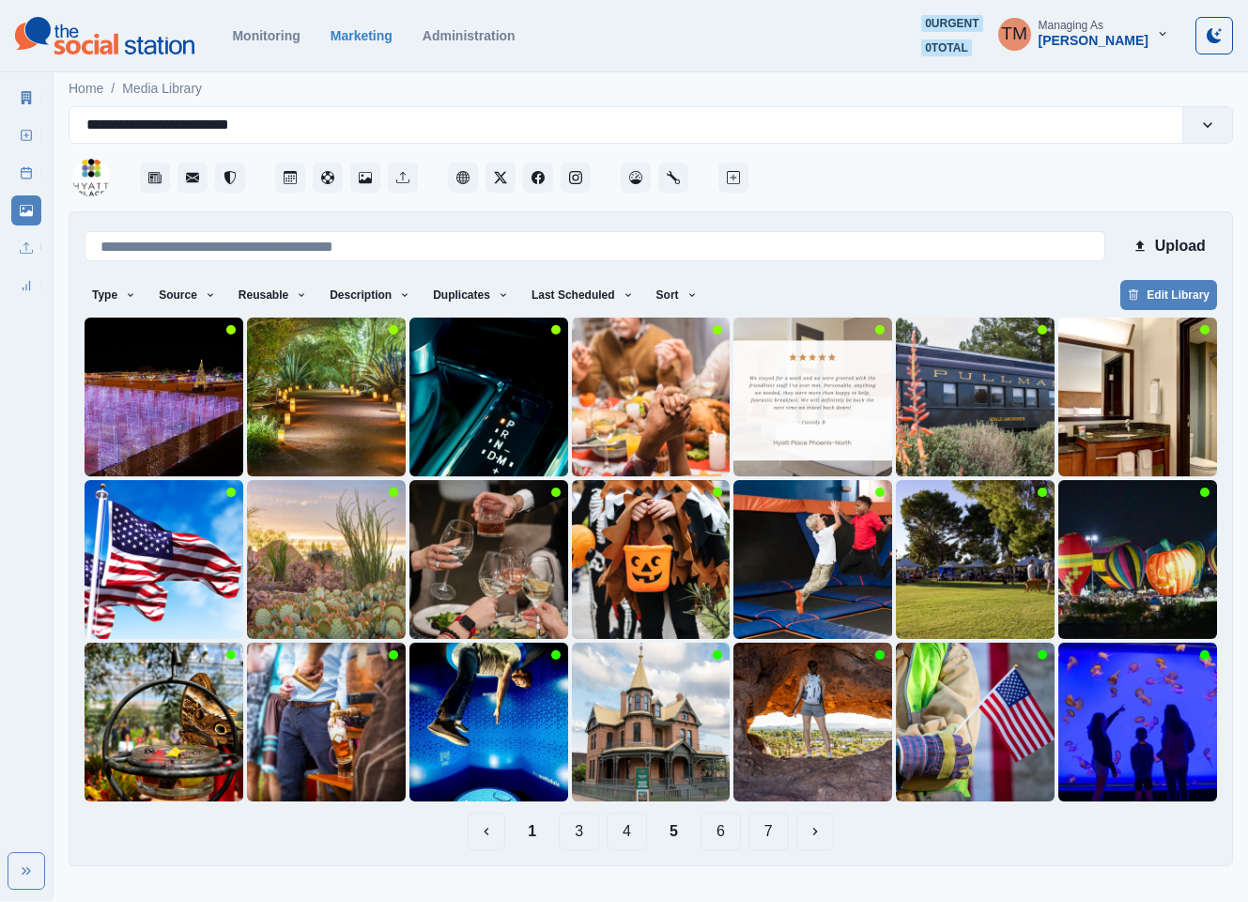
click at [727, 837] on button "6" at bounding box center [721, 832] width 40 height 38
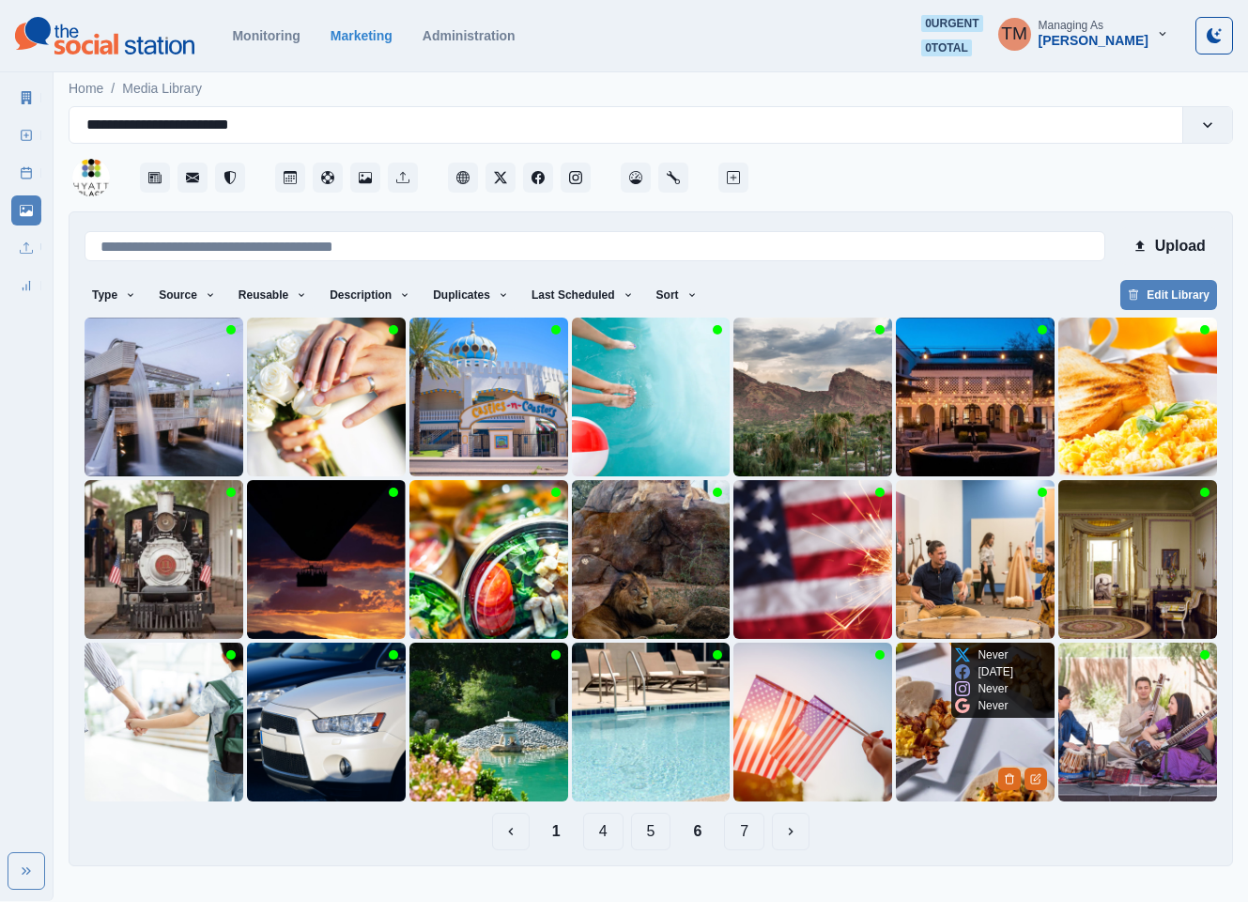
click at [933, 764] on img at bounding box center [975, 722] width 159 height 159
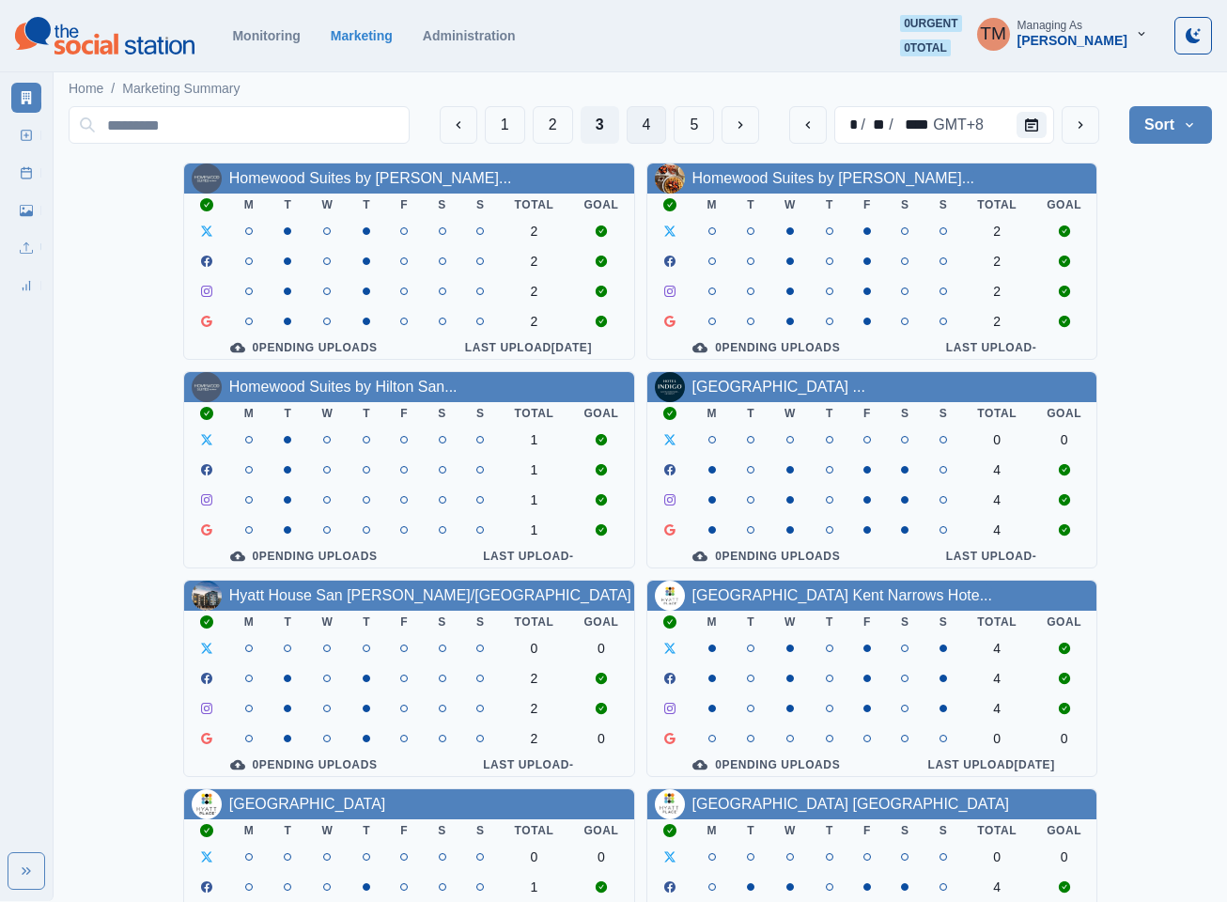
scroll to position [564, 0]
